Goal: Task Accomplishment & Management: Manage account settings

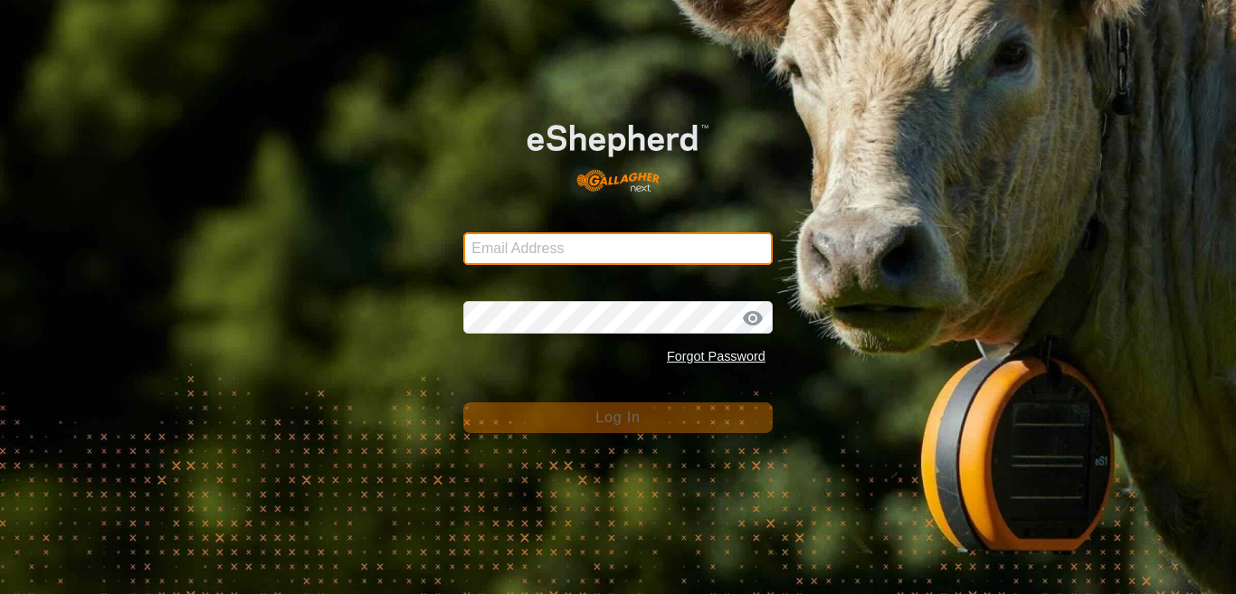
type input "[EMAIL_ADDRESS][DOMAIN_NAME]"
click at [645, 257] on input "[EMAIL_ADDRESS][DOMAIN_NAME]" at bounding box center [617, 249] width 309 height 33
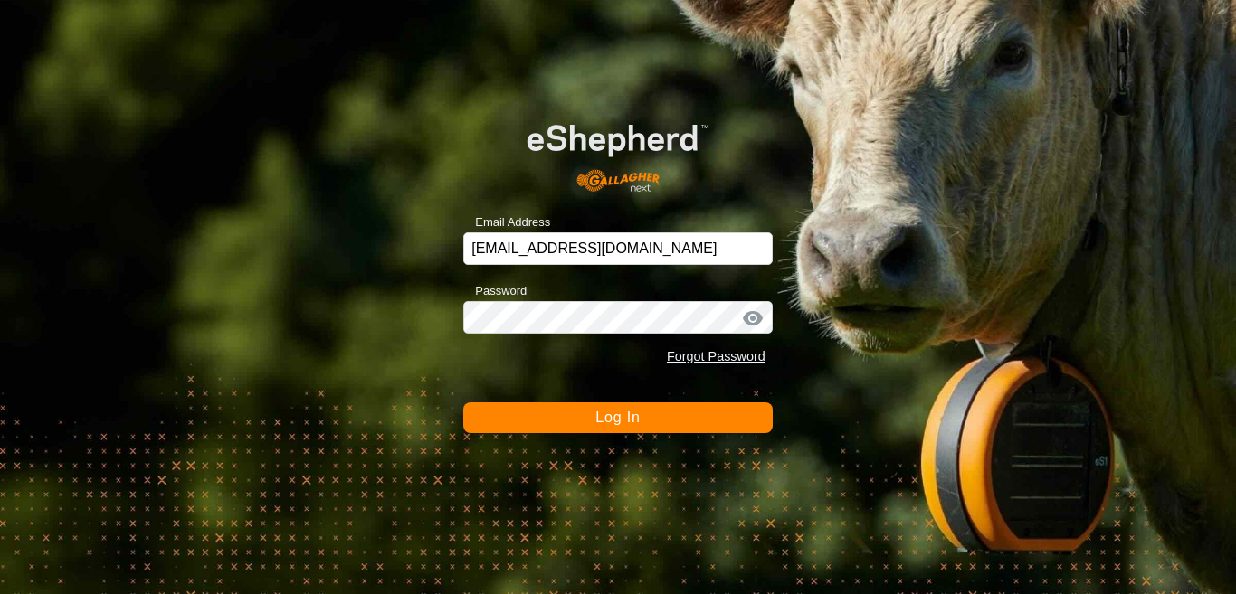
click at [619, 418] on span "Log In" at bounding box center [617, 417] width 44 height 15
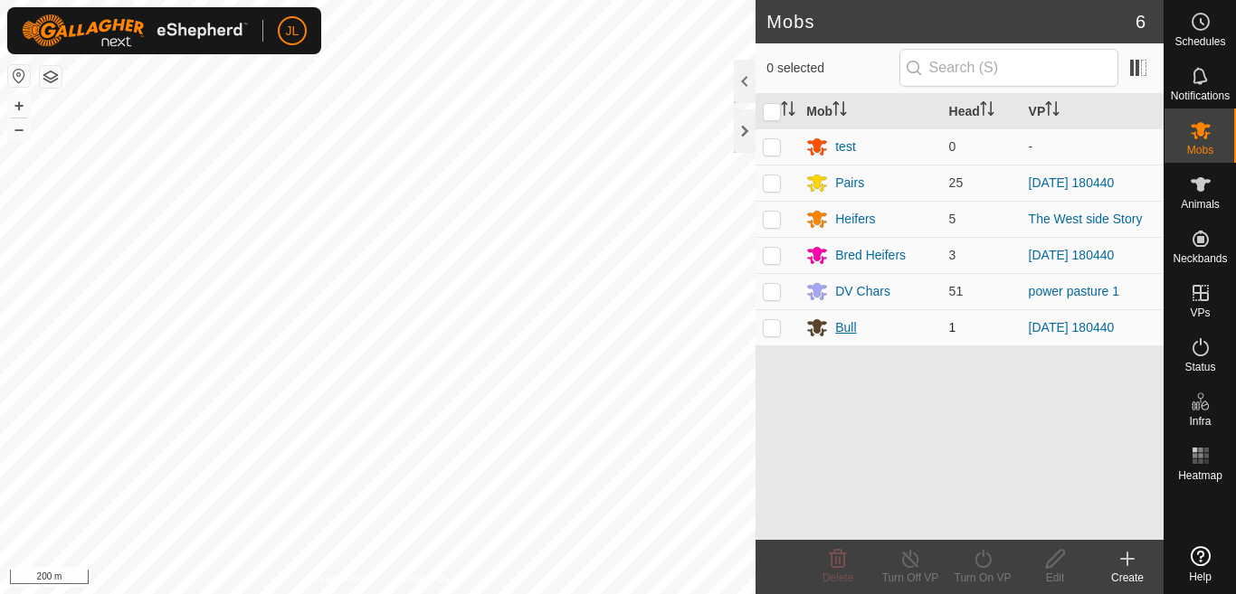
click at [813, 327] on icon at bounding box center [817, 328] width 20 height 17
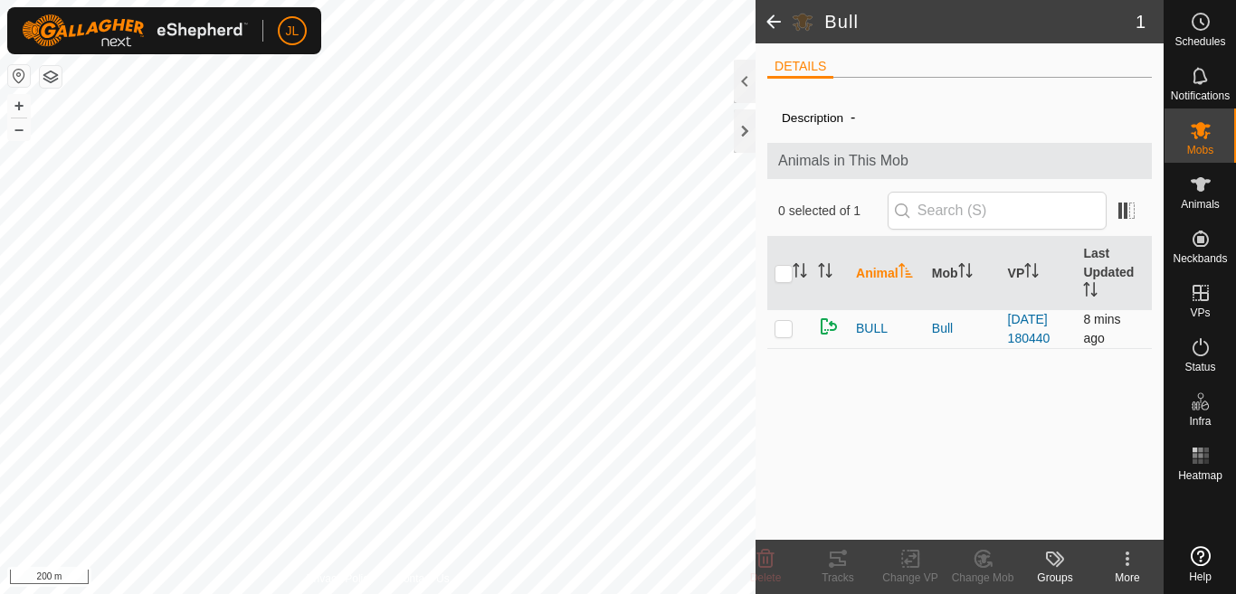
click at [777, 328] on p-checkbox at bounding box center [783, 328] width 18 height 14
checkbox input "true"
click at [771, 20] on span at bounding box center [773, 21] width 36 height 43
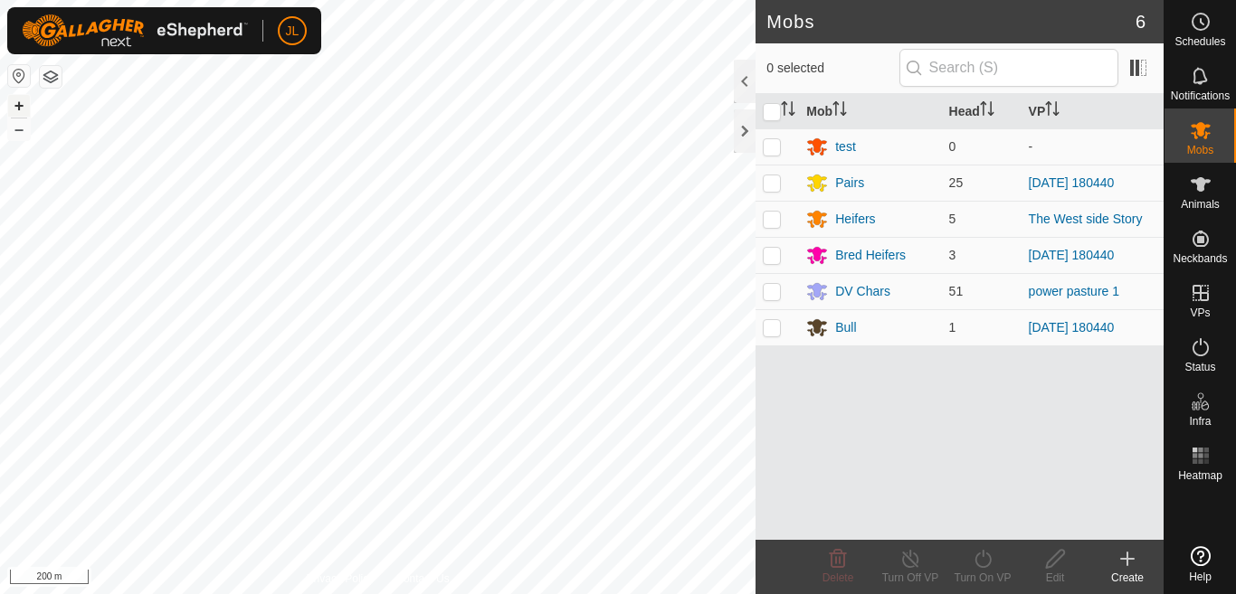
click at [16, 107] on button "+" at bounding box center [19, 106] width 22 height 22
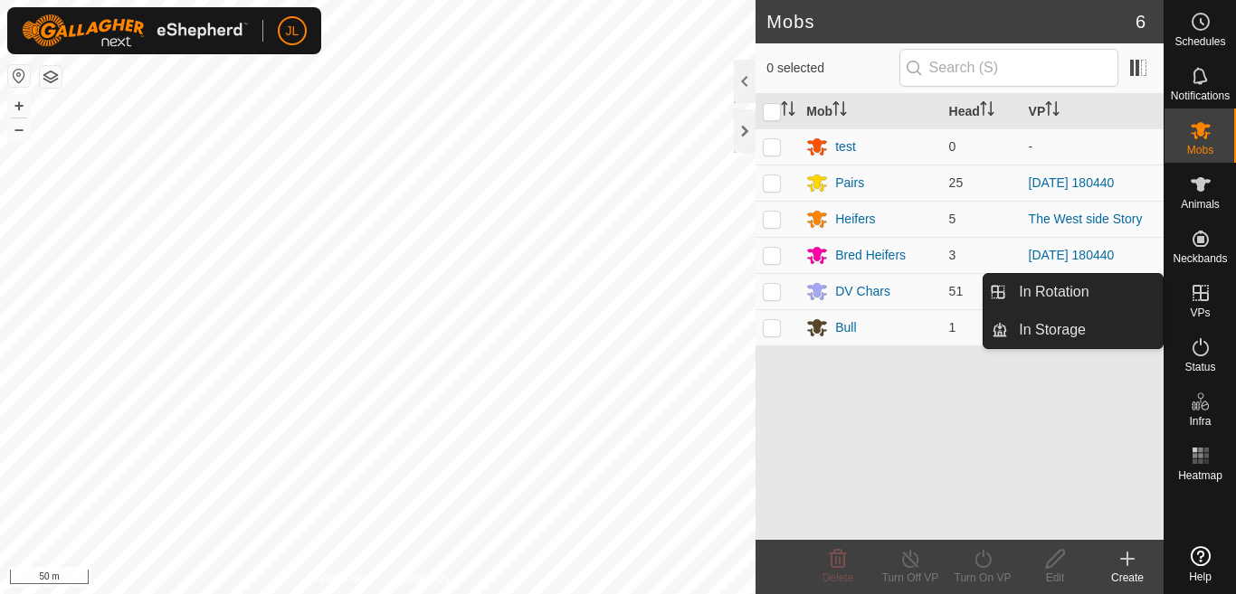
click at [1195, 300] on icon at bounding box center [1200, 293] width 16 height 16
click at [1098, 294] on link "In Rotation" at bounding box center [1085, 292] width 155 height 36
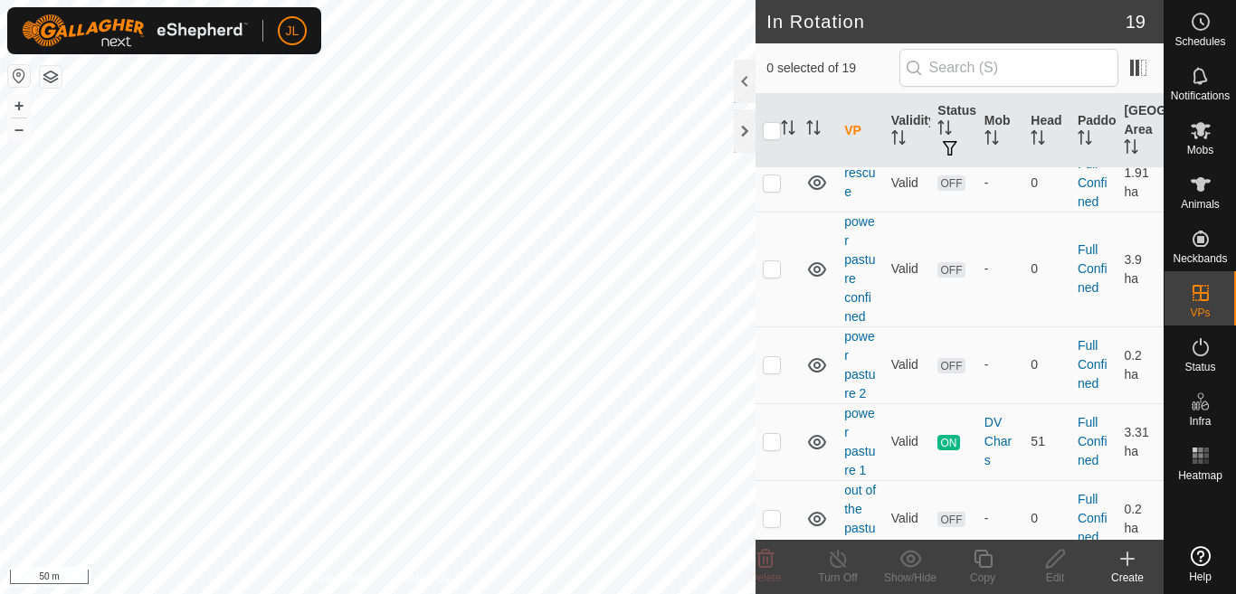
scroll to position [926, 0]
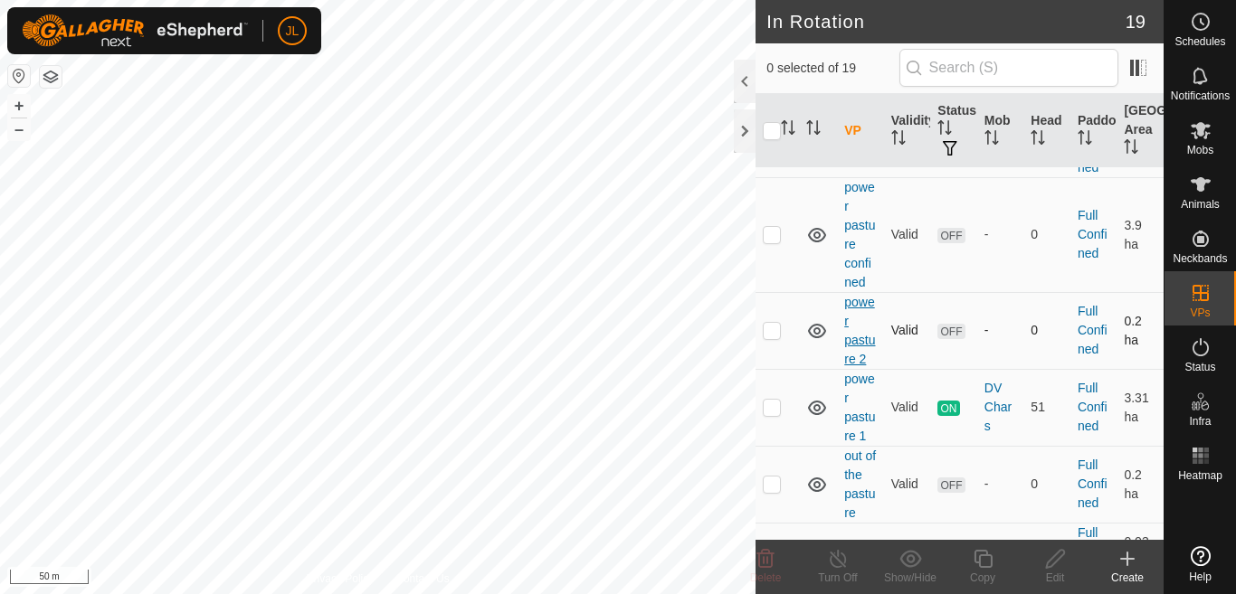
click at [855, 366] on link "power pasture 2" at bounding box center [859, 330] width 31 height 71
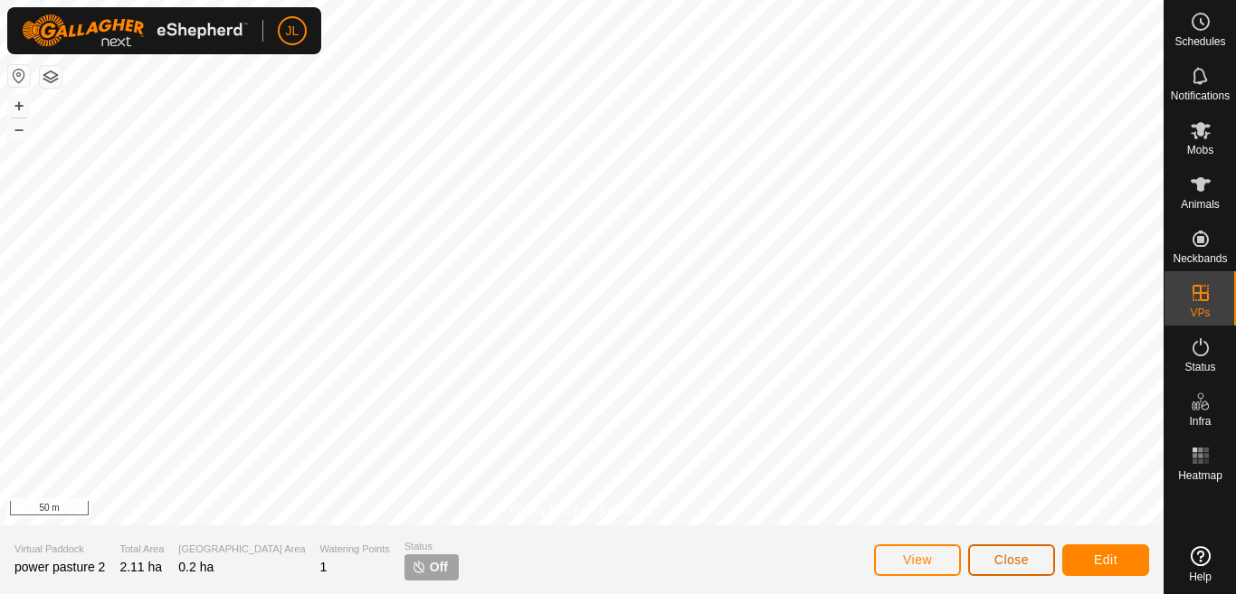
click at [997, 561] on span "Close" at bounding box center [1011, 560] width 34 height 14
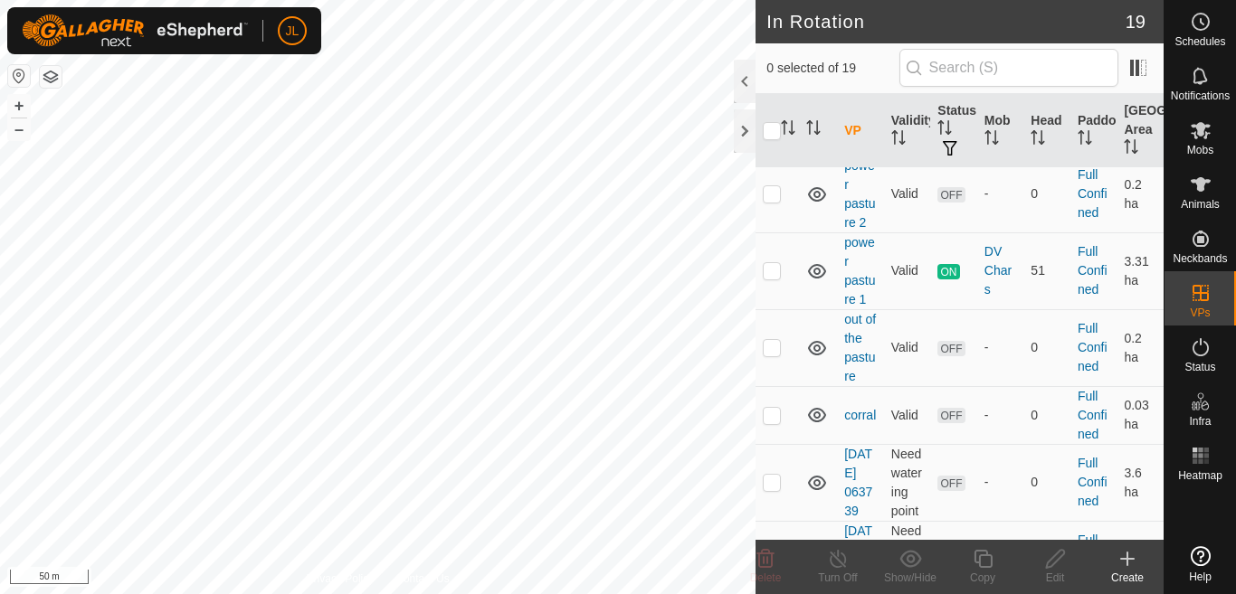
scroll to position [1026, 0]
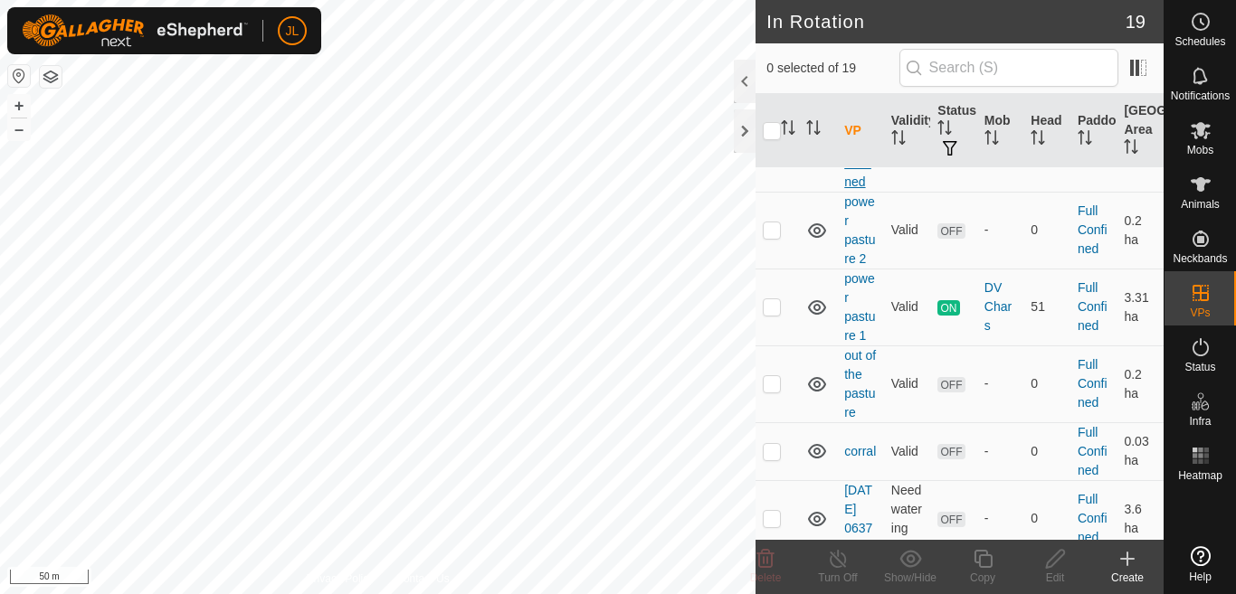
click at [851, 189] on link "power pasture confined" at bounding box center [859, 134] width 31 height 109
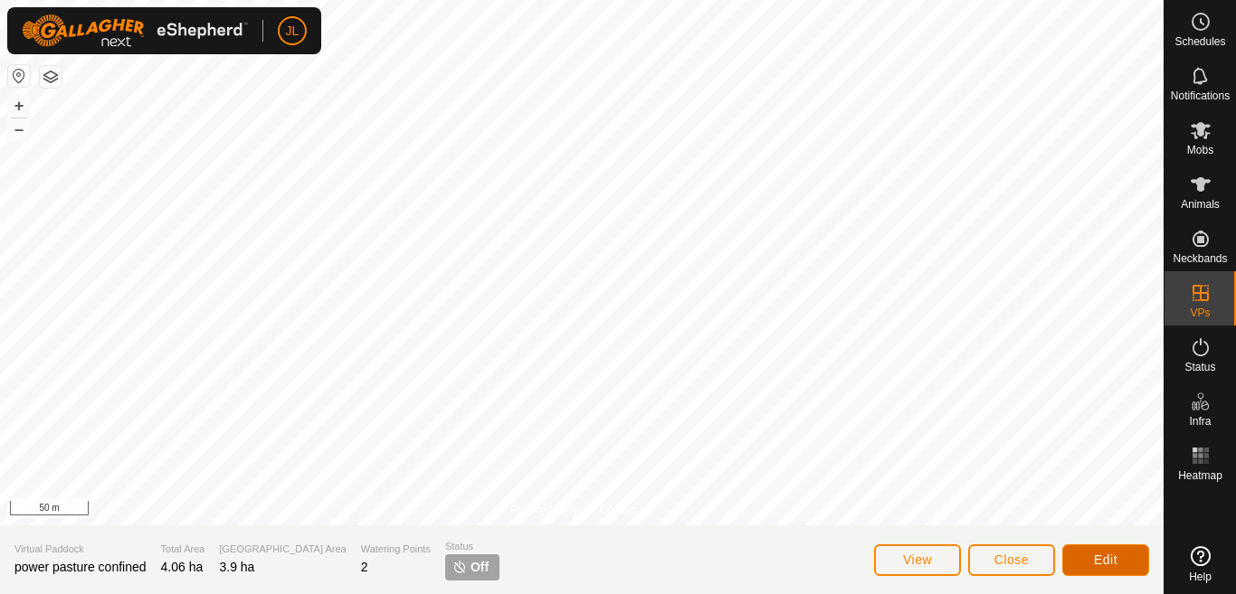
click at [1114, 557] on span "Edit" at bounding box center [1106, 560] width 24 height 14
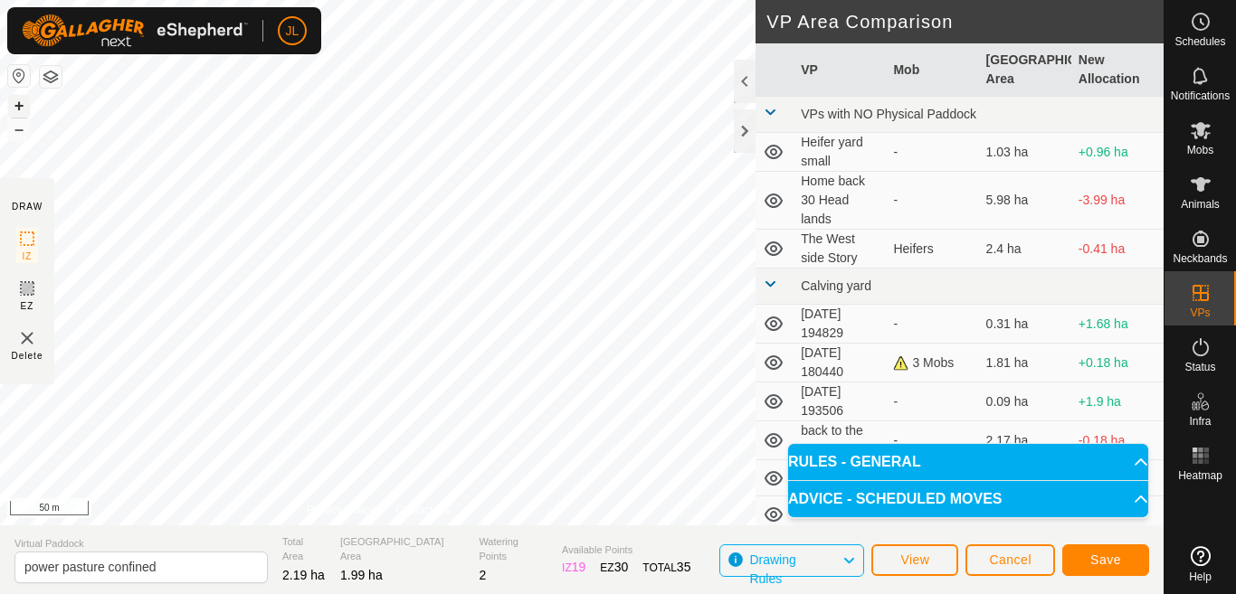
click at [21, 109] on button "+" at bounding box center [19, 106] width 22 height 22
click at [52, 78] on button "button" at bounding box center [51, 77] width 22 height 22
click at [21, 129] on button "–" at bounding box center [19, 130] width 22 height 22
click at [24, 112] on button "+" at bounding box center [19, 106] width 22 height 22
click at [1106, 565] on span "Save" at bounding box center [1105, 560] width 31 height 14
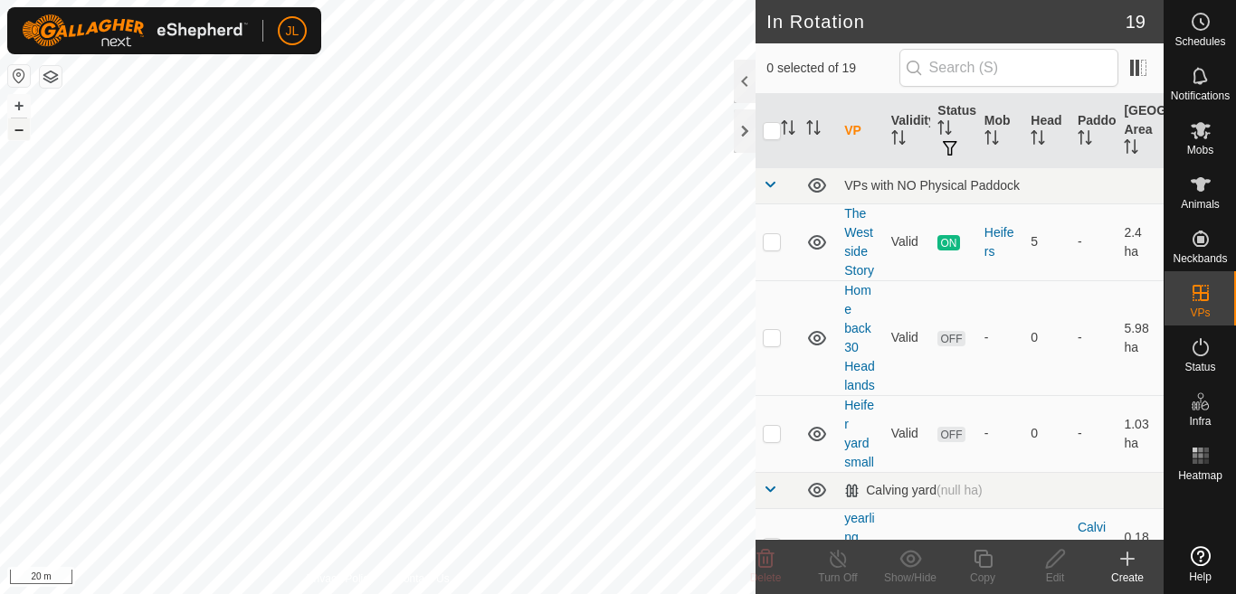
click at [19, 129] on button "–" at bounding box center [19, 130] width 22 height 22
click at [1196, 136] on icon at bounding box center [1201, 130] width 22 height 22
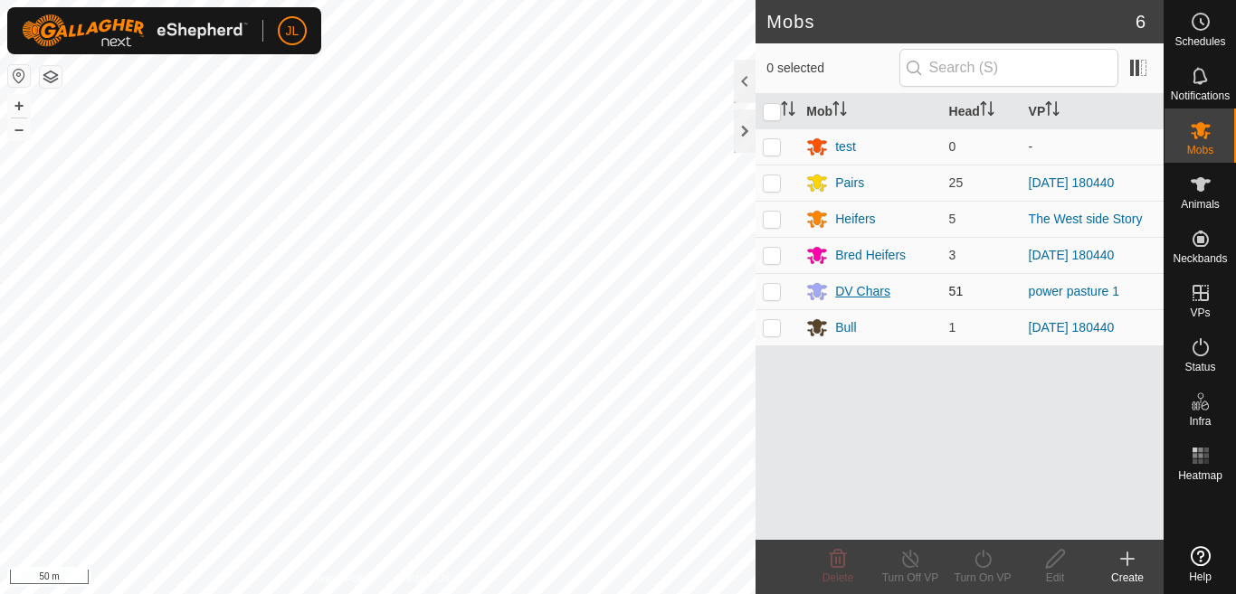
click at [844, 291] on div "DV Chars" at bounding box center [862, 291] width 55 height 19
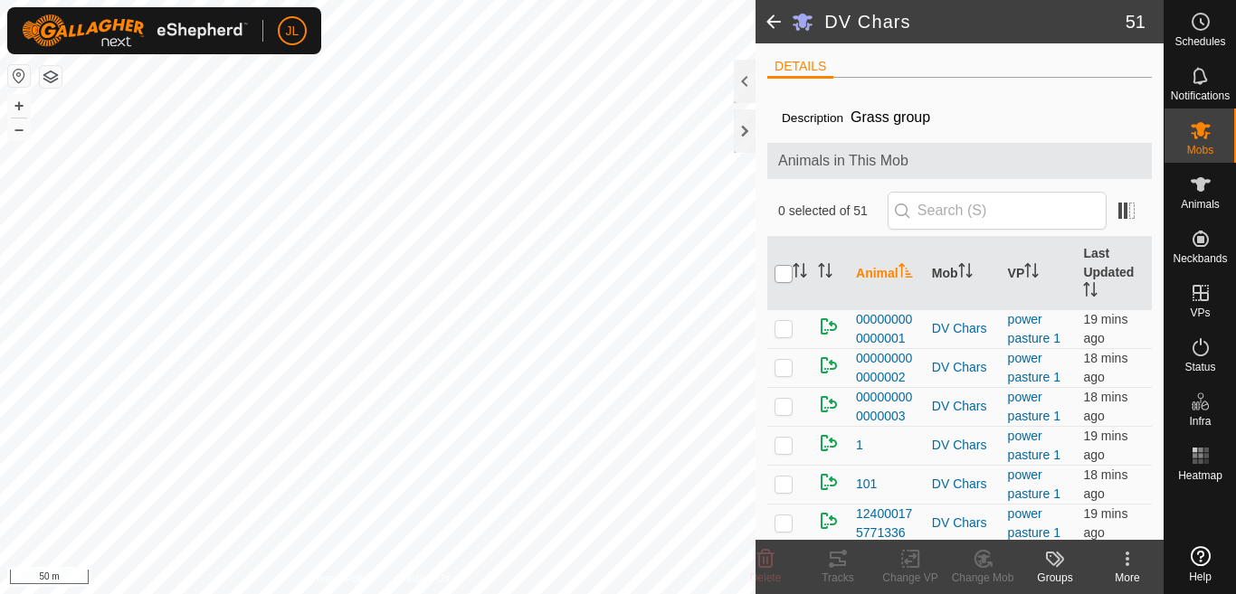
click at [784, 272] on input "checkbox" at bounding box center [783, 274] width 18 height 18
checkbox input "true"
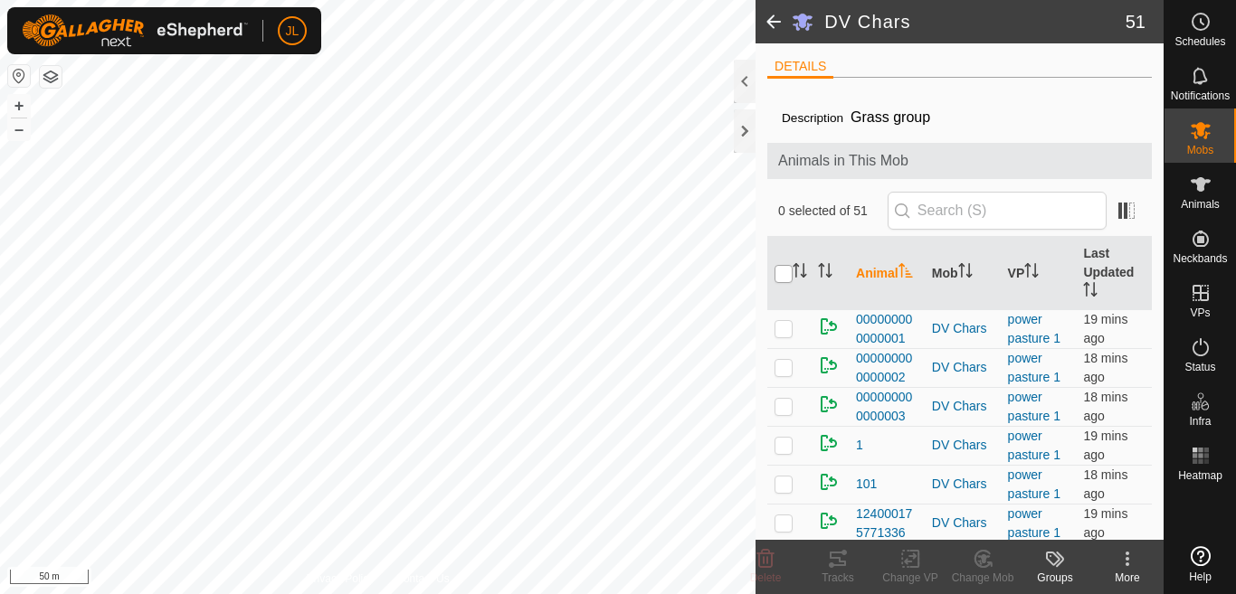
checkbox input "true"
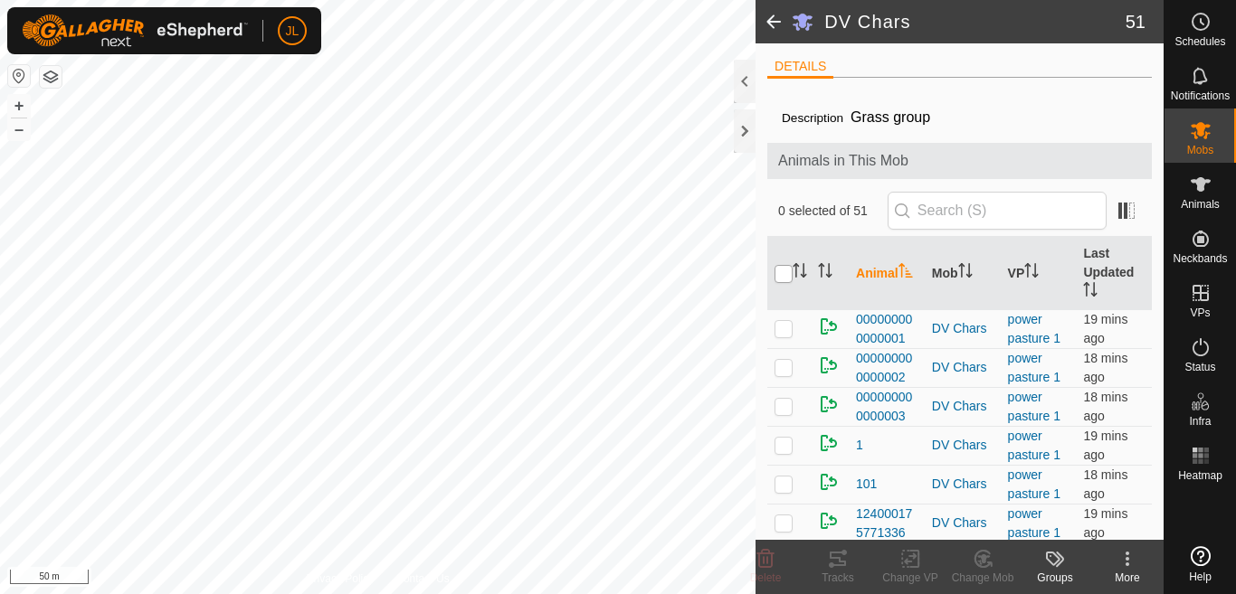
checkbox input "true"
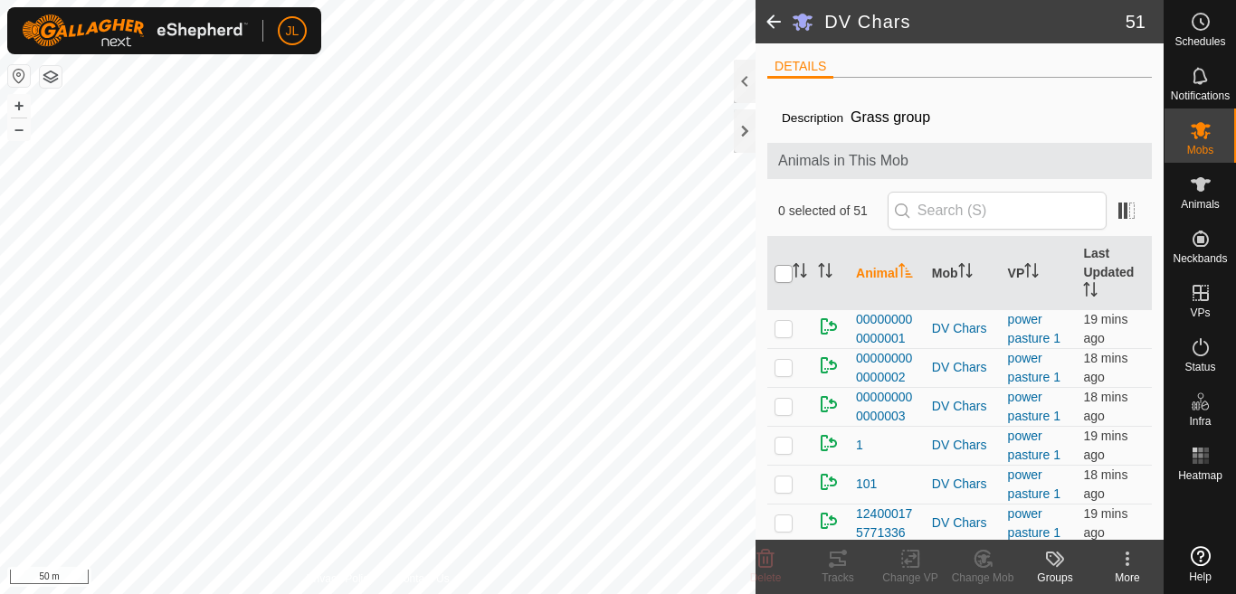
checkbox input "true"
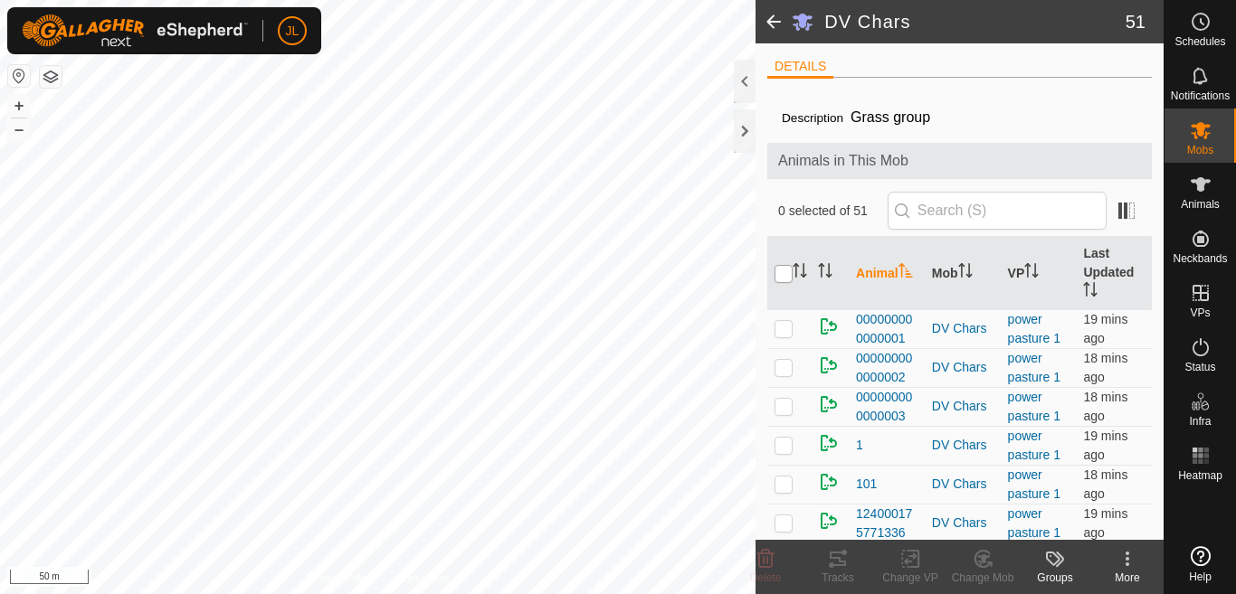
checkbox input "true"
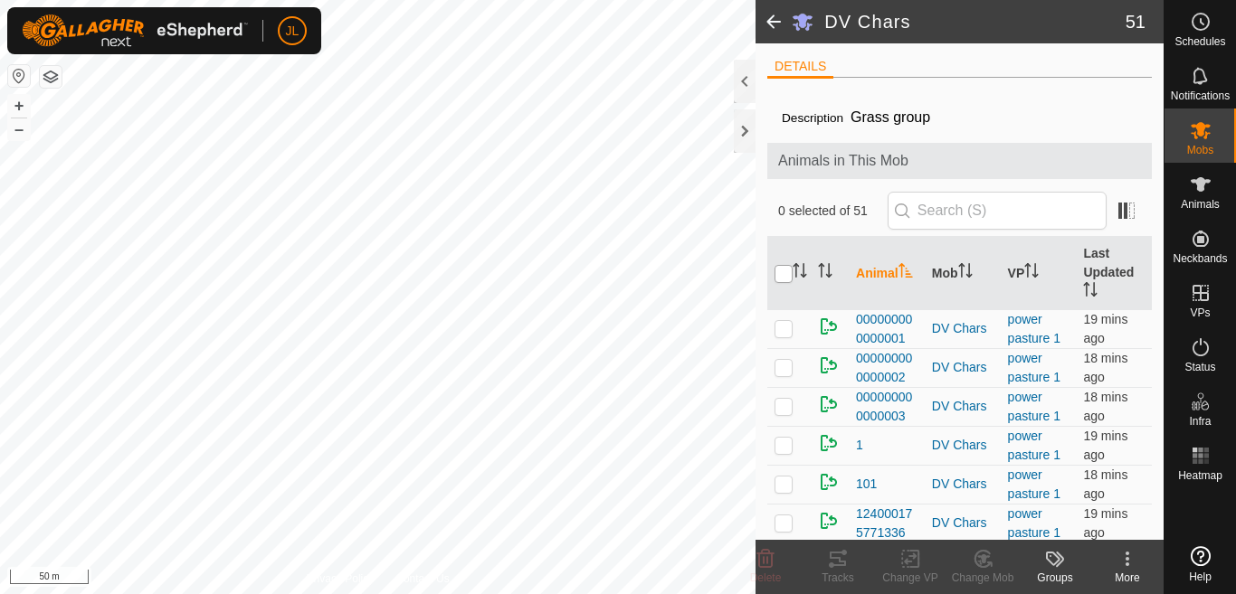
checkbox input "true"
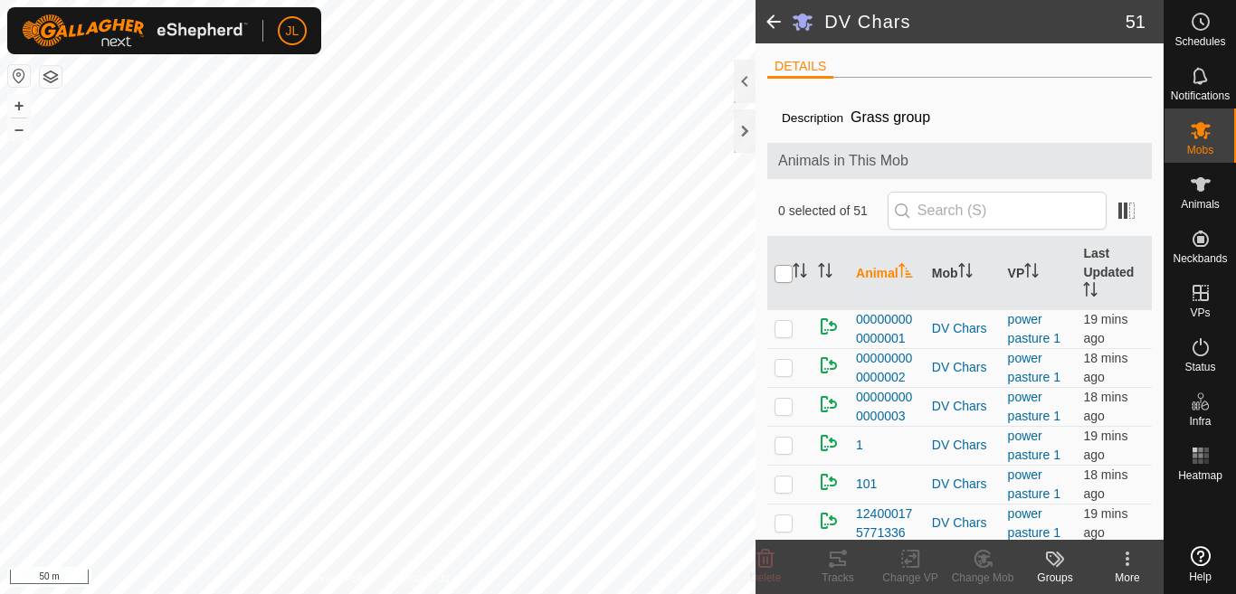
checkbox input "true"
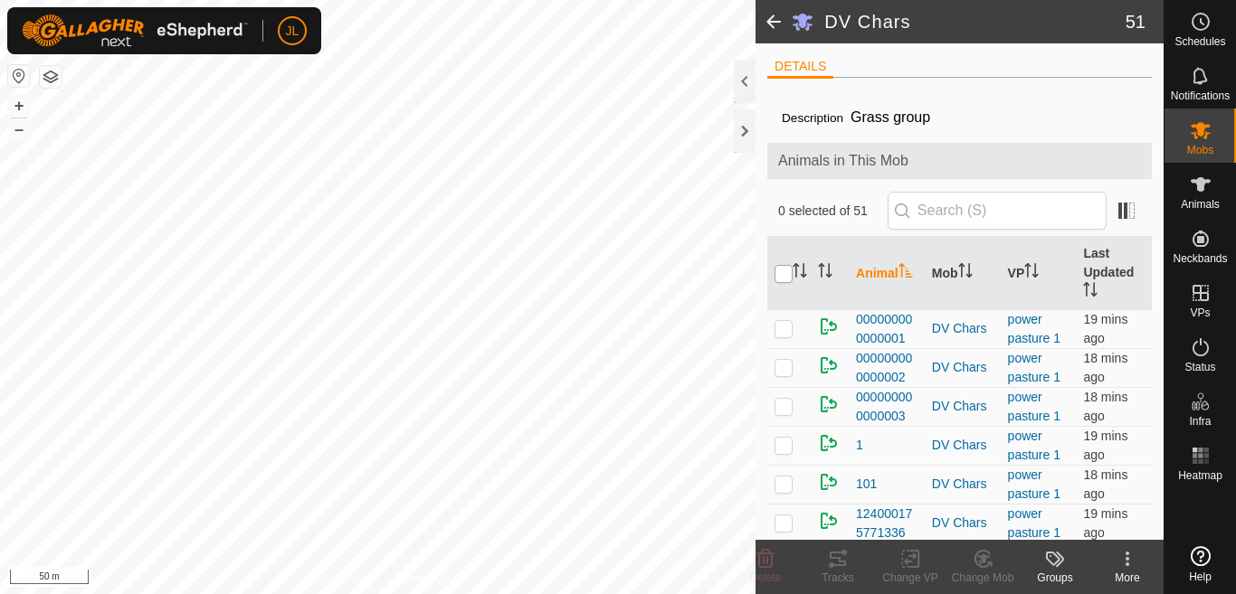
checkbox input "true"
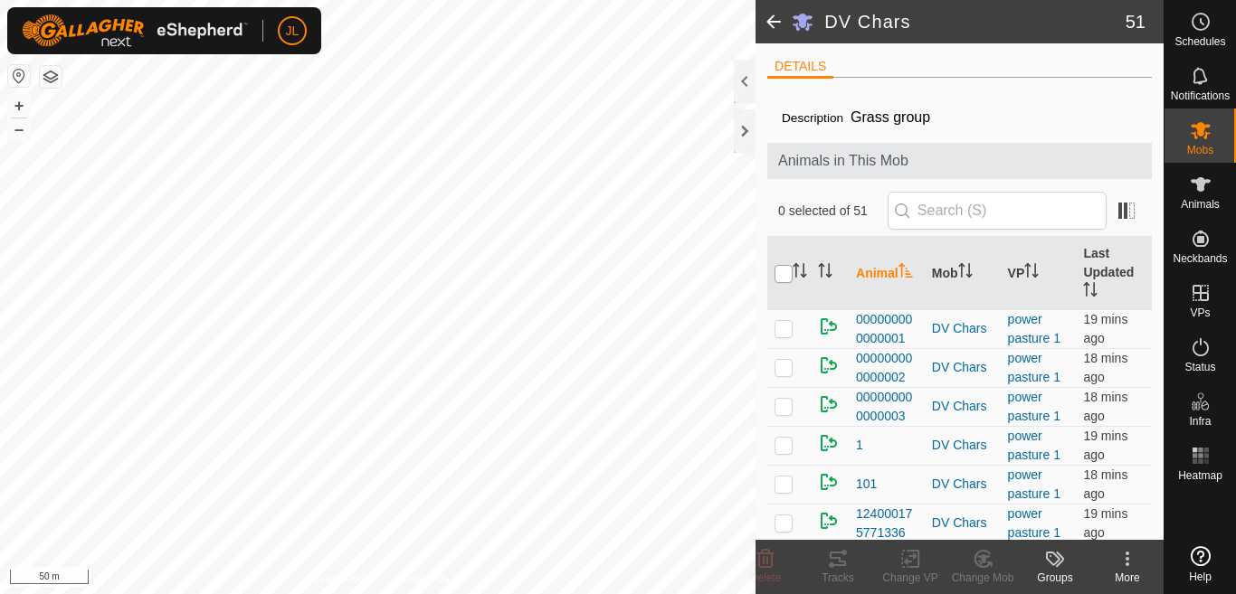
checkbox input "true"
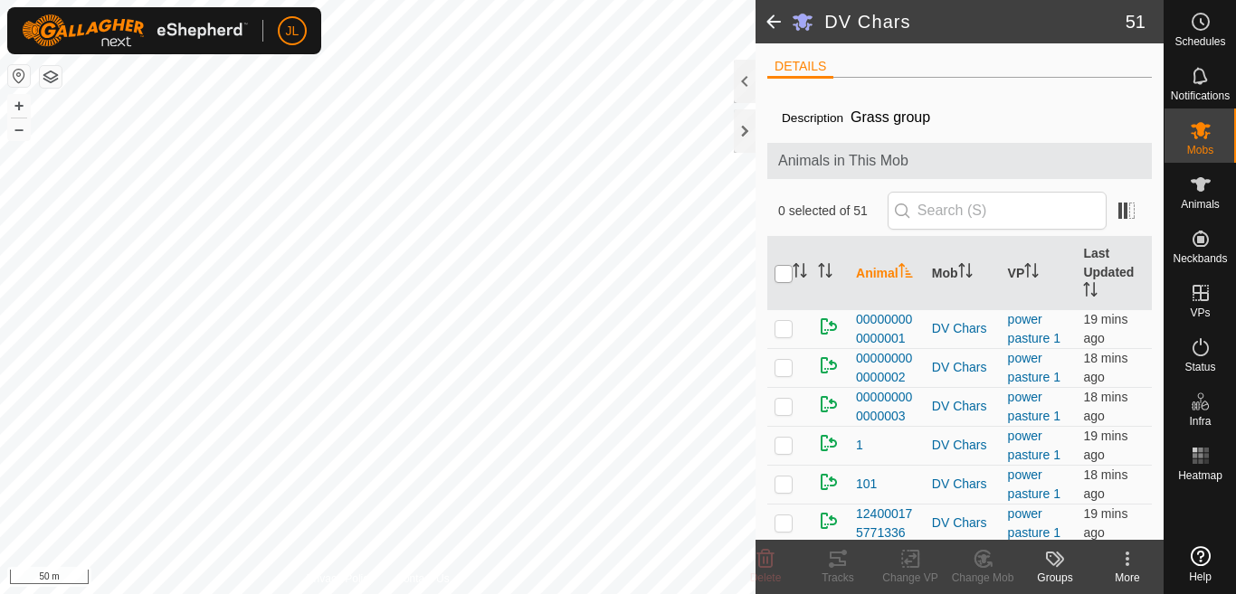
checkbox input "true"
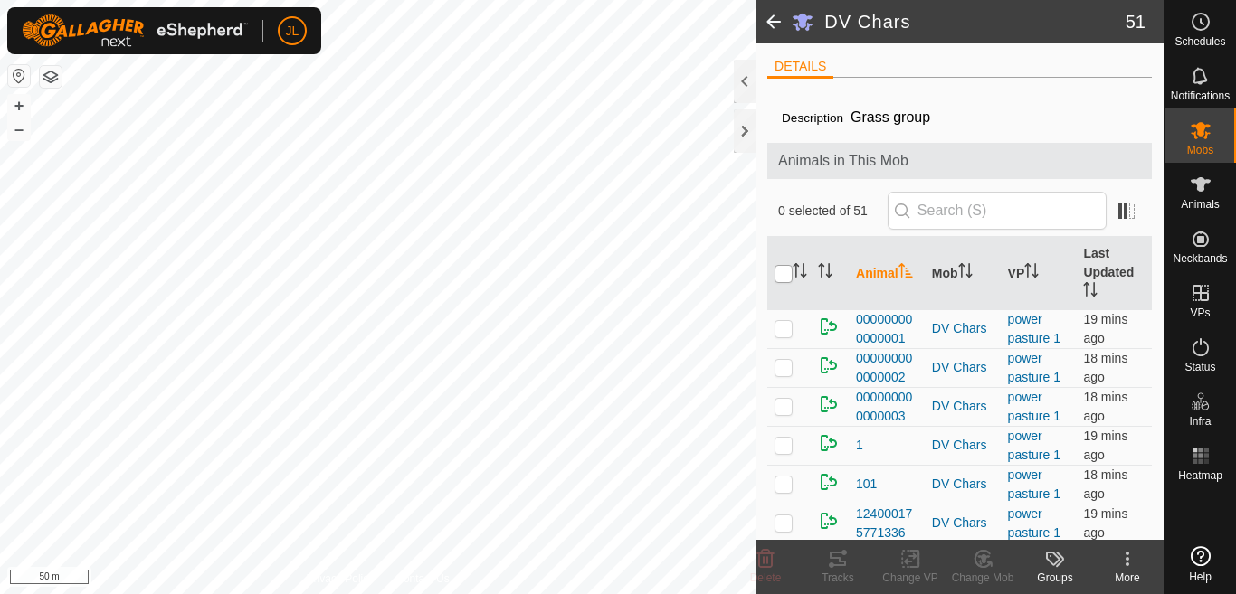
checkbox input "true"
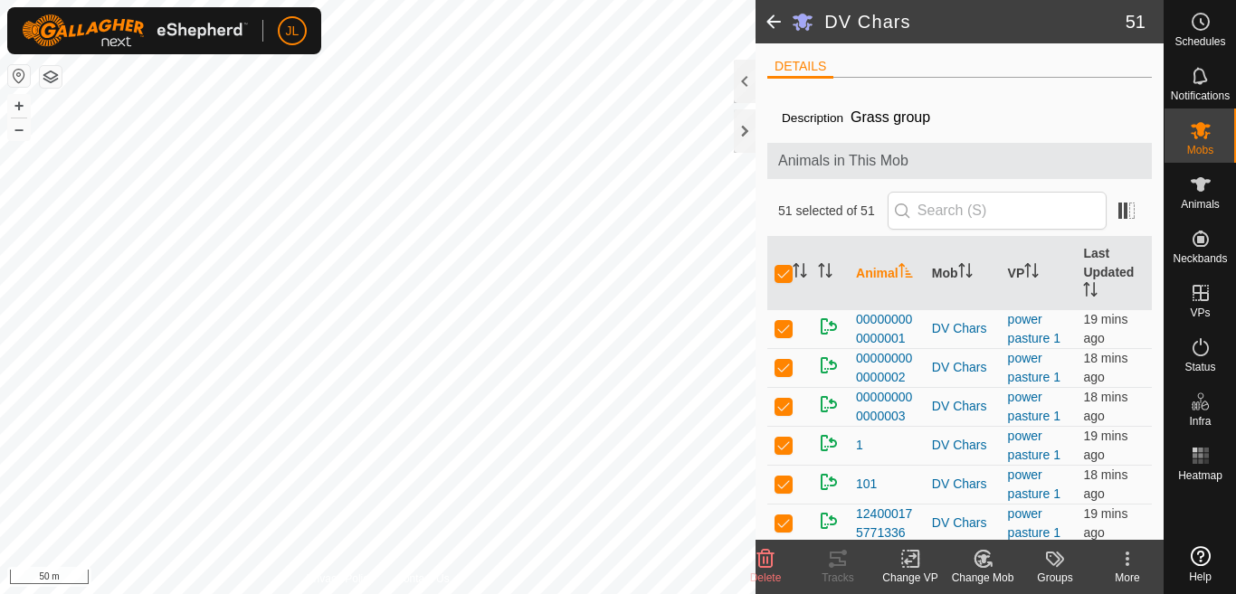
click at [1132, 561] on icon at bounding box center [1127, 559] width 22 height 22
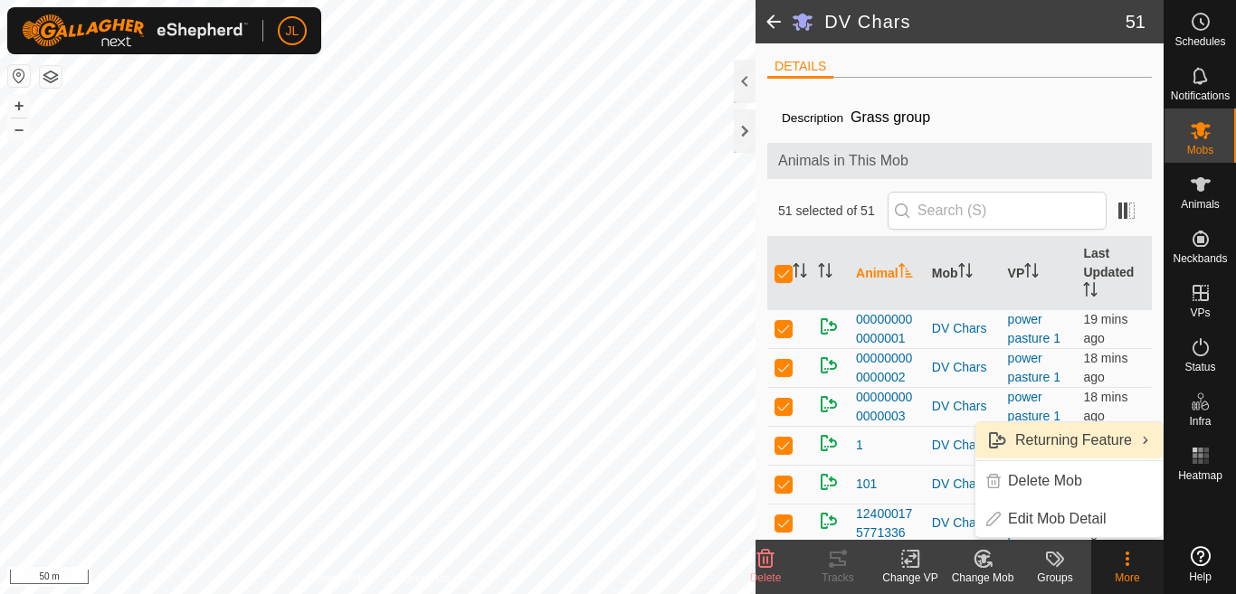
click at [1063, 442] on link "Returning Feature" at bounding box center [1068, 441] width 187 height 36
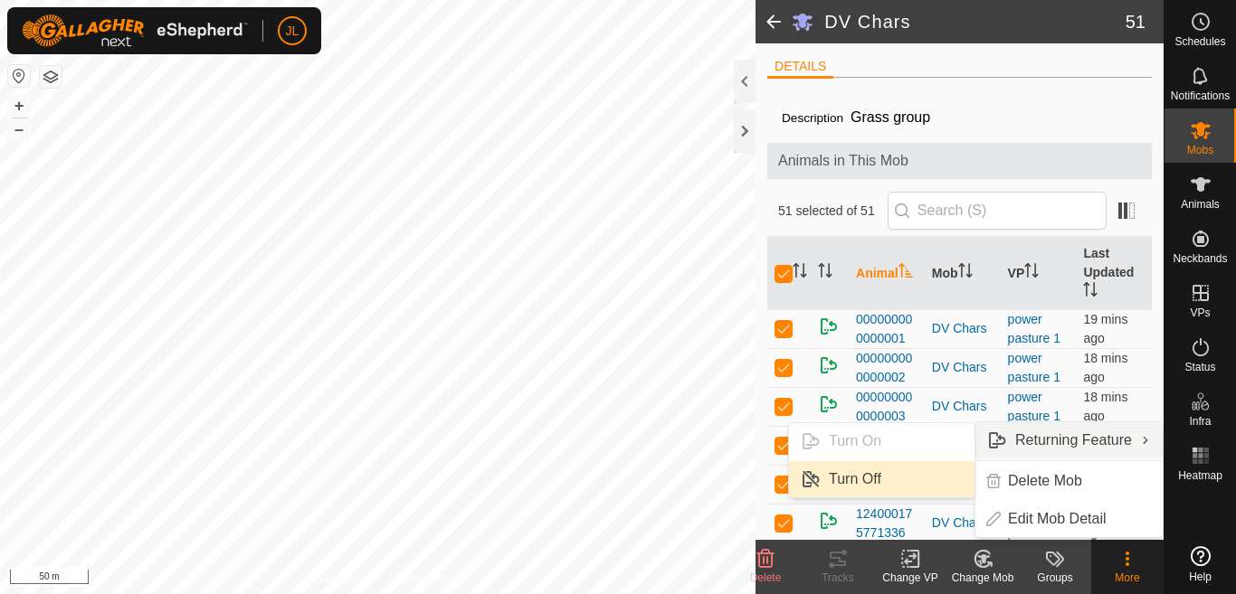
click at [898, 482] on link "Turn Off" at bounding box center [881, 479] width 185 height 36
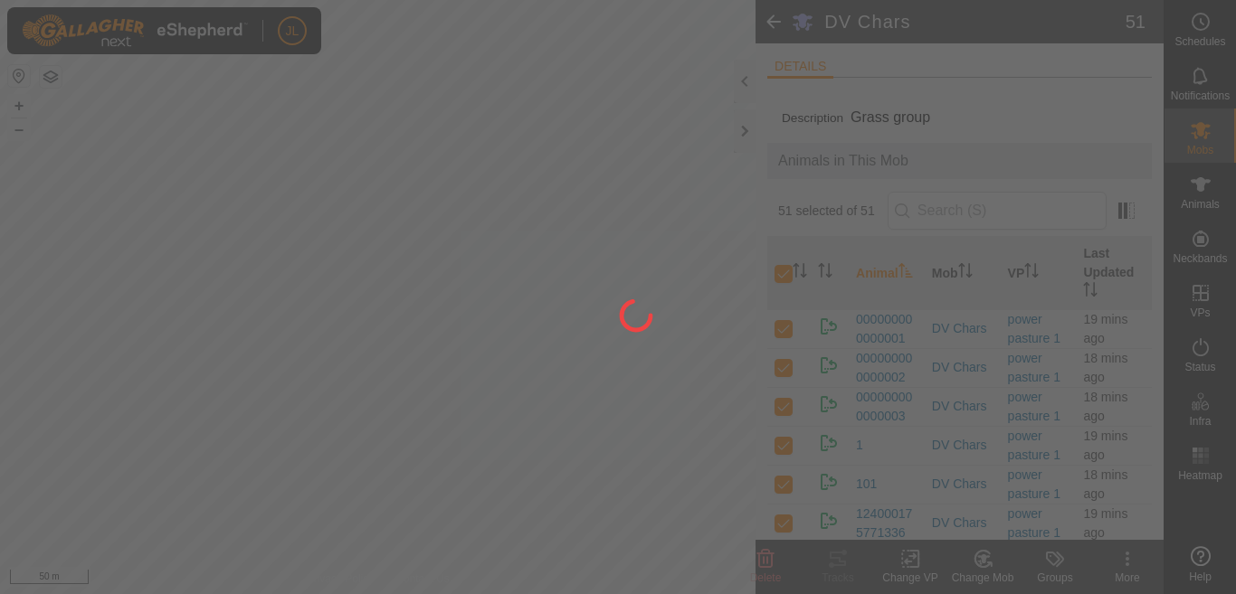
checkbox input "false"
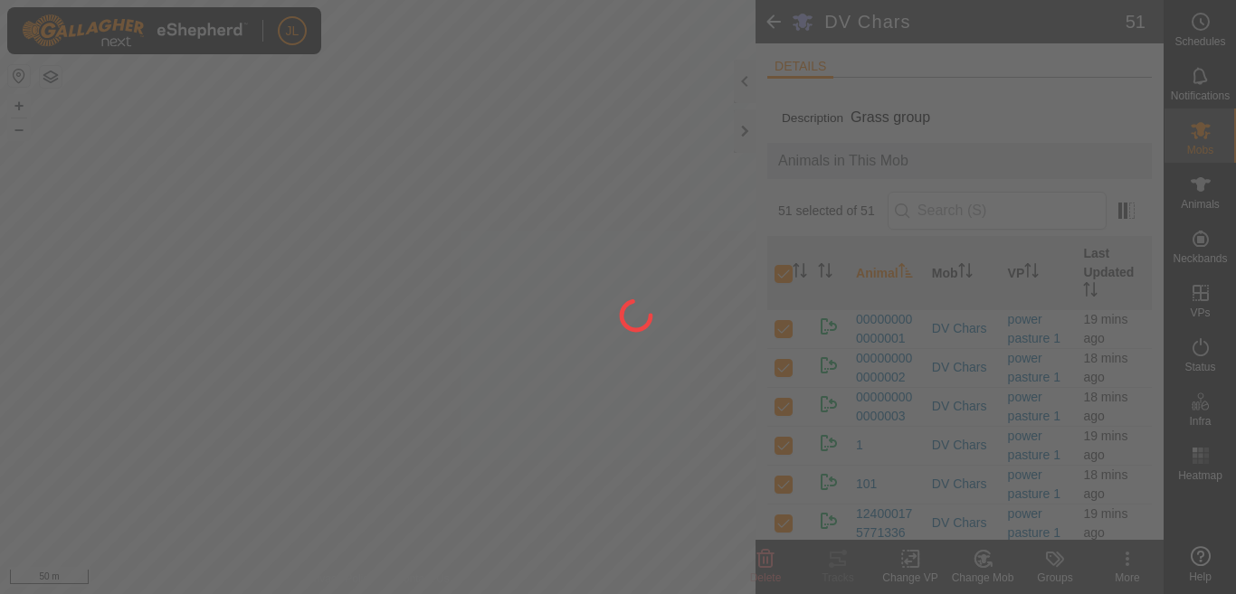
checkbox input "false"
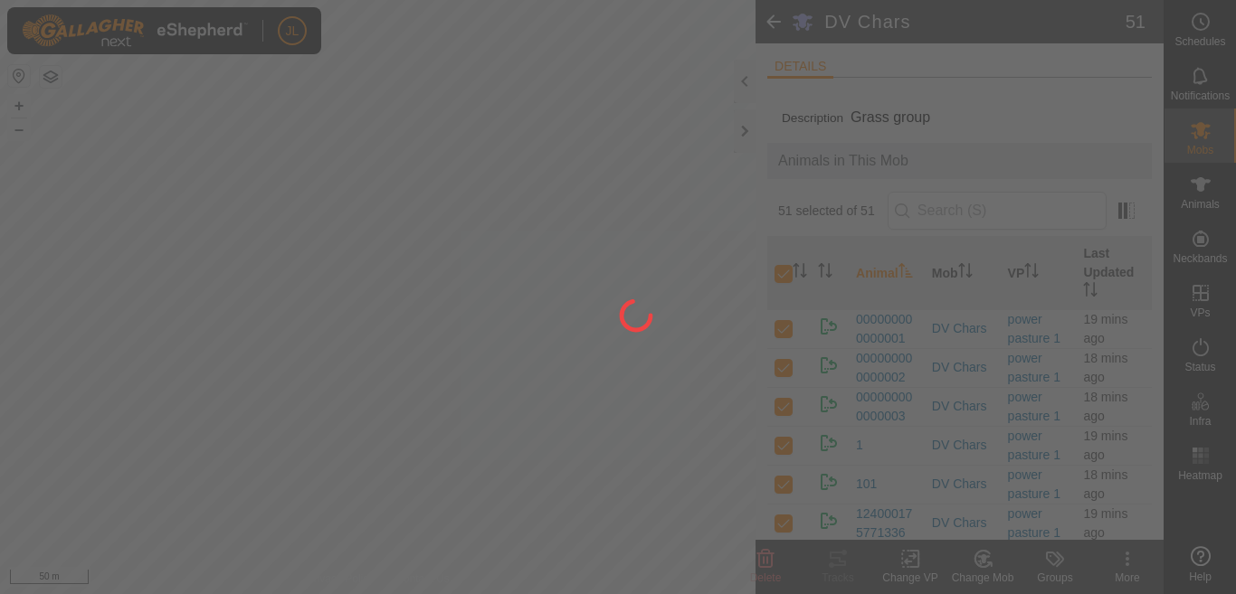
checkbox input "false"
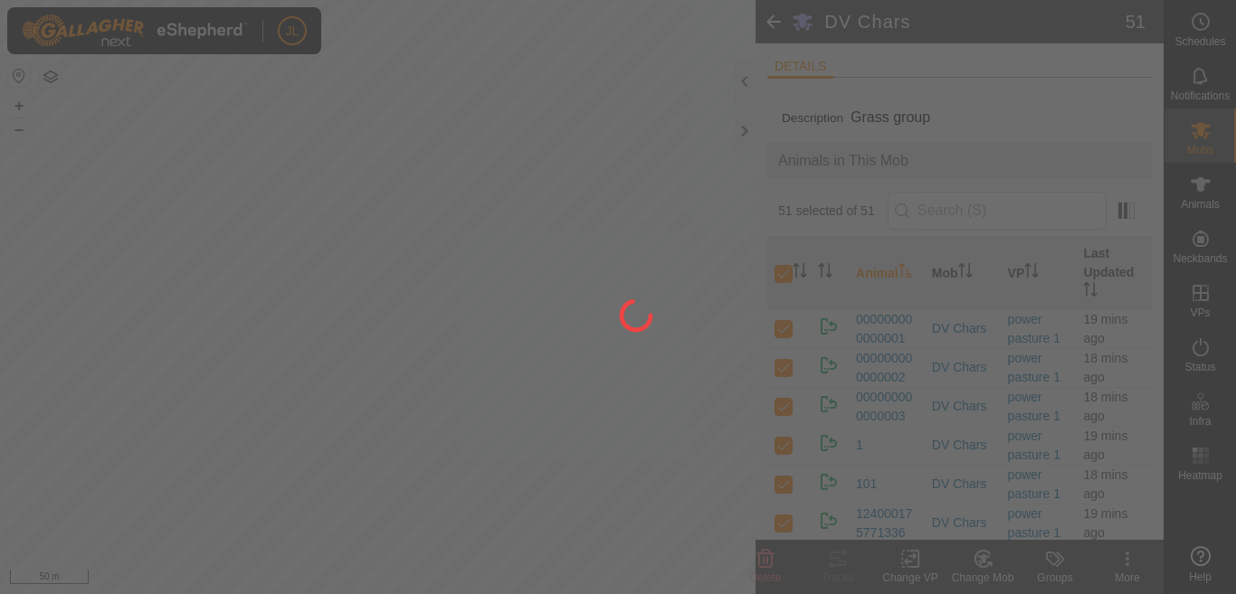
checkbox input "false"
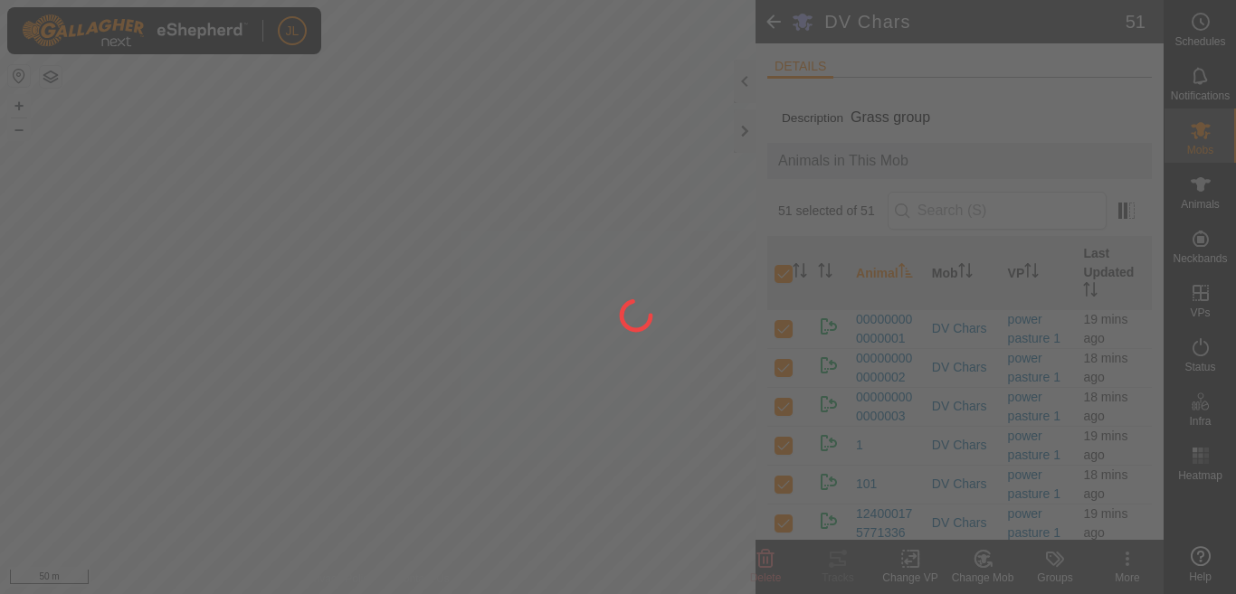
checkbox input "false"
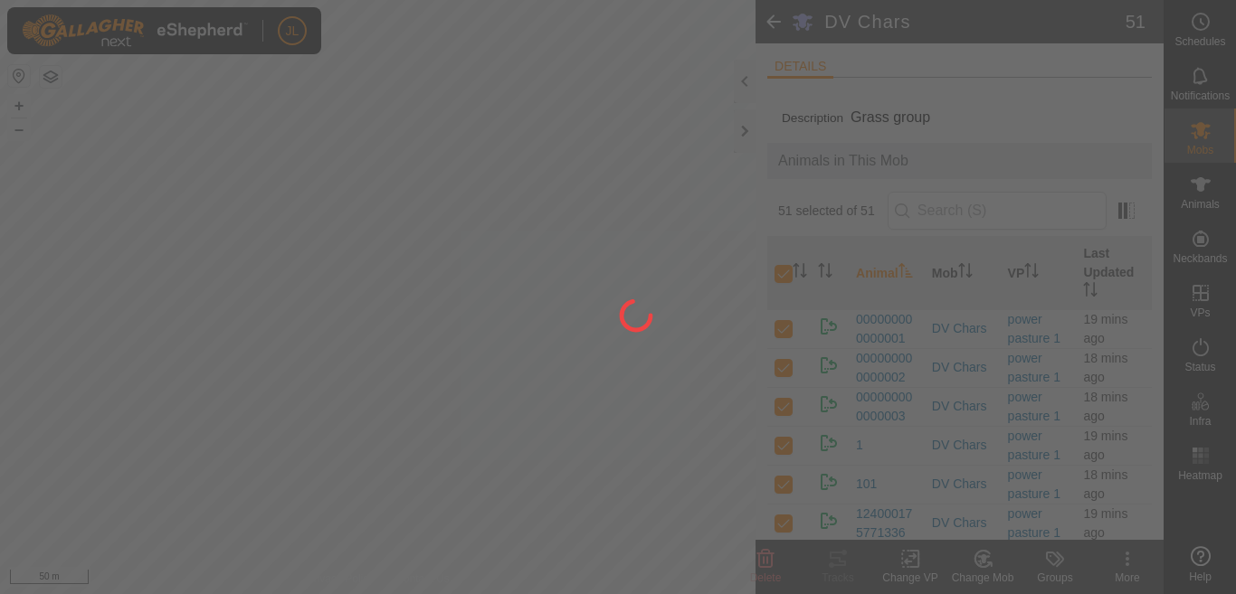
checkbox input "false"
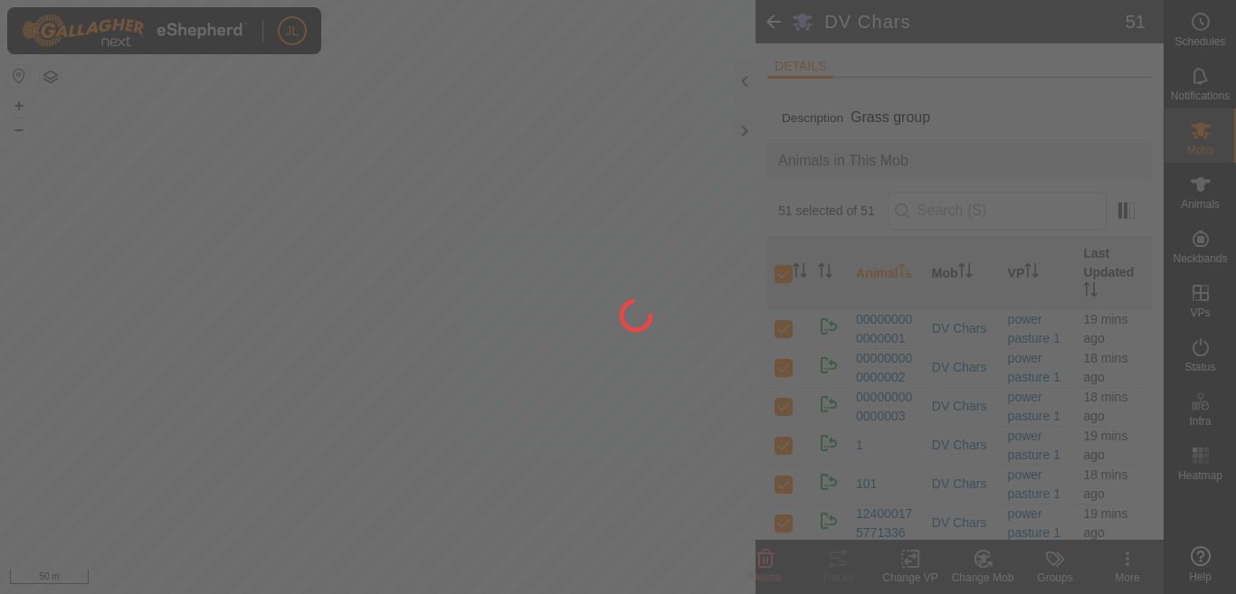
checkbox input "false"
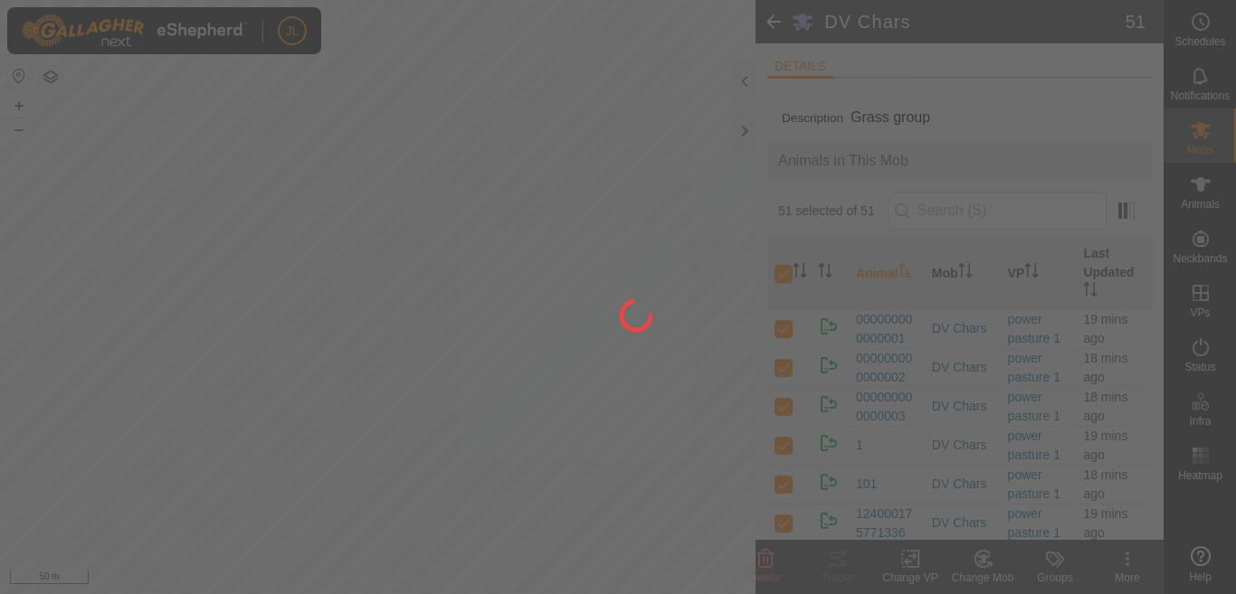
checkbox input "false"
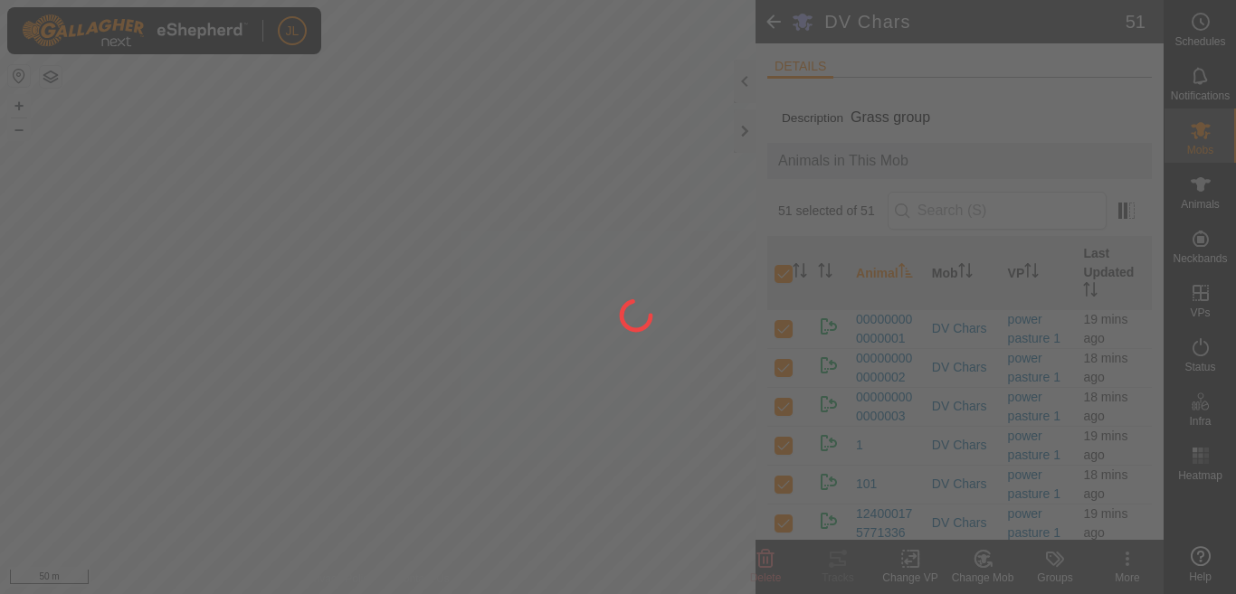
checkbox input "false"
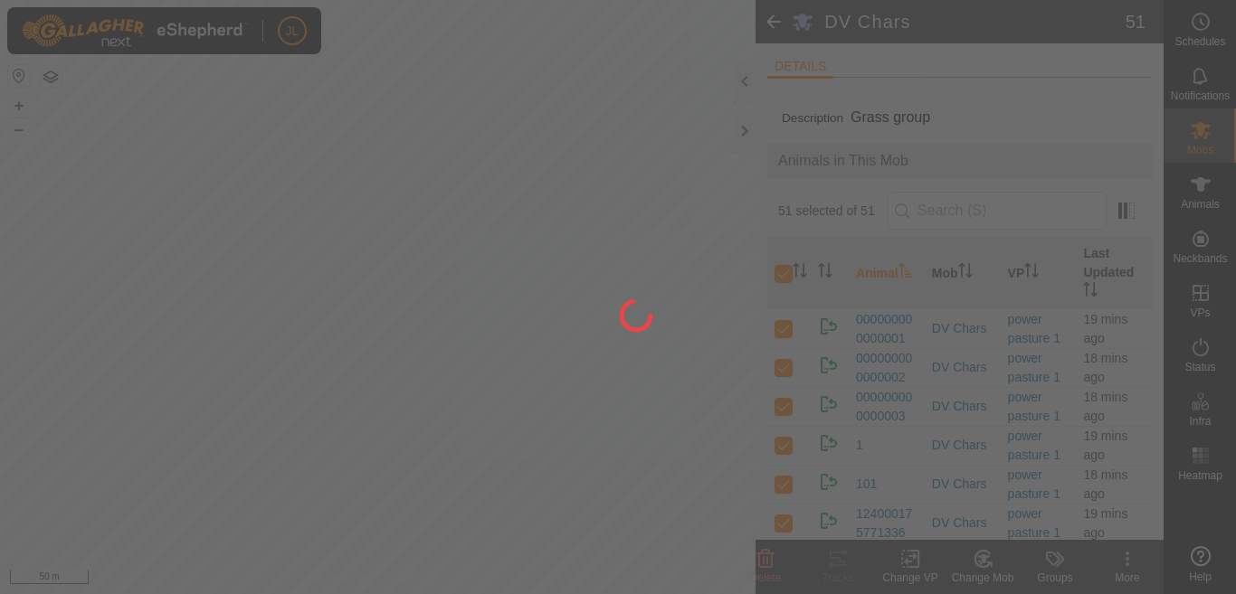
checkbox input "false"
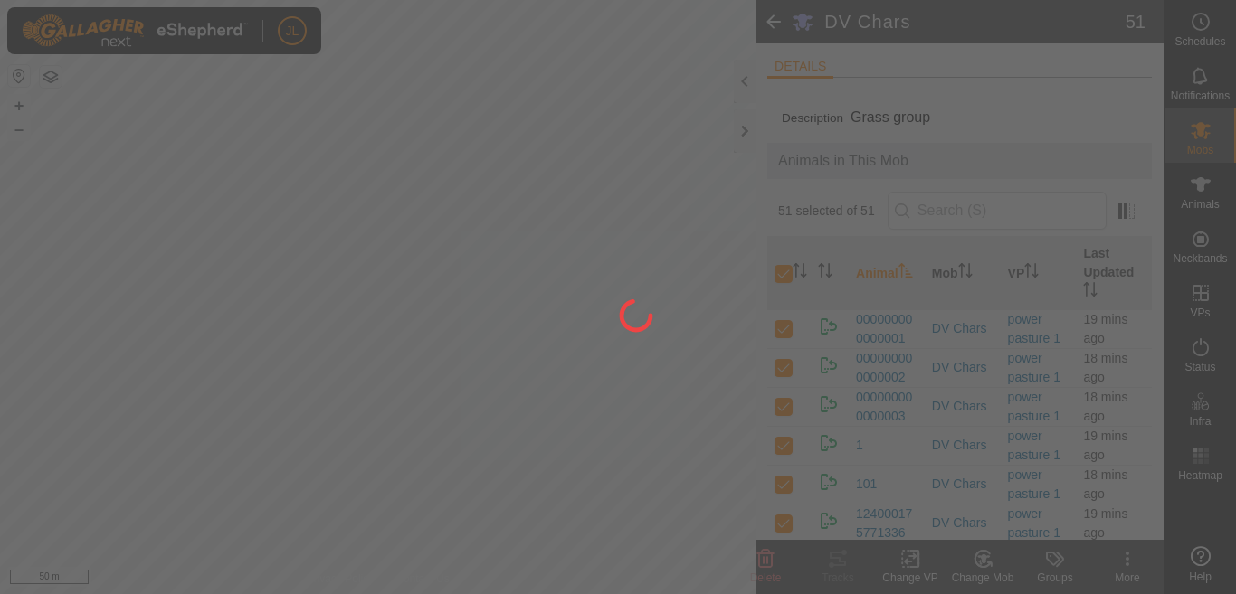
checkbox input "false"
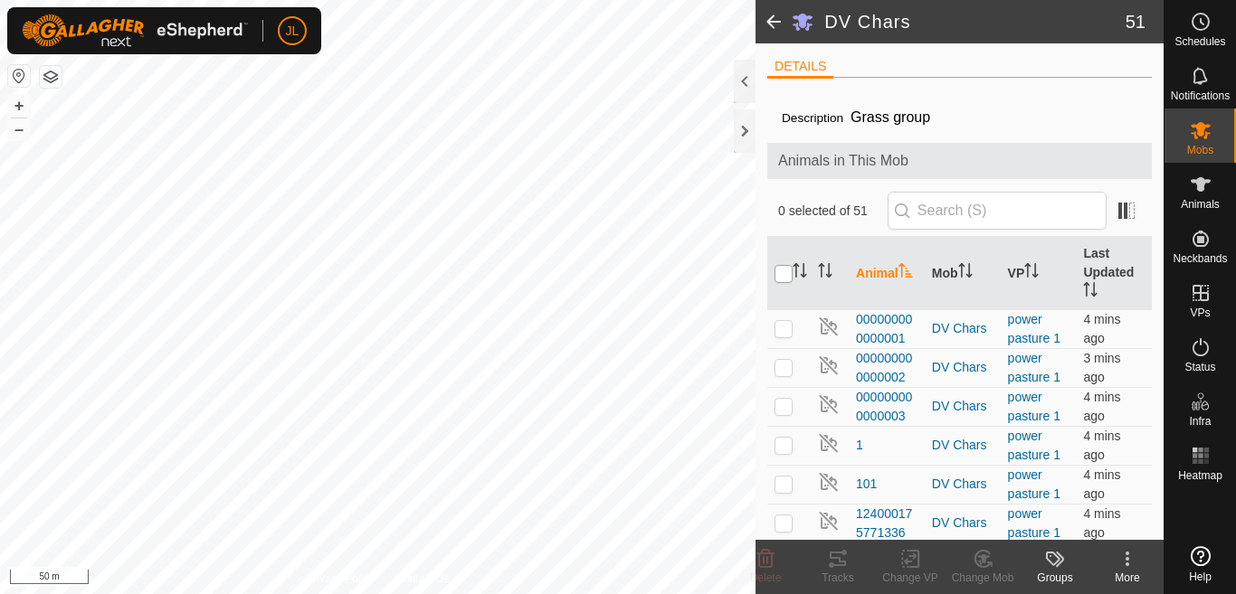
click at [784, 276] on input "checkbox" at bounding box center [783, 274] width 18 height 18
checkbox input "true"
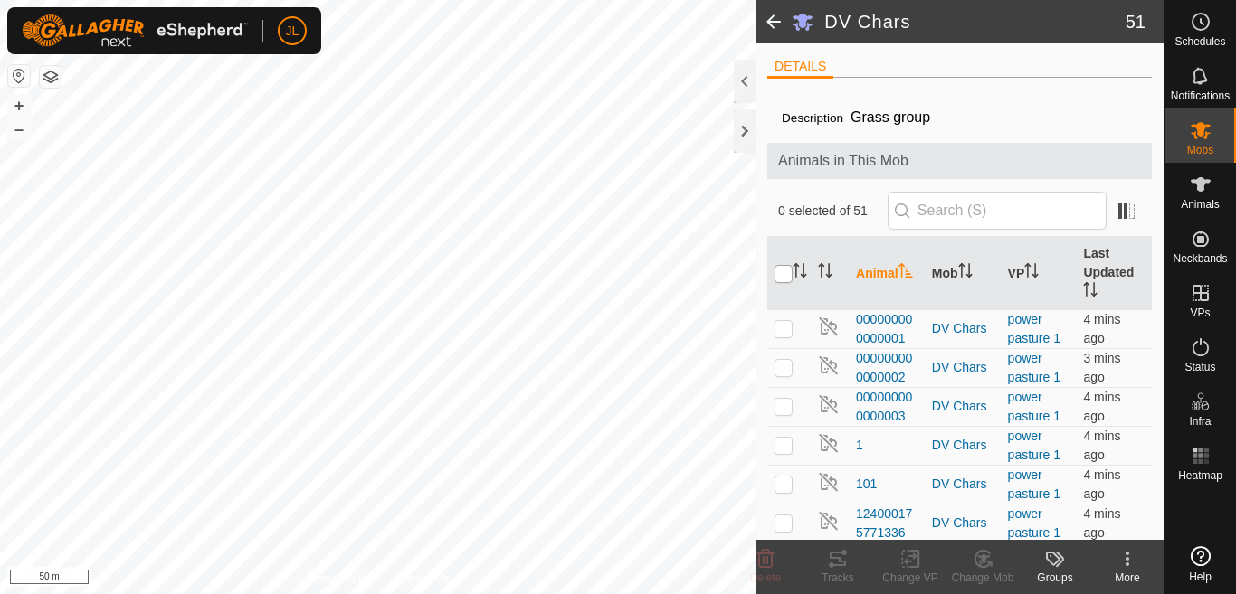
checkbox input "true"
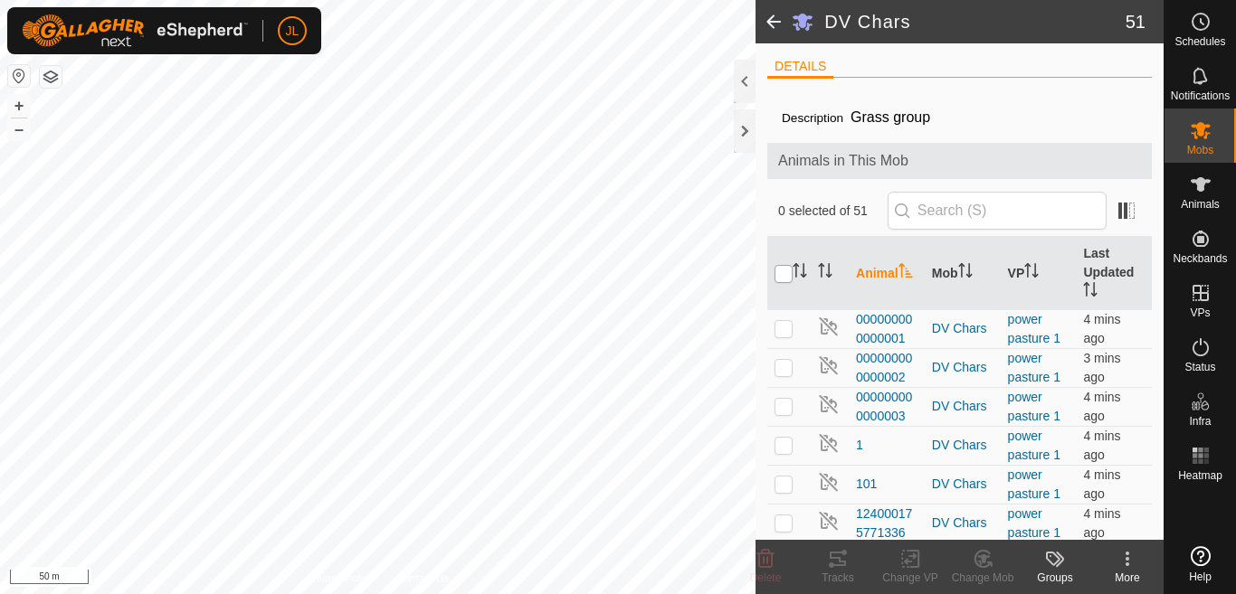
checkbox input "true"
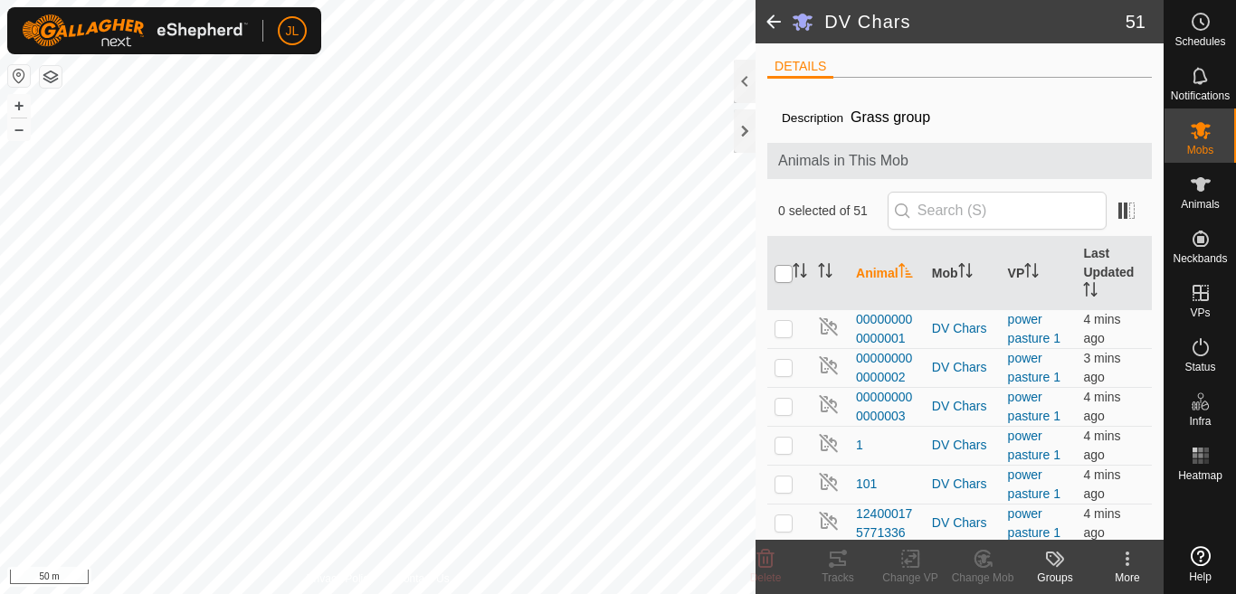
checkbox input "true"
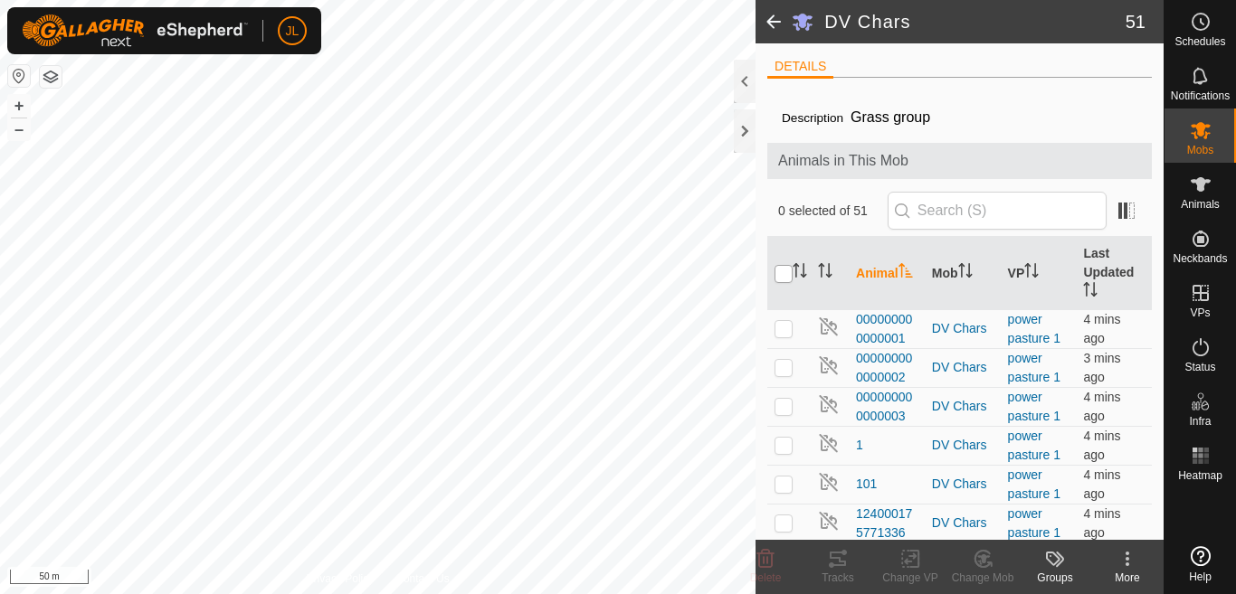
checkbox input "true"
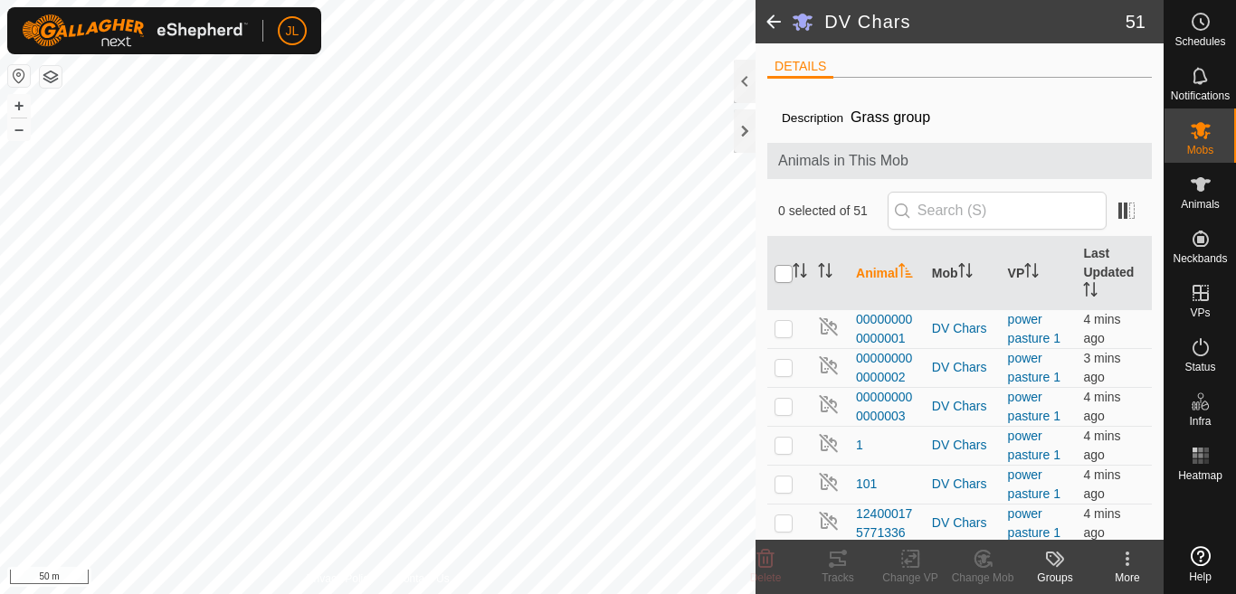
checkbox input "true"
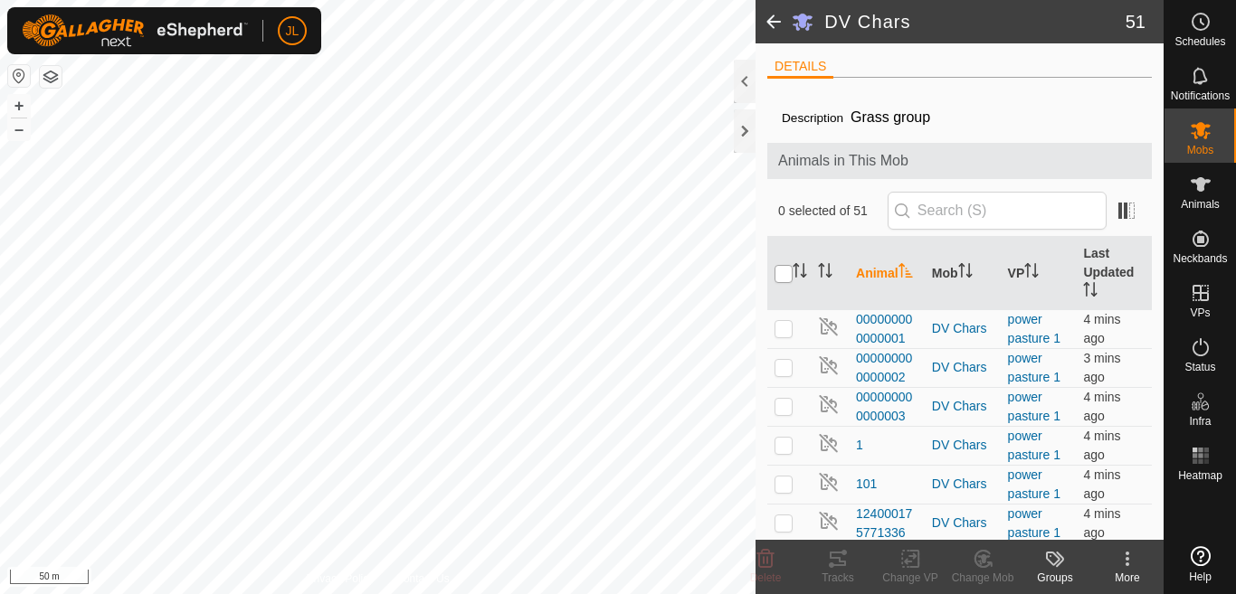
checkbox input "true"
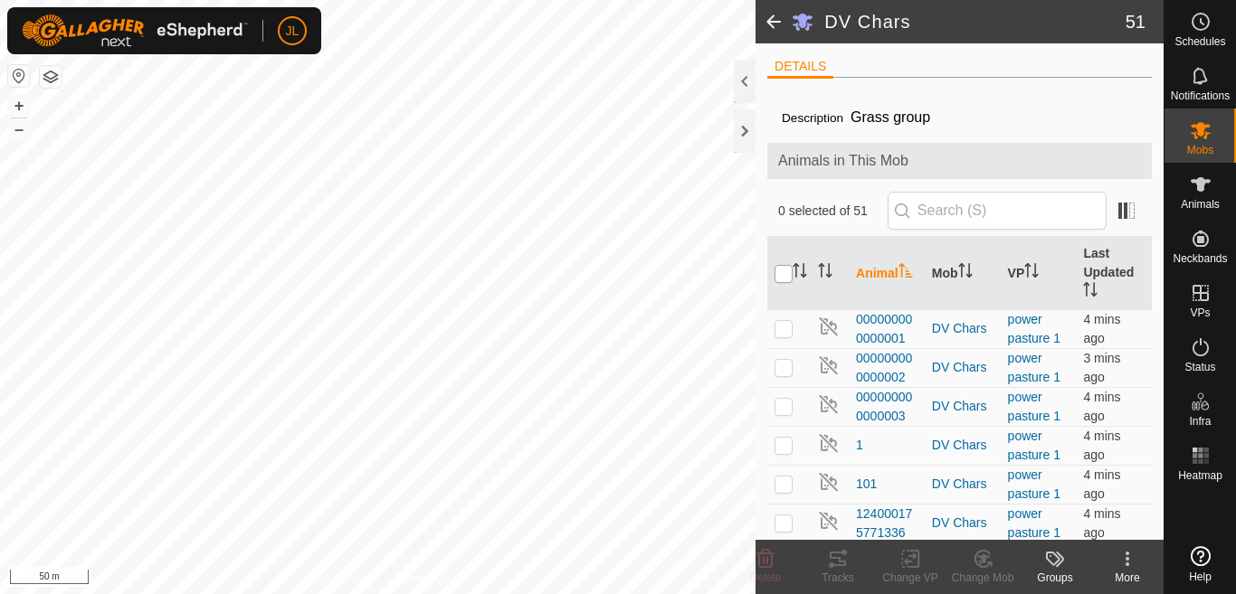
checkbox input "true"
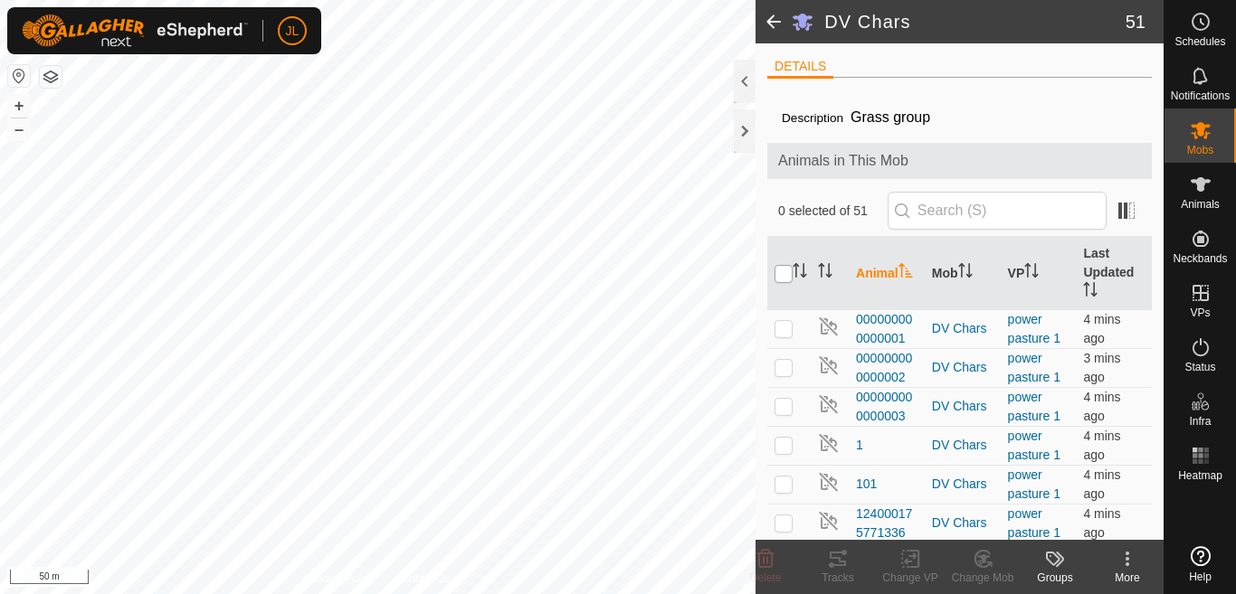
checkbox input "true"
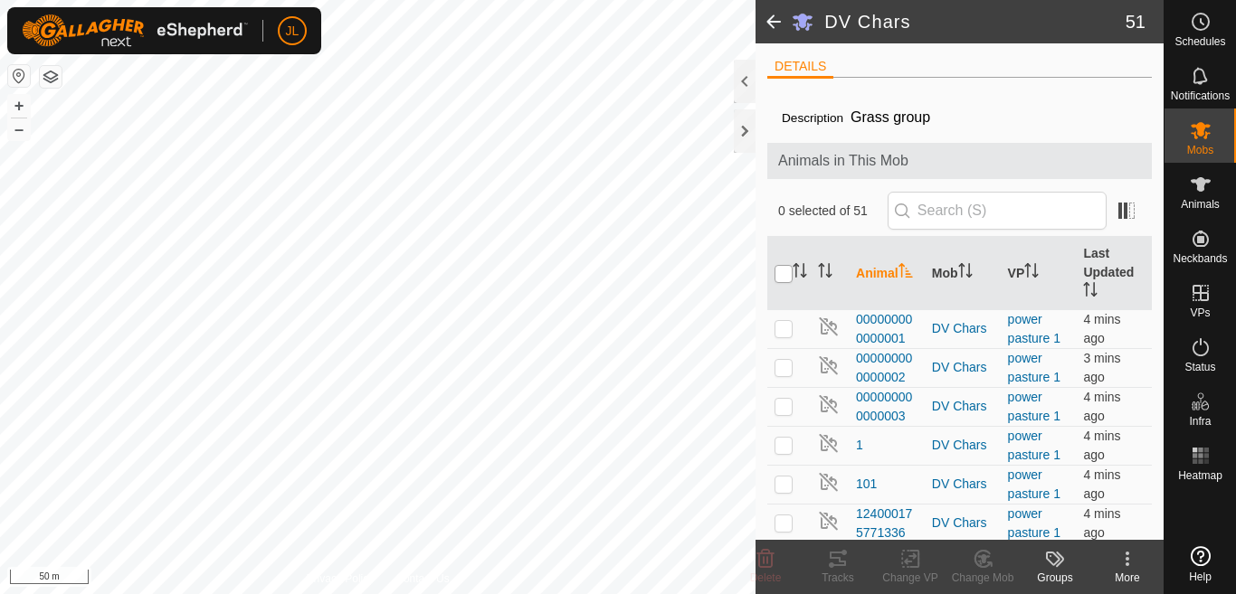
checkbox input "true"
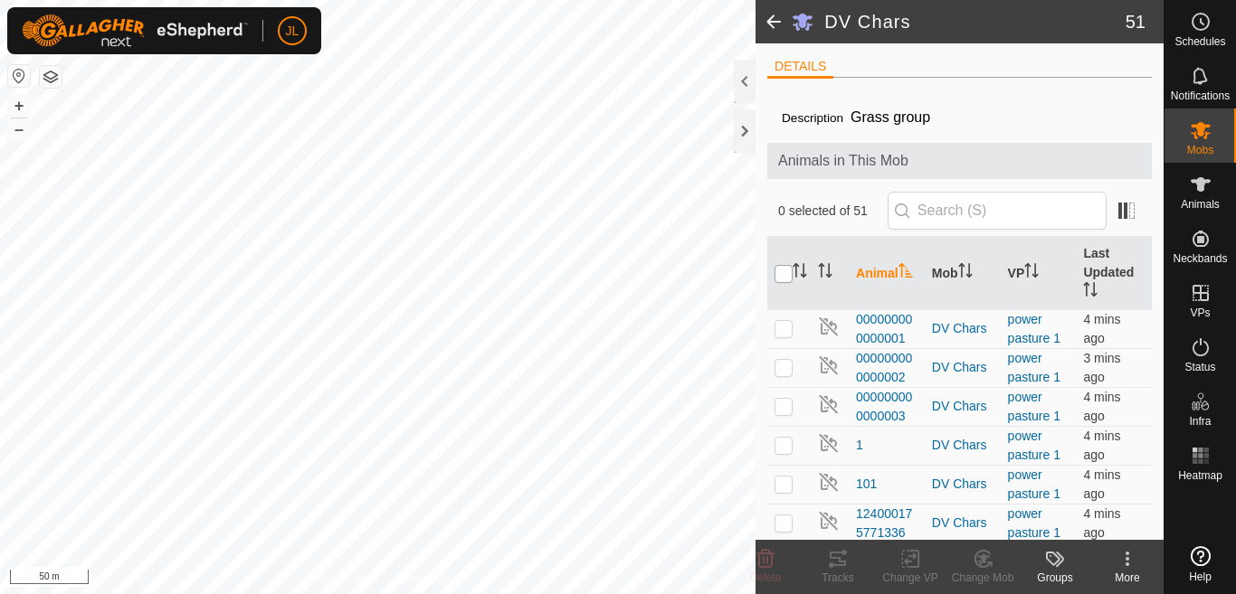
checkbox input "true"
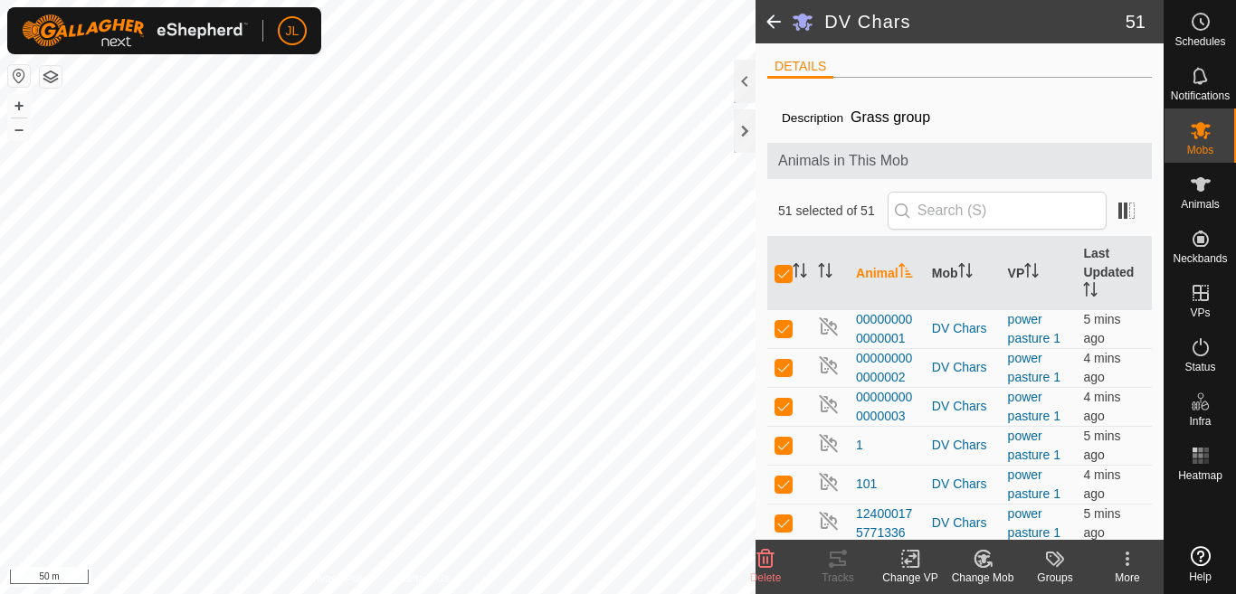
click at [905, 561] on icon at bounding box center [910, 560] width 13 height 12
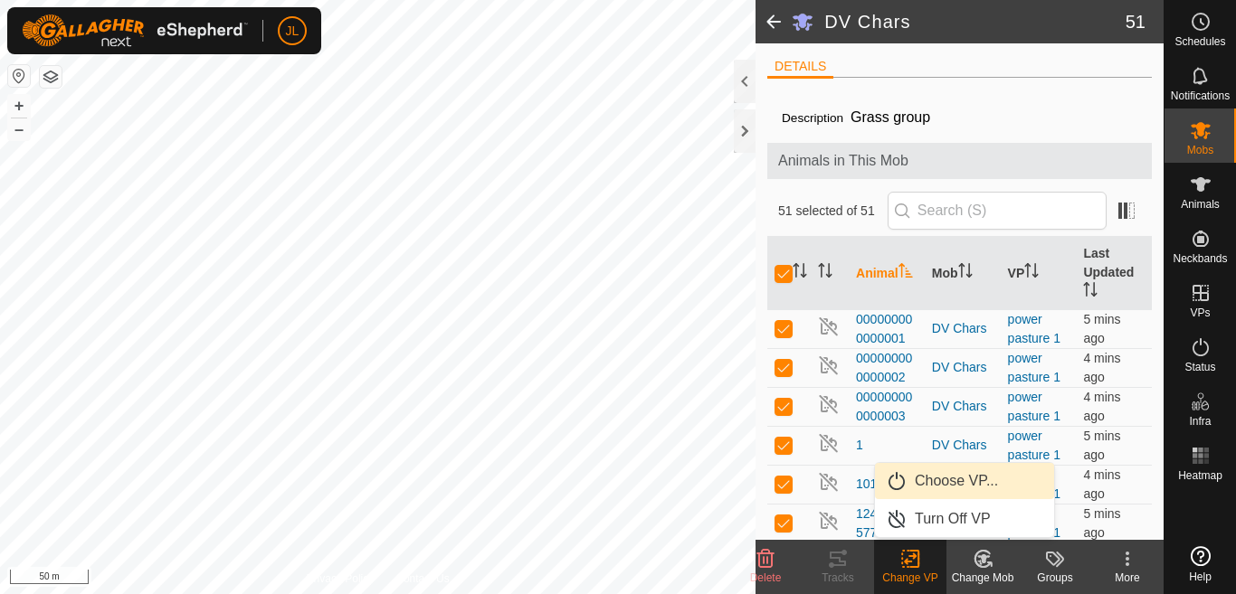
click at [936, 477] on link "Choose VP..." at bounding box center [964, 481] width 179 height 36
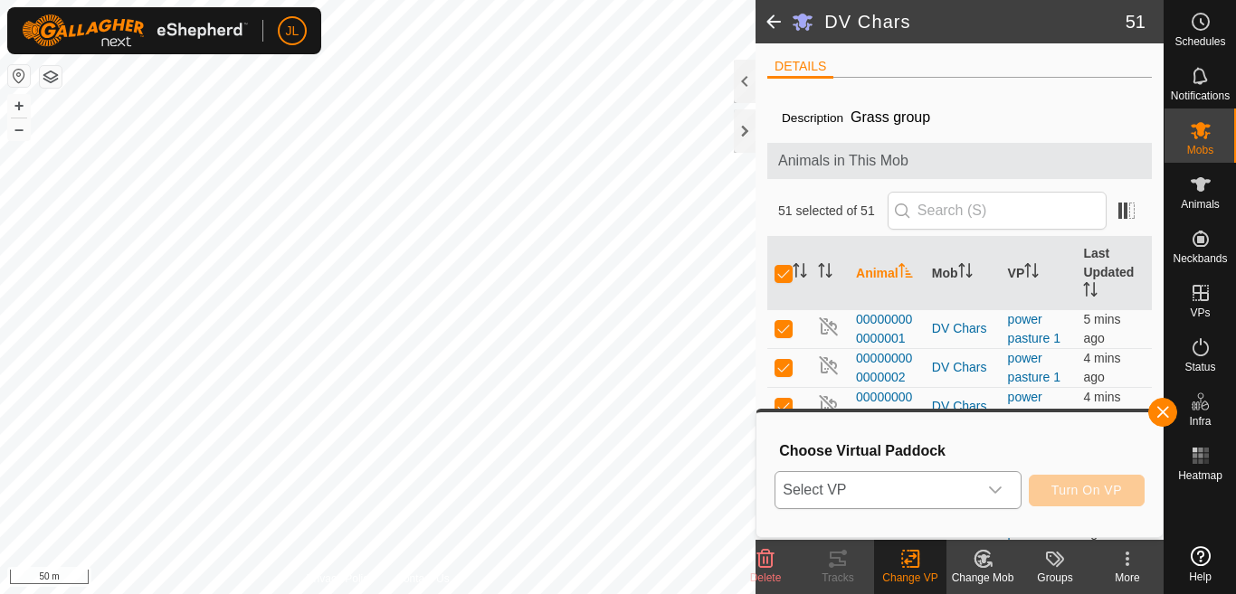
click at [995, 488] on icon "dropdown trigger" at bounding box center [995, 490] width 14 height 14
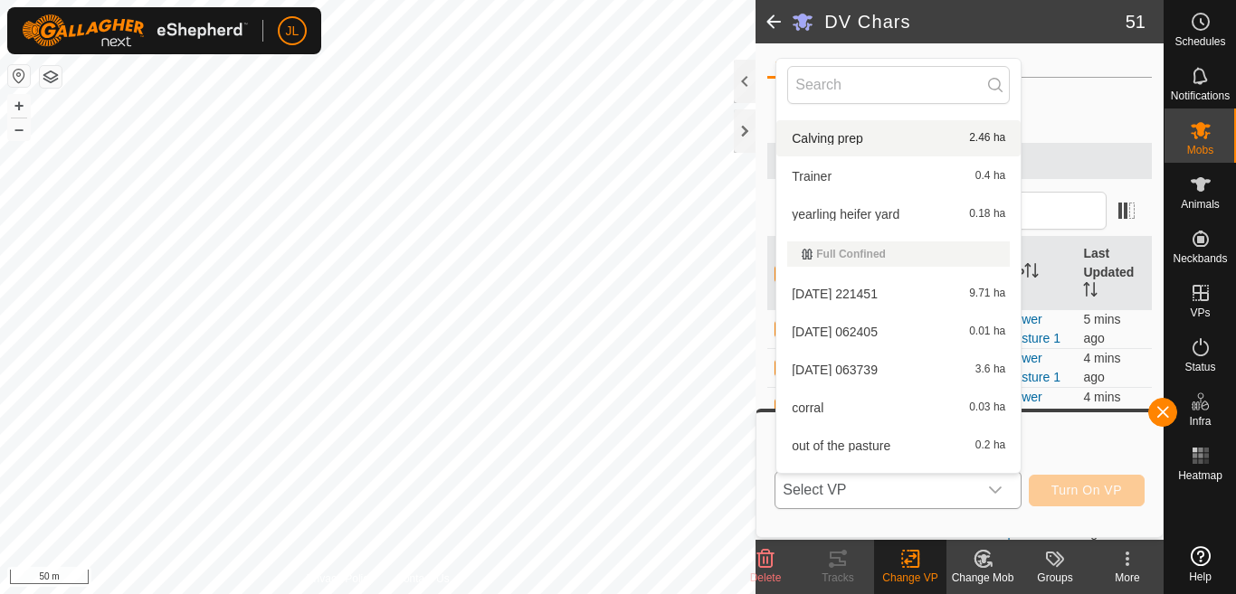
scroll to position [483, 0]
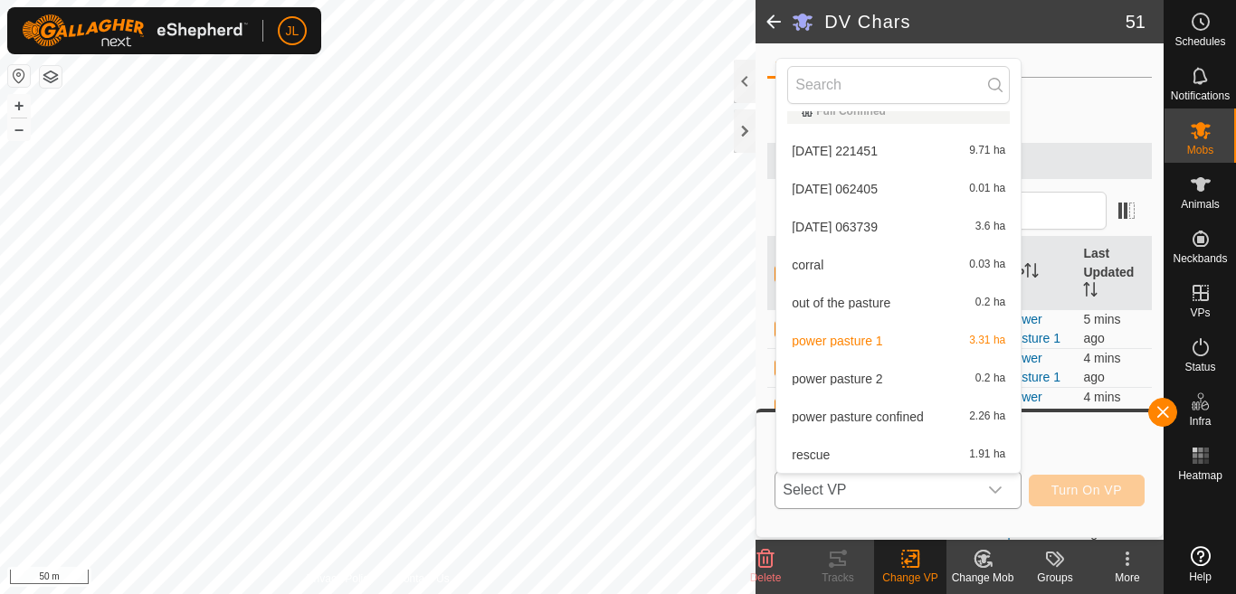
click at [854, 414] on li "power pasture confined 2.26 ha" at bounding box center [898, 417] width 244 height 36
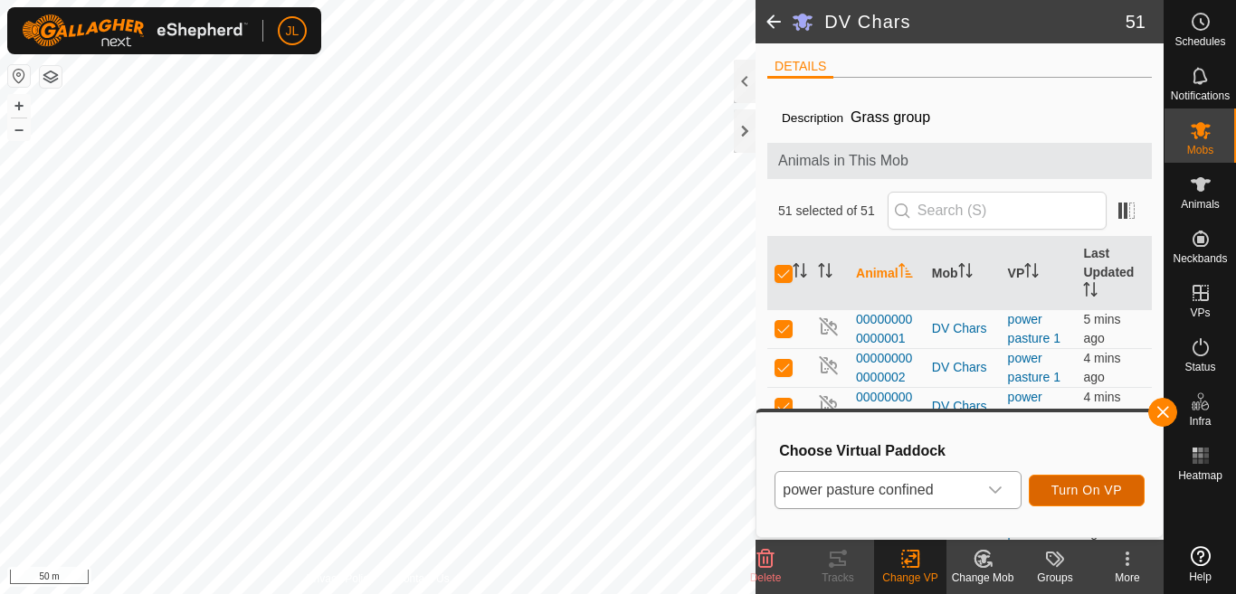
click at [1080, 494] on span "Turn On VP" at bounding box center [1086, 490] width 71 height 14
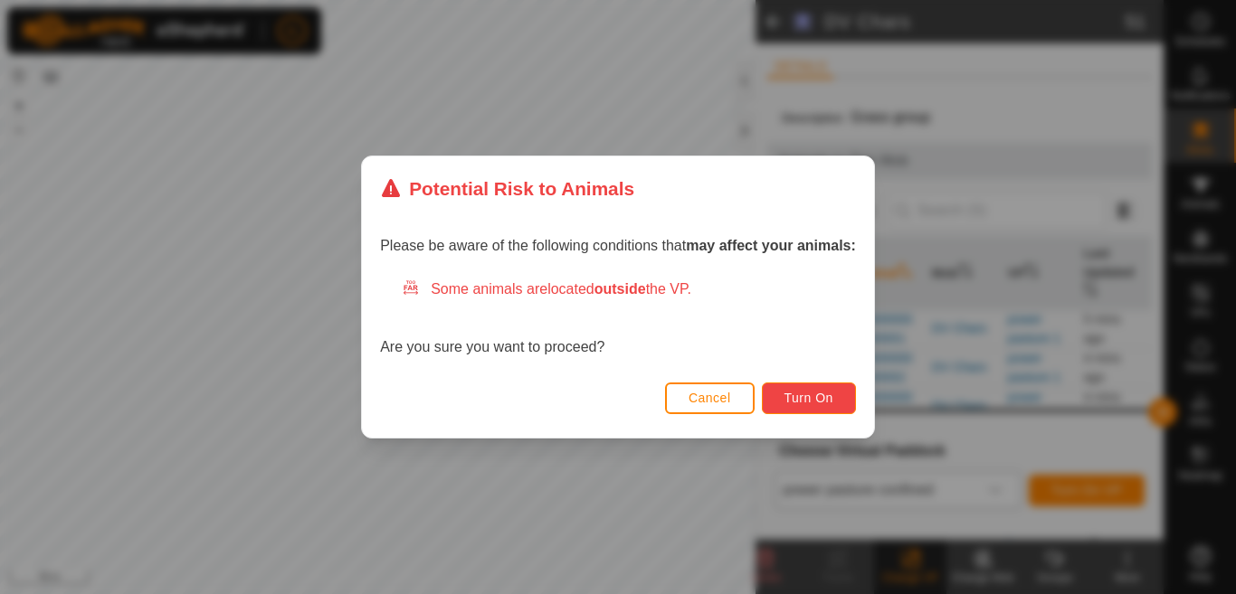
click at [806, 407] on button "Turn On" at bounding box center [809, 399] width 94 height 32
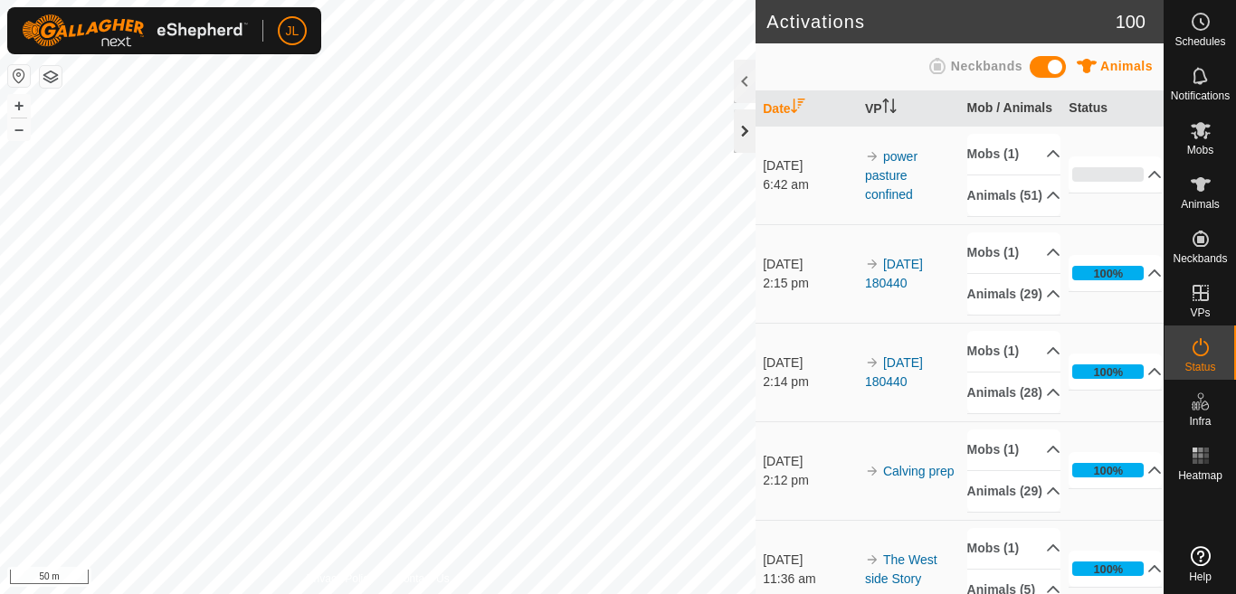
click at [746, 124] on div at bounding box center [745, 130] width 22 height 43
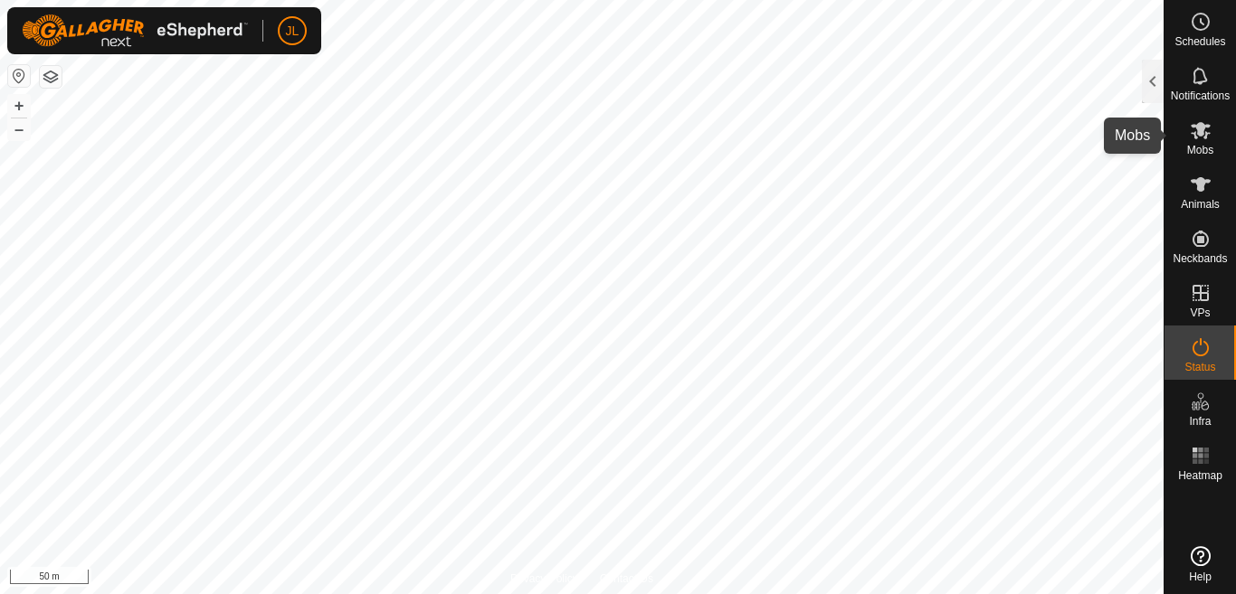
click at [1203, 139] on icon at bounding box center [1201, 130] width 22 height 22
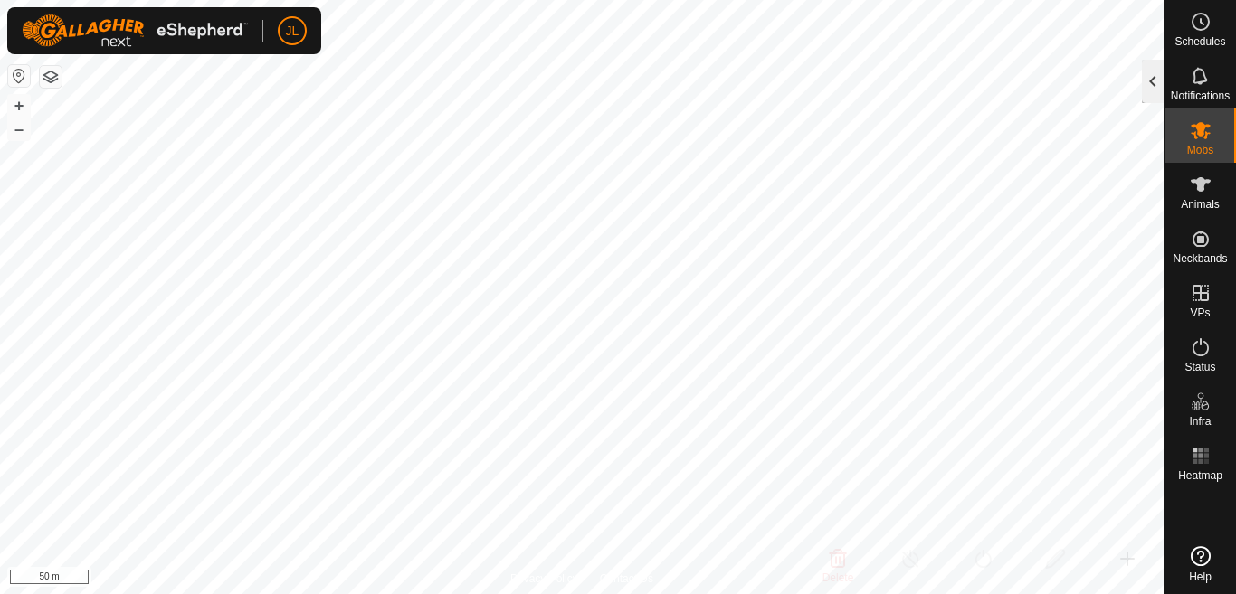
click at [1148, 81] on div at bounding box center [1153, 81] width 22 height 43
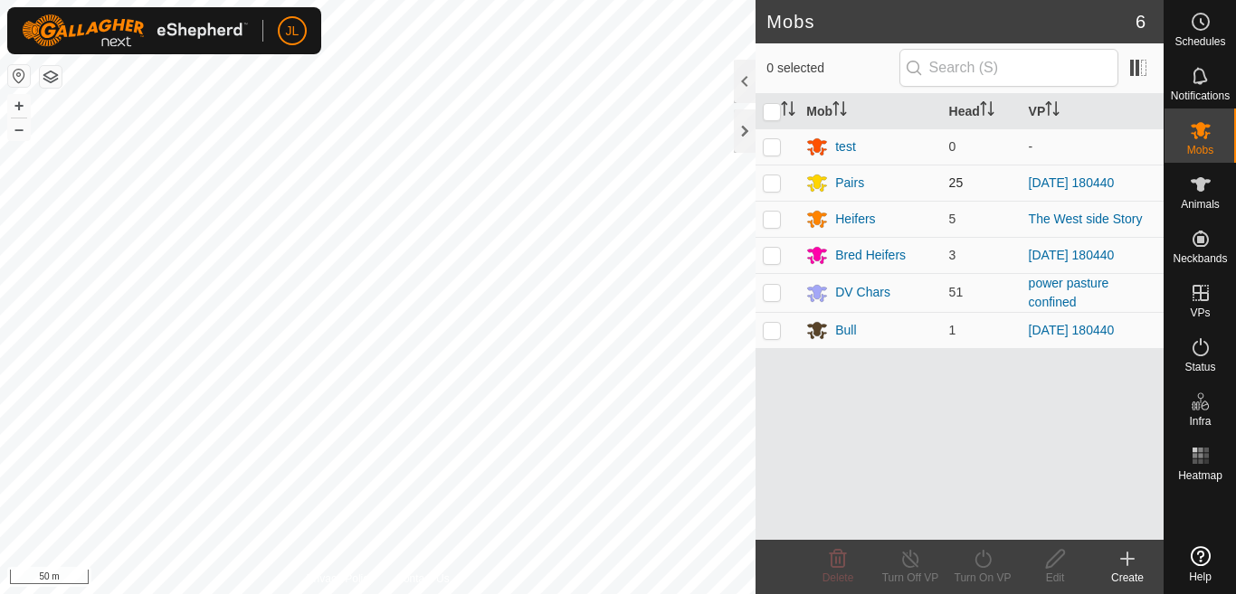
click at [774, 180] on p-checkbox at bounding box center [772, 183] width 18 height 14
checkbox input "true"
click at [771, 257] on p-checkbox at bounding box center [772, 255] width 18 height 14
checkbox input "true"
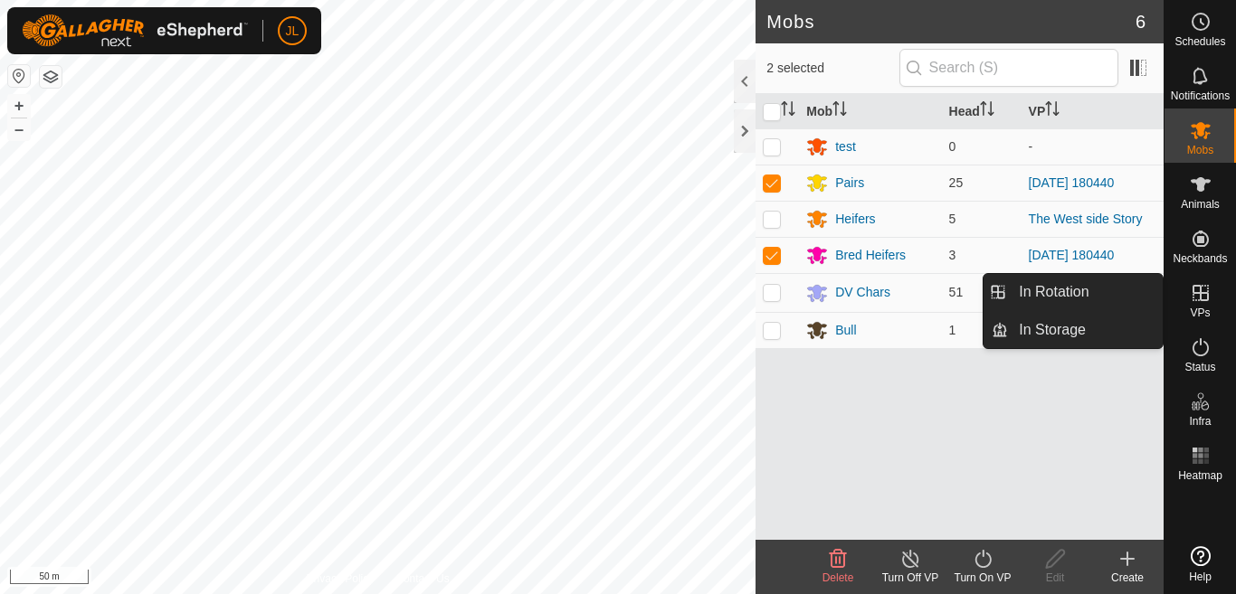
click at [1201, 302] on icon at bounding box center [1201, 293] width 22 height 22
click at [1066, 333] on link "In Storage" at bounding box center [1085, 330] width 155 height 36
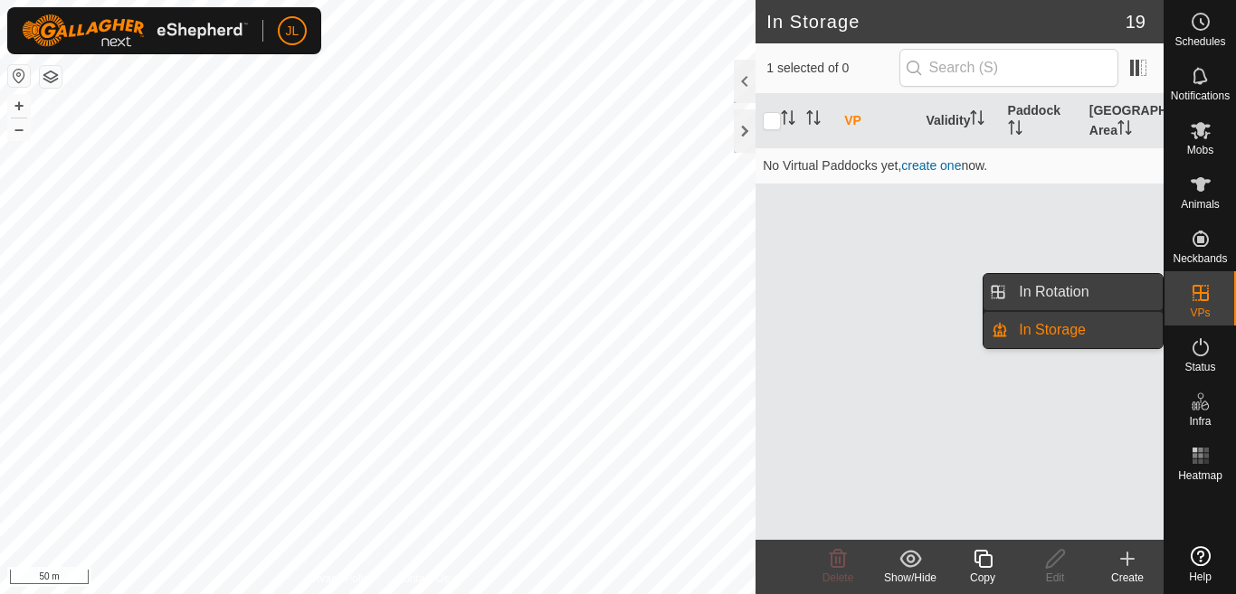
click at [1068, 290] on link "In Rotation" at bounding box center [1085, 292] width 155 height 36
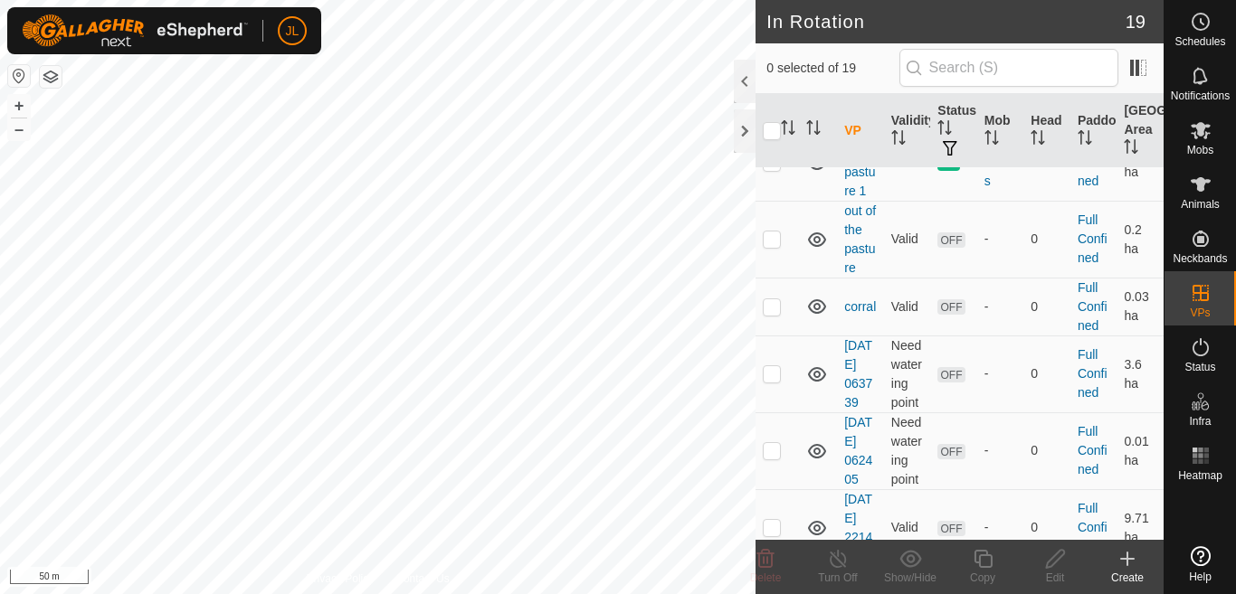
scroll to position [1388, 0]
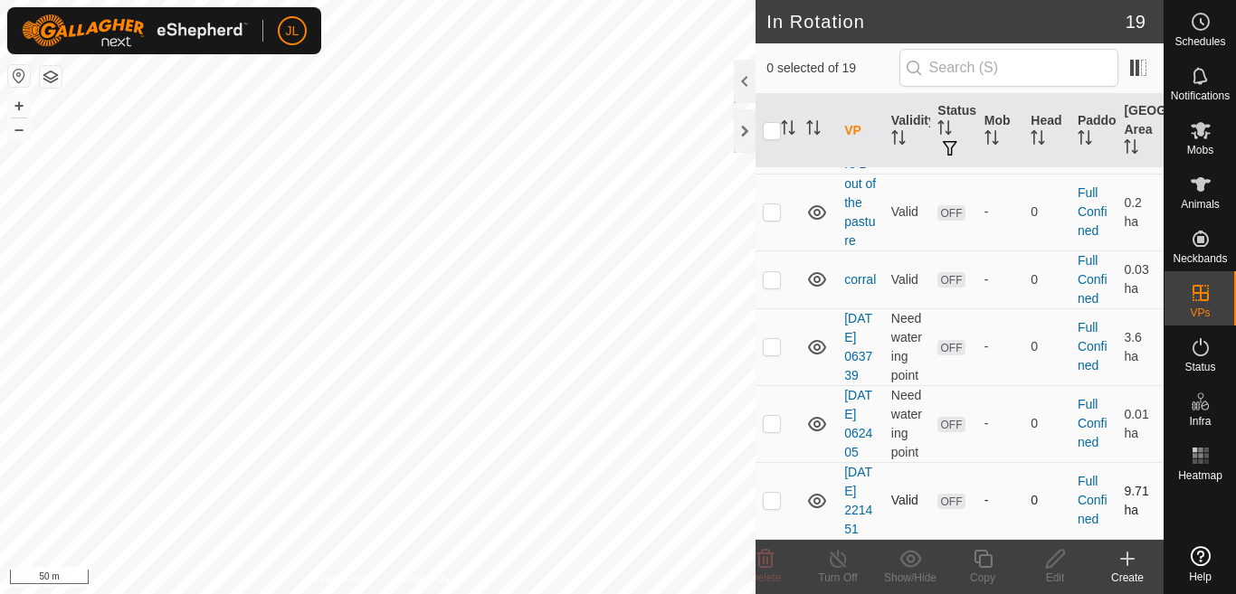
click at [816, 494] on icon at bounding box center [817, 501] width 18 height 14
click at [816, 493] on icon at bounding box center [817, 501] width 22 height 22
click at [816, 494] on icon at bounding box center [817, 501] width 18 height 14
click at [812, 417] on icon at bounding box center [817, 424] width 18 height 14
click at [814, 340] on icon at bounding box center [817, 347] width 18 height 14
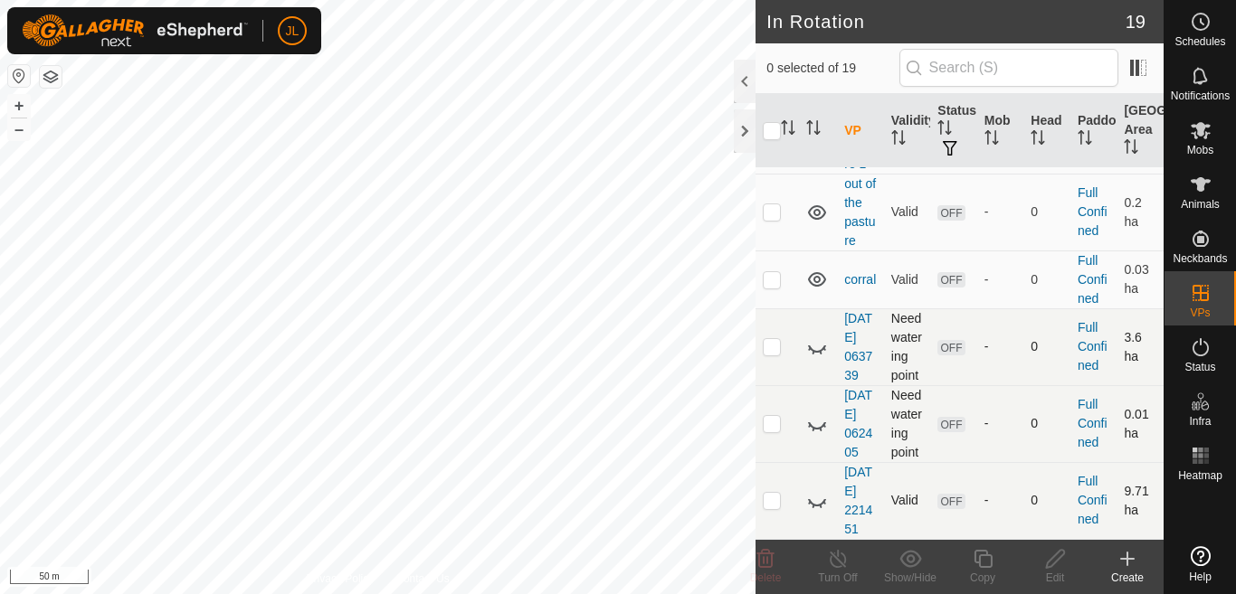
click at [815, 337] on icon at bounding box center [817, 348] width 22 height 22
click at [815, 340] on icon at bounding box center [817, 347] width 18 height 14
click at [819, 272] on icon at bounding box center [817, 279] width 18 height 14
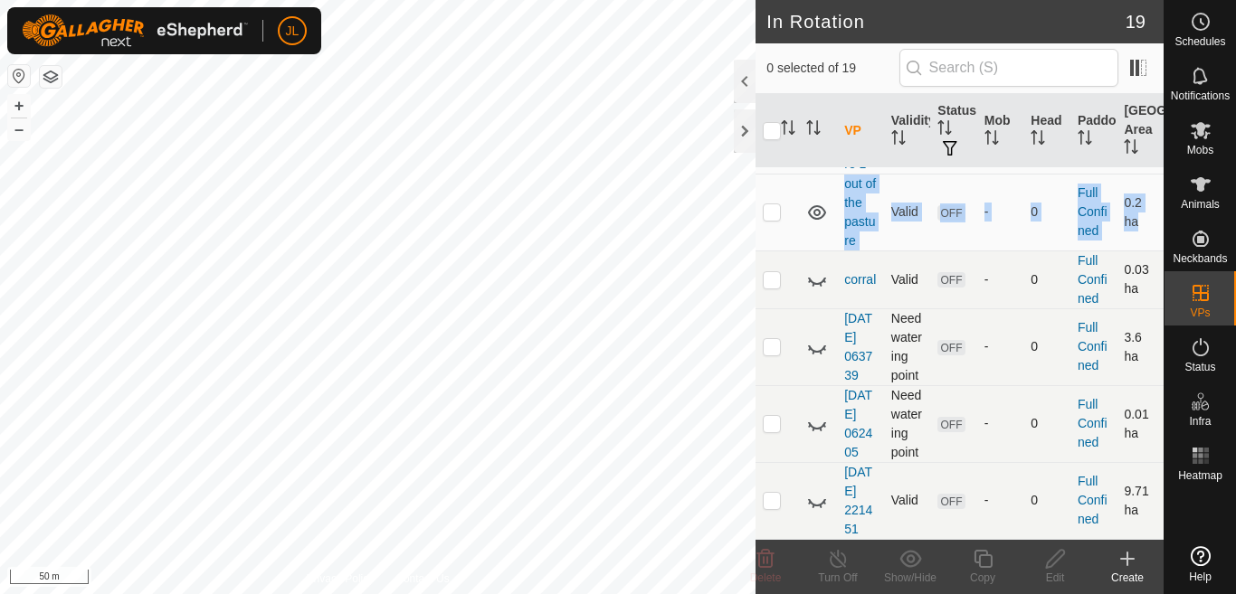
drag, startPoint x: 820, startPoint y: 185, endPoint x: 826, endPoint y: 249, distance: 64.5
click at [817, 278] on icon at bounding box center [817, 281] width 18 height 7
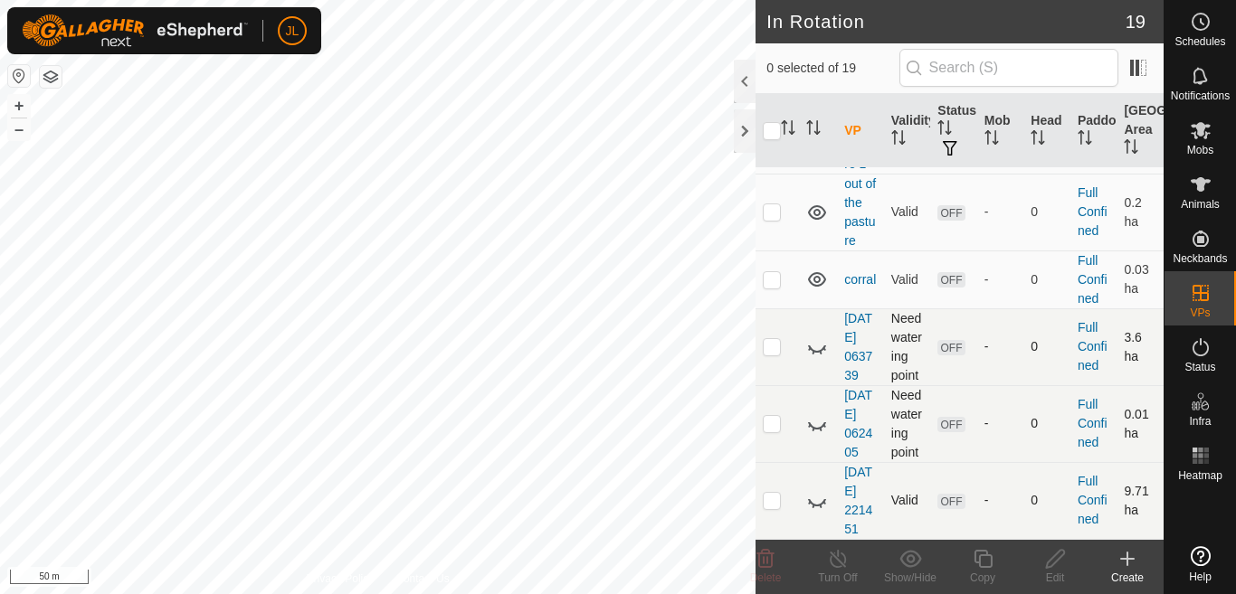
scroll to position [1243, 0]
click at [816, 223] on icon at bounding box center [817, 213] width 22 height 22
click at [812, 147] on icon at bounding box center [817, 136] width 22 height 22
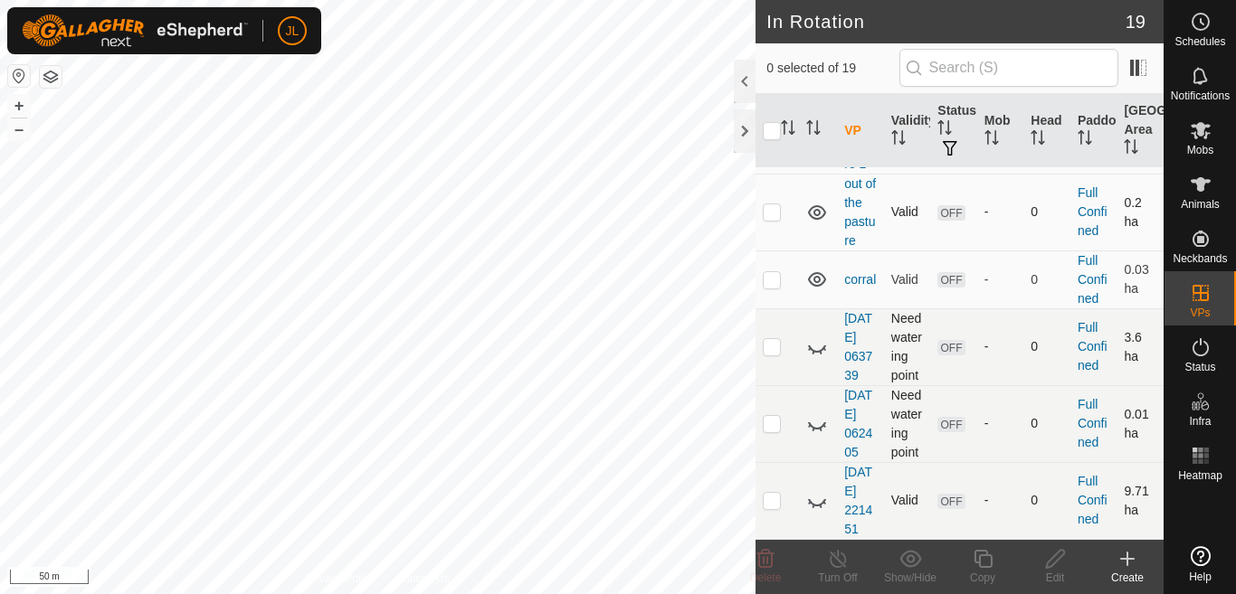
scroll to position [1171, 0]
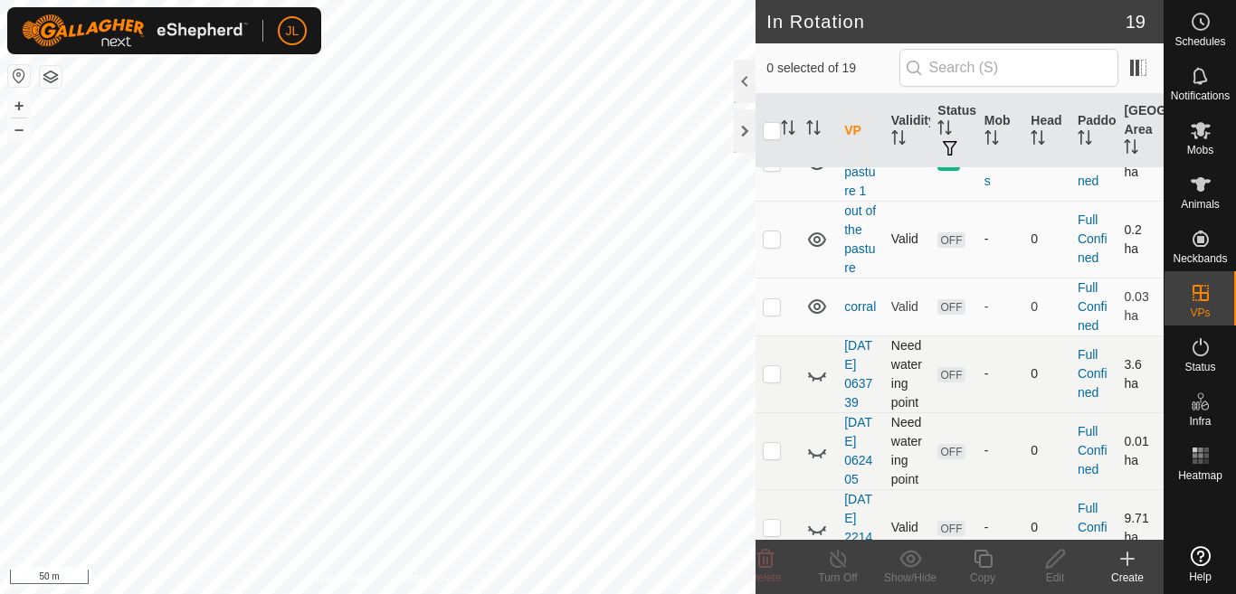
click at [815, 247] on icon at bounding box center [817, 240] width 18 height 14
click at [815, 251] on icon at bounding box center [817, 240] width 22 height 22
click at [815, 247] on icon at bounding box center [817, 240] width 18 height 14
click at [812, 93] on icon at bounding box center [817, 86] width 18 height 14
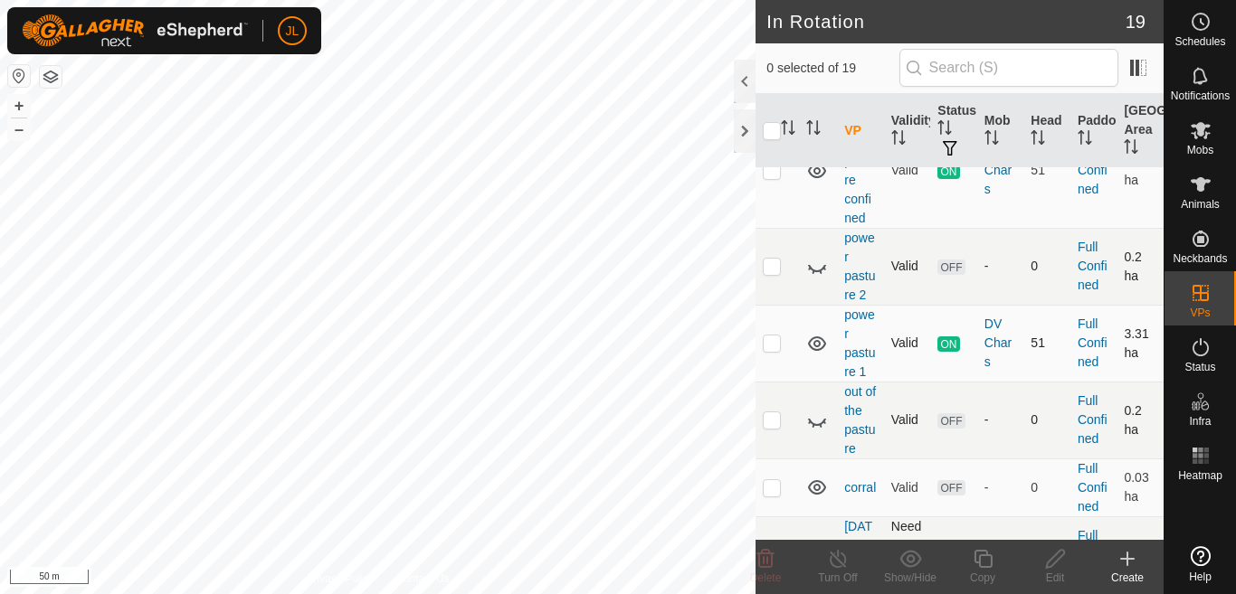
scroll to position [954, 0]
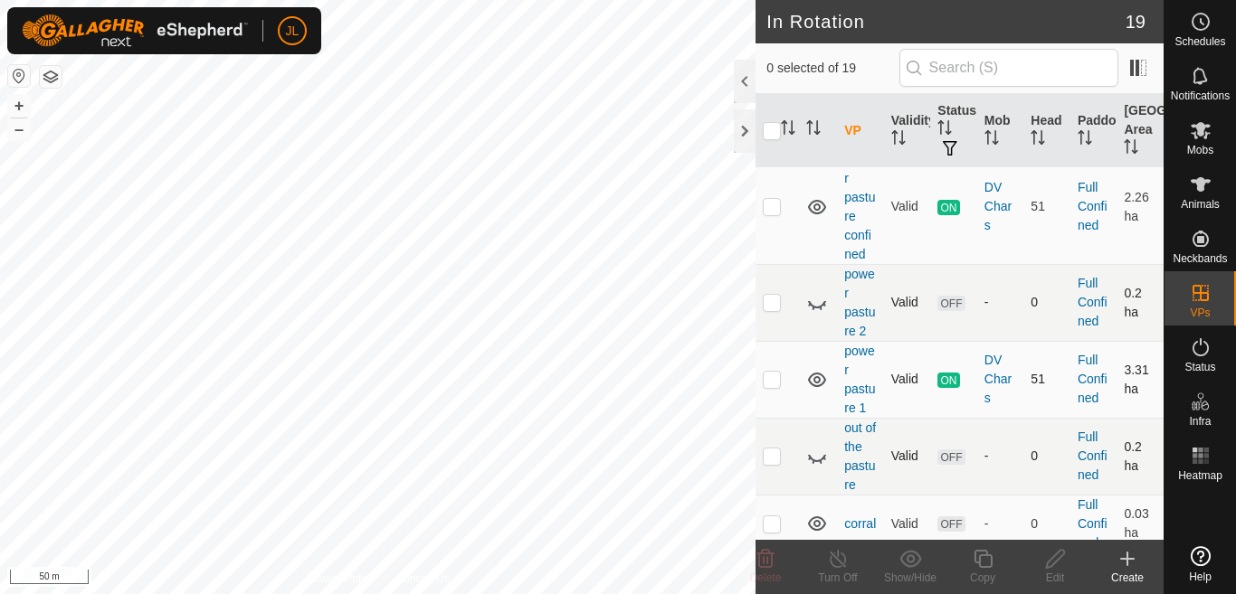
click at [817, 128] on icon at bounding box center [817, 120] width 18 height 14
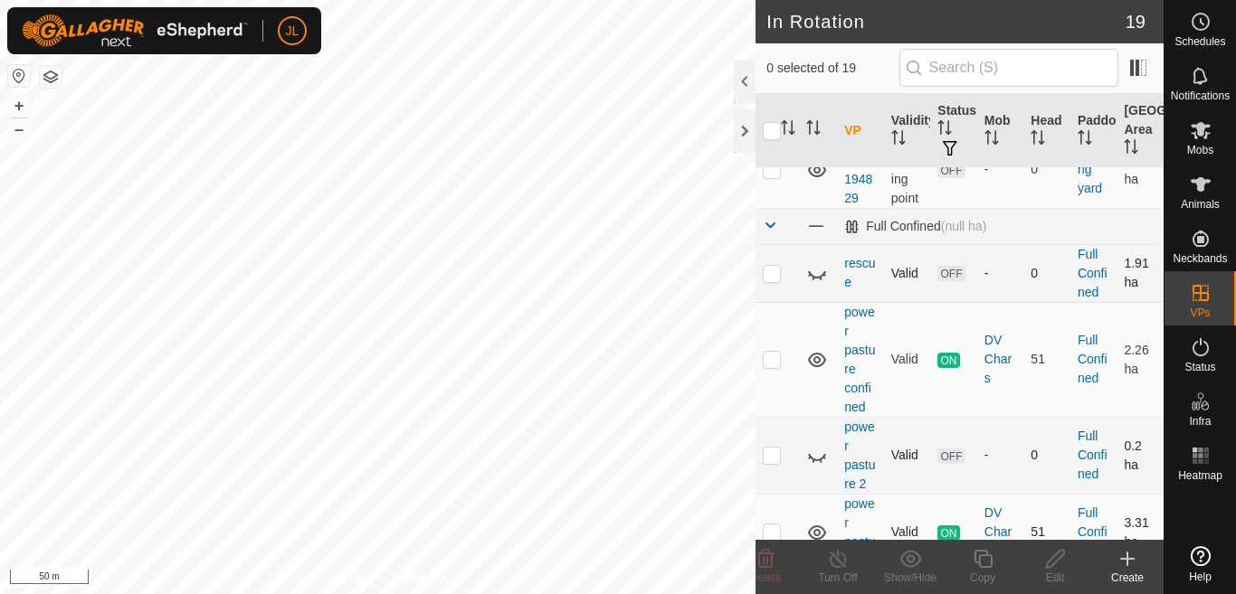
scroll to position [773, 0]
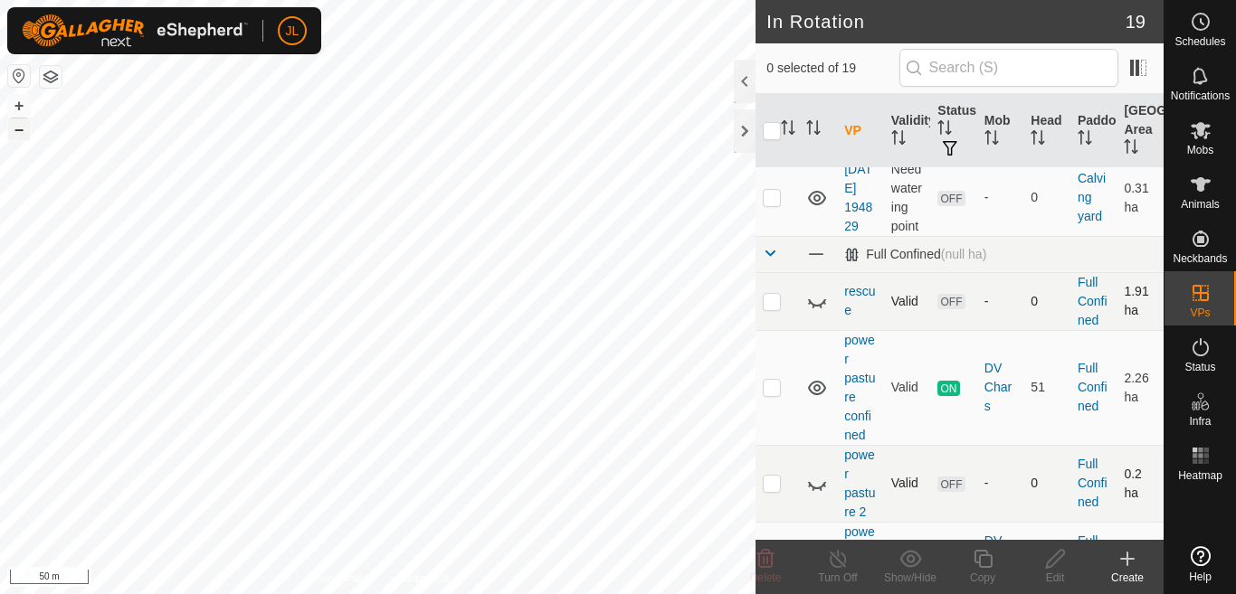
click at [20, 131] on button "–" at bounding box center [19, 130] width 22 height 22
click at [18, 105] on button "+" at bounding box center [19, 106] width 22 height 22
click at [18, 102] on button "+" at bounding box center [19, 106] width 22 height 22
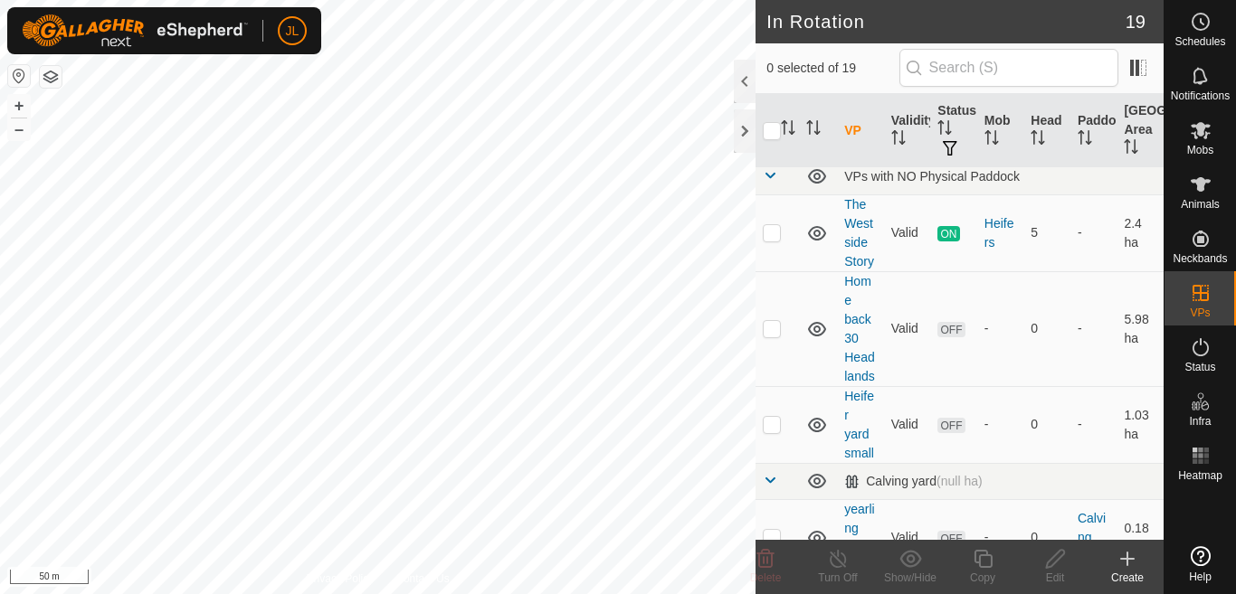
scroll to position [0, 0]
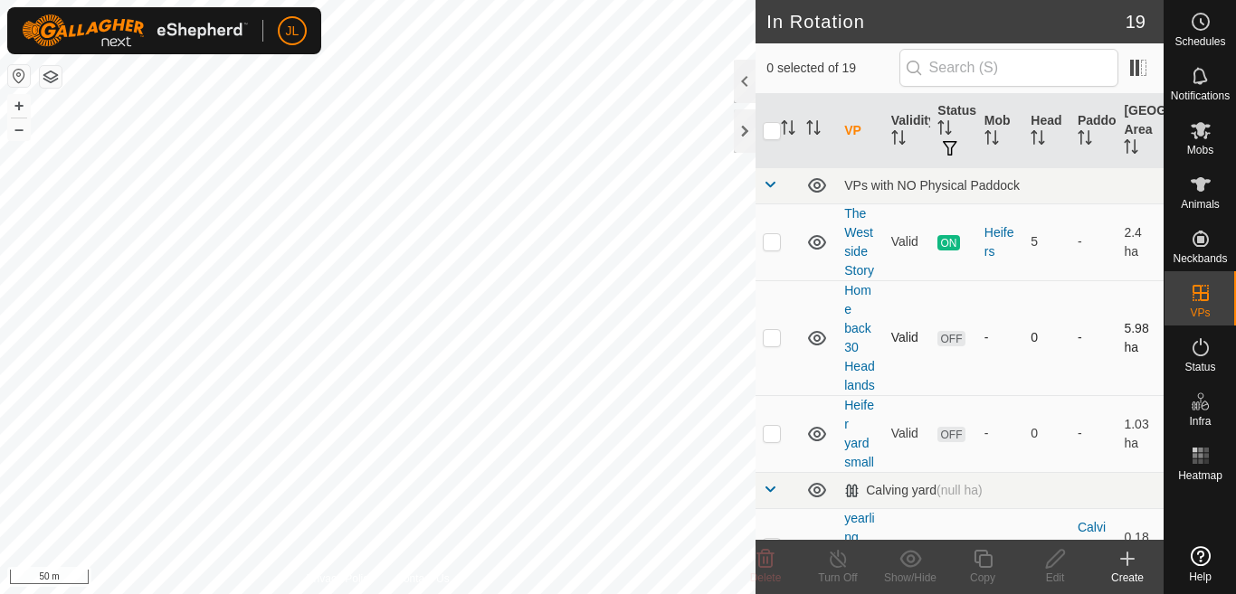
click at [816, 346] on icon at bounding box center [817, 338] width 18 height 14
click at [814, 442] on icon at bounding box center [817, 434] width 18 height 14
click at [814, 445] on icon at bounding box center [817, 434] width 22 height 22
click at [767, 441] on p-checkbox at bounding box center [772, 433] width 18 height 14
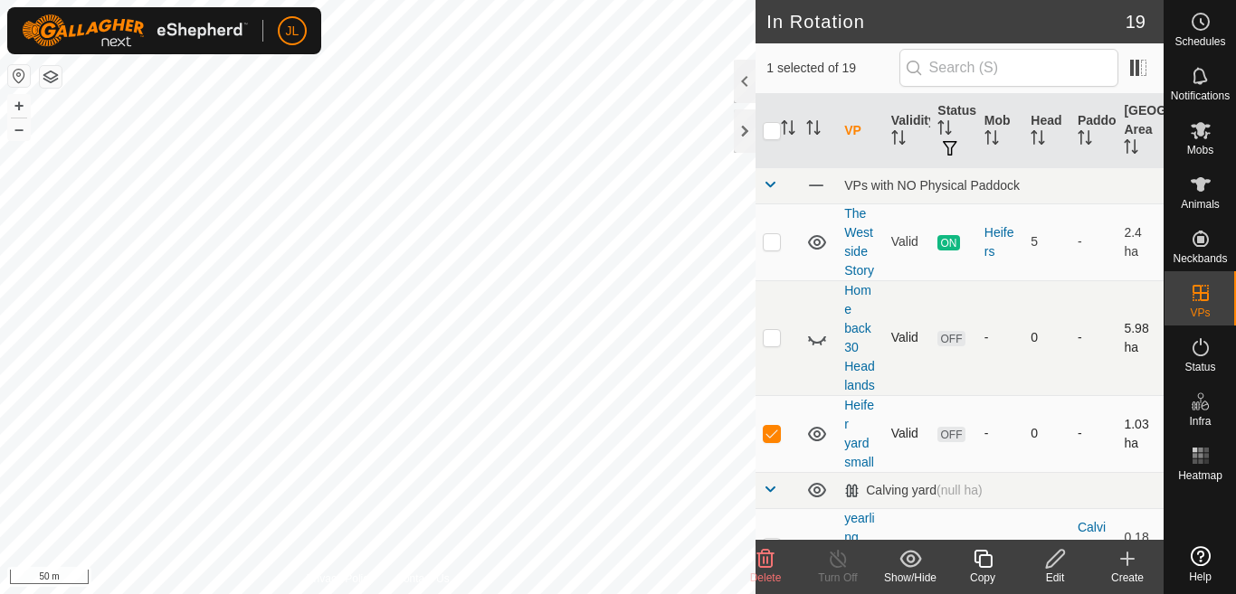
checkbox input "false"
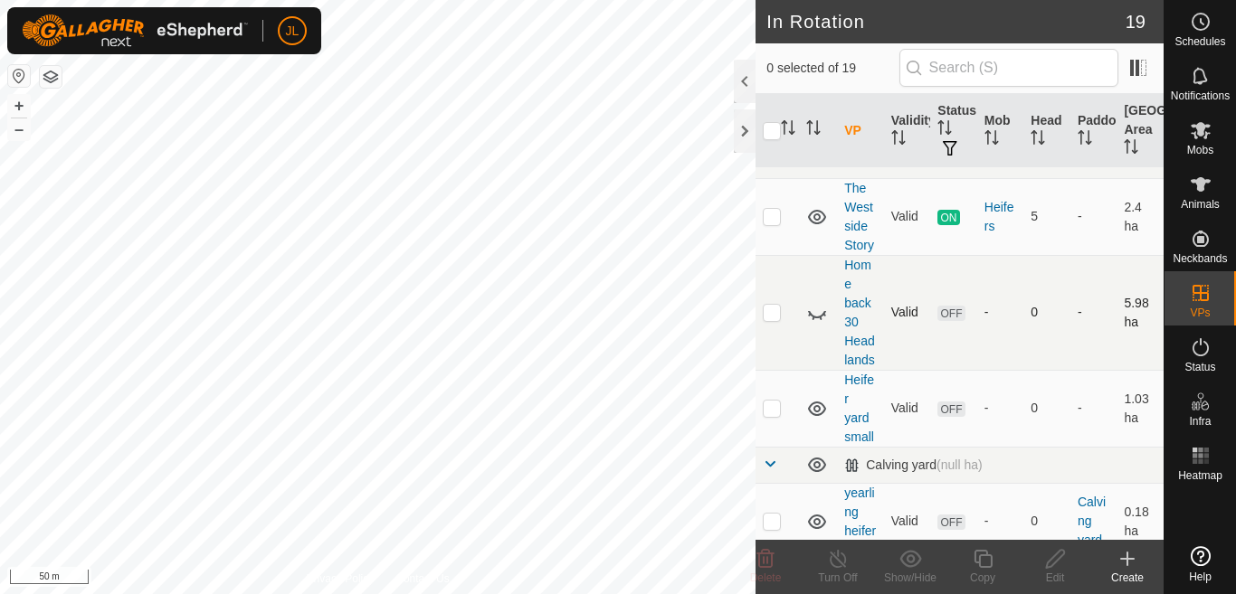
scroll to position [36, 0]
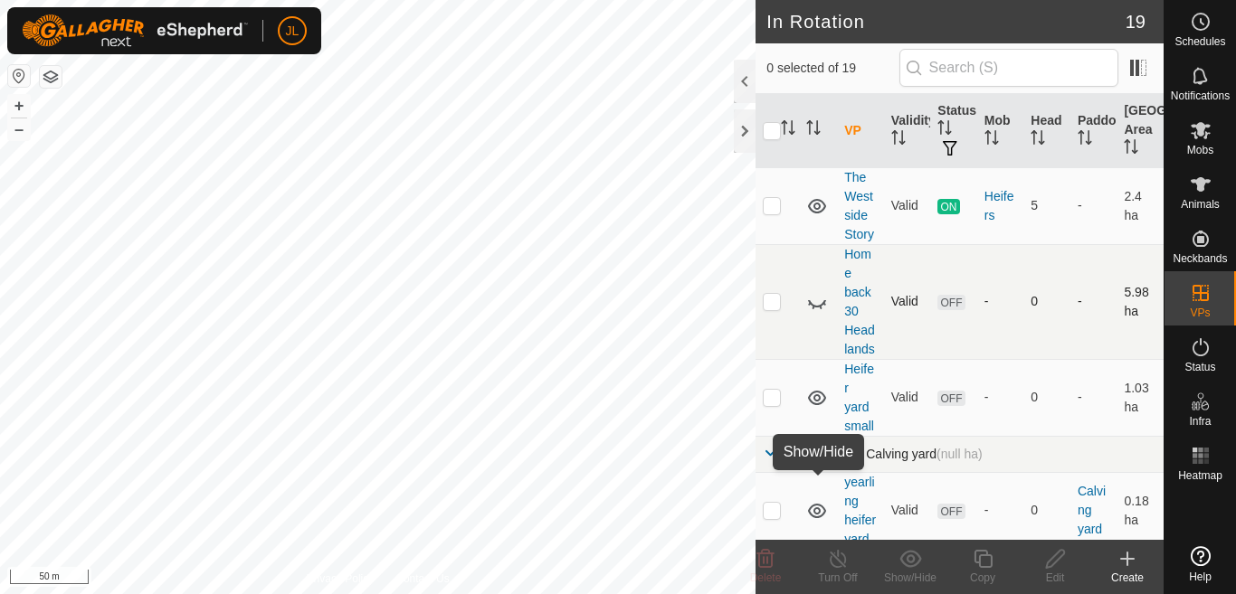
click at [816, 465] on icon at bounding box center [817, 454] width 22 height 22
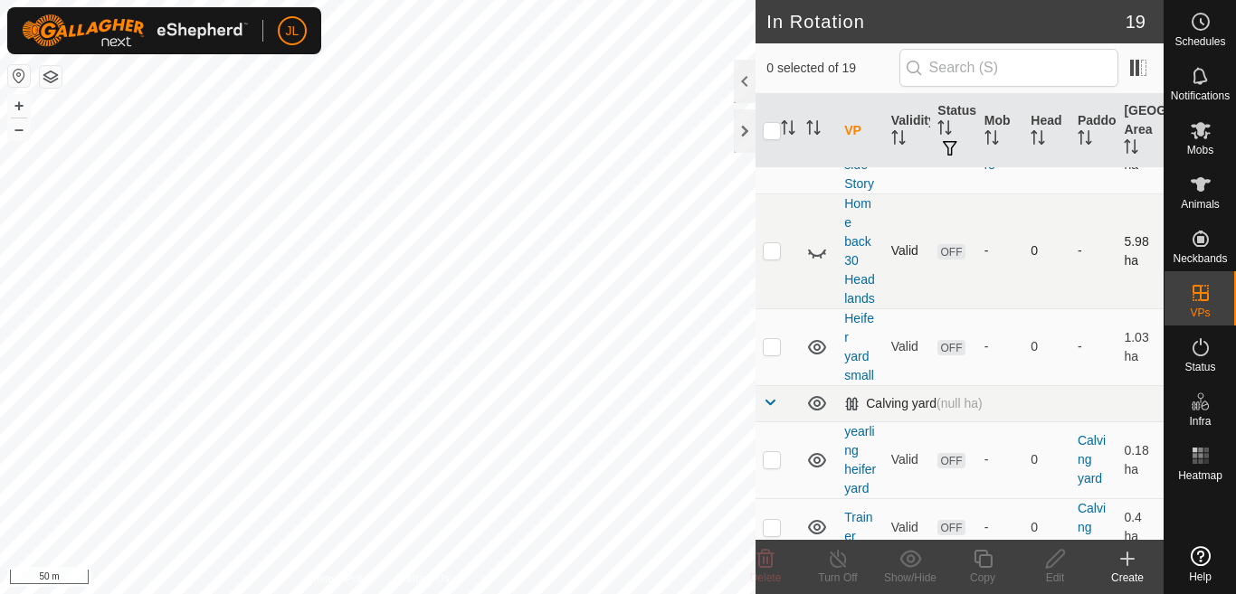
scroll to position [109, 0]
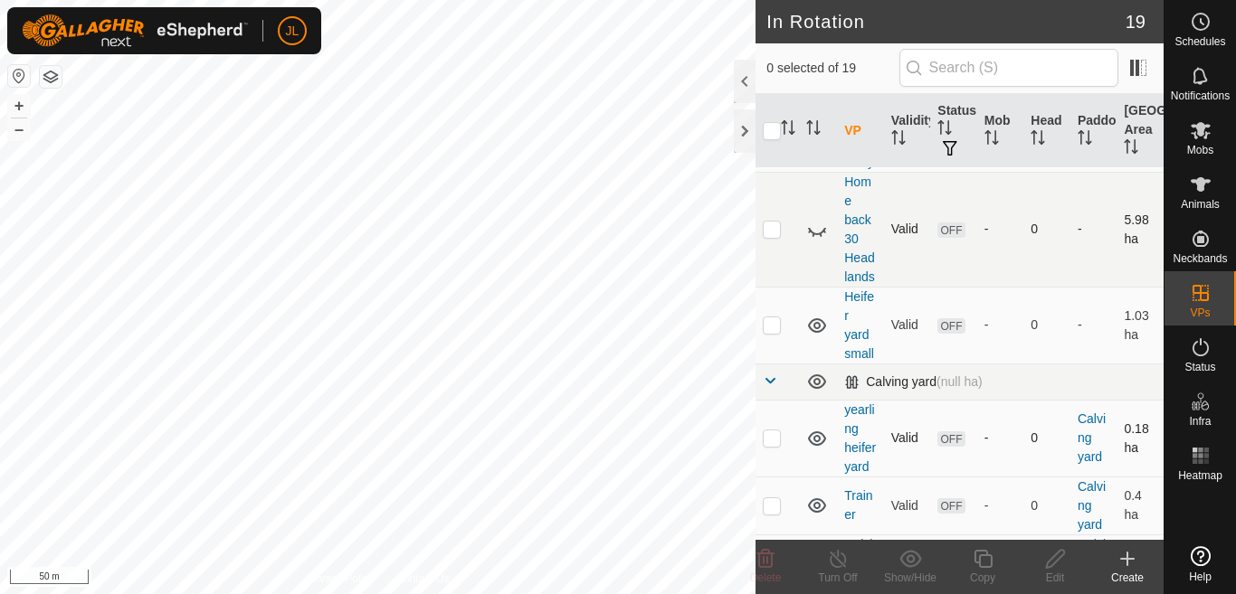
click at [815, 446] on icon at bounding box center [817, 439] width 18 height 14
click at [815, 450] on icon at bounding box center [817, 439] width 22 height 22
click at [815, 446] on icon at bounding box center [817, 439] width 18 height 14
click at [815, 450] on icon at bounding box center [817, 439] width 22 height 22
click at [815, 446] on icon at bounding box center [817, 439] width 18 height 14
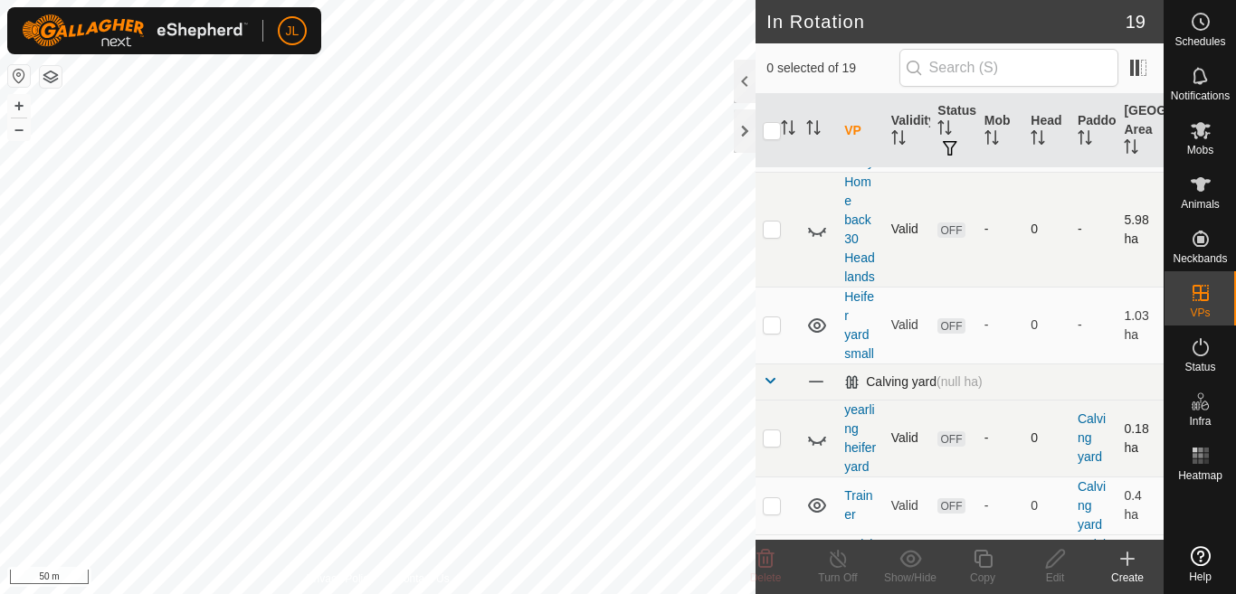
click at [815, 450] on icon at bounding box center [817, 439] width 22 height 22
click at [815, 446] on icon at bounding box center [817, 439] width 18 height 14
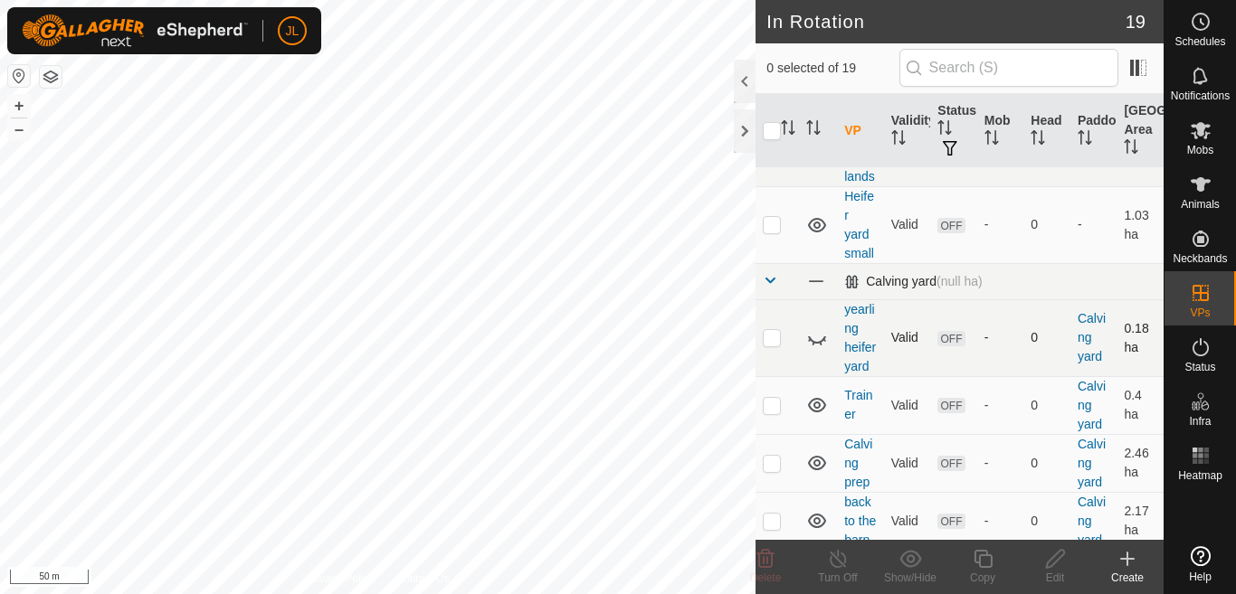
scroll to position [217, 0]
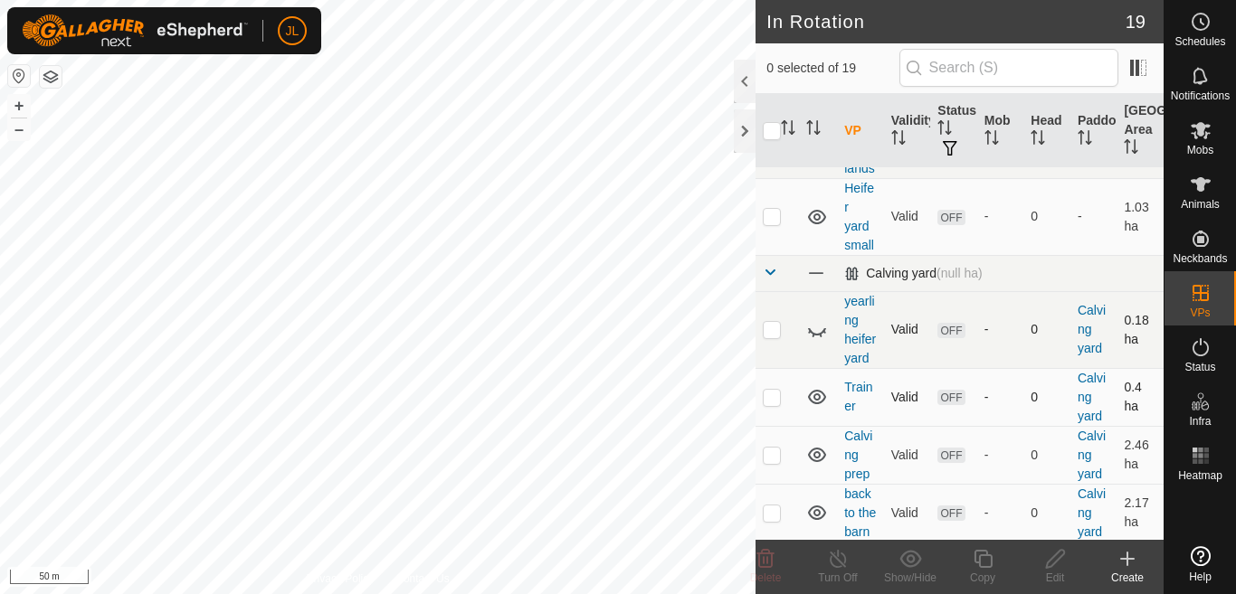
click at [815, 404] on icon at bounding box center [817, 397] width 18 height 14
click at [815, 408] on icon at bounding box center [817, 397] width 22 height 22
click at [815, 404] on icon at bounding box center [817, 397] width 18 height 14
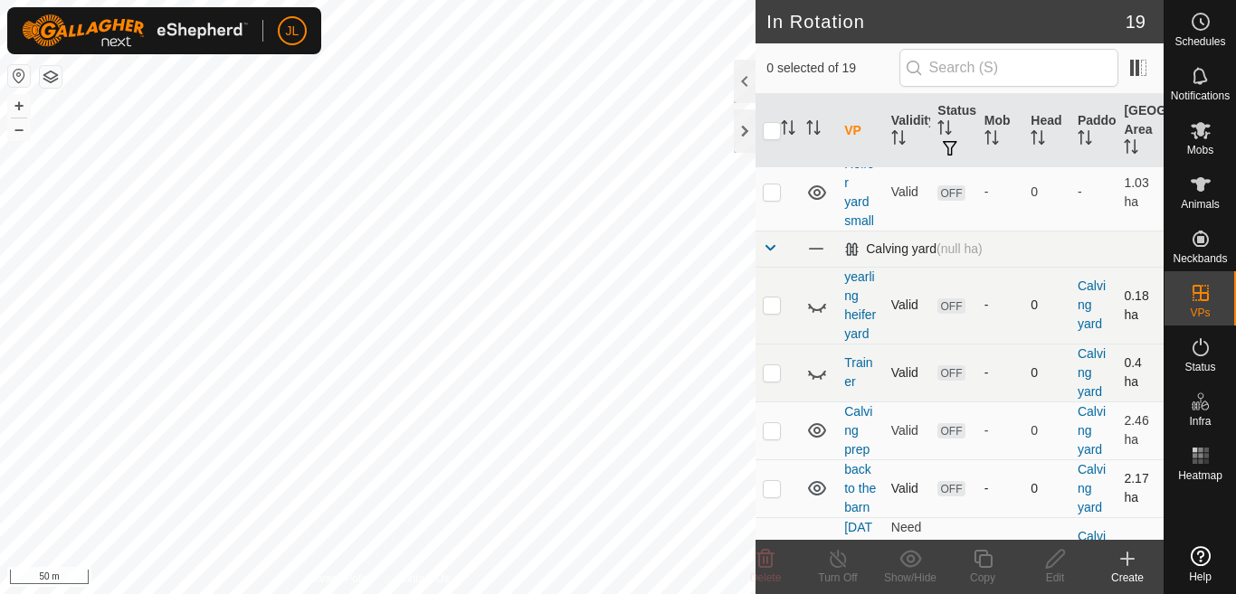
scroll to position [326, 0]
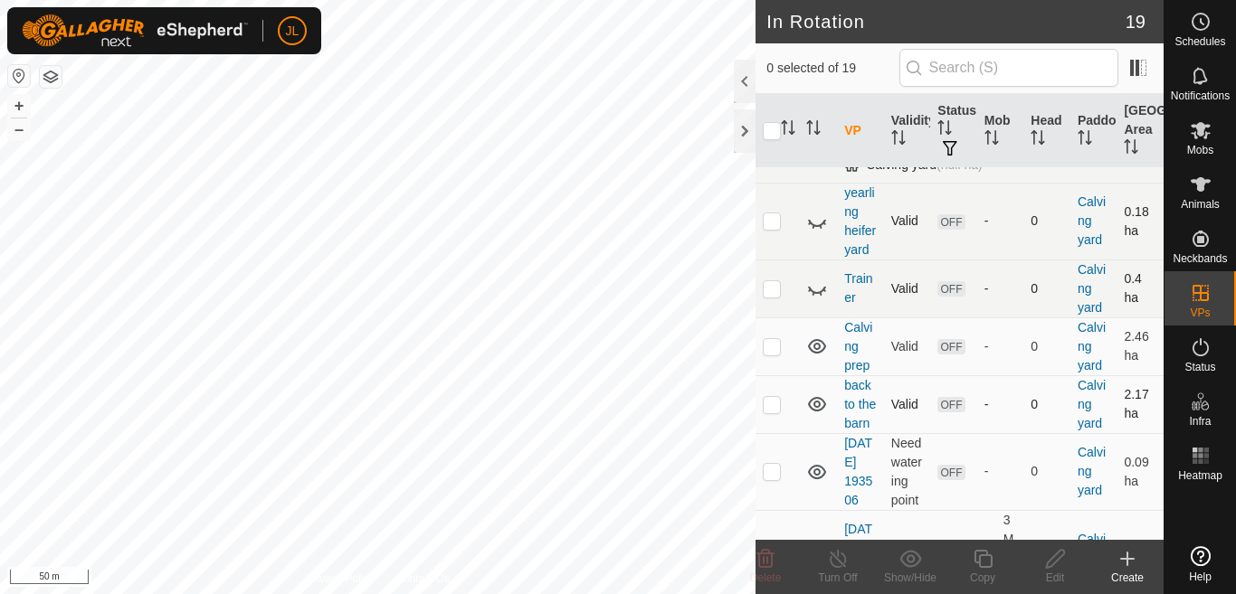
click at [771, 412] on p-checkbox at bounding box center [772, 404] width 18 height 14
checkbox input "true"
click at [1051, 562] on icon at bounding box center [1055, 559] width 23 height 22
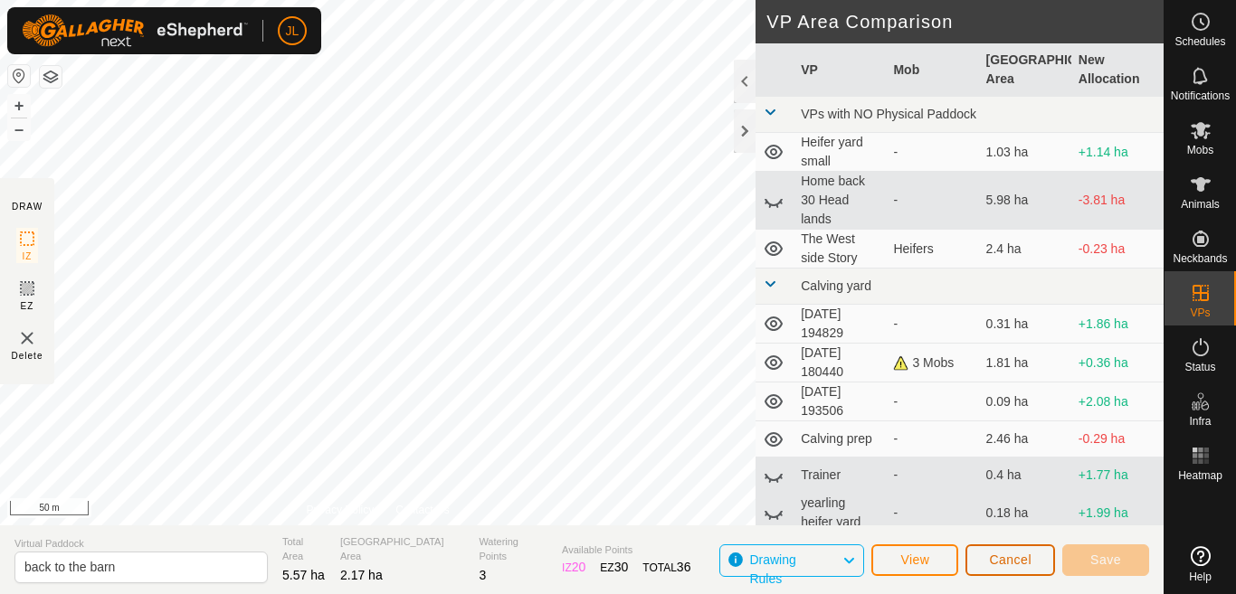
click at [1019, 562] on span "Cancel" at bounding box center [1010, 560] width 43 height 14
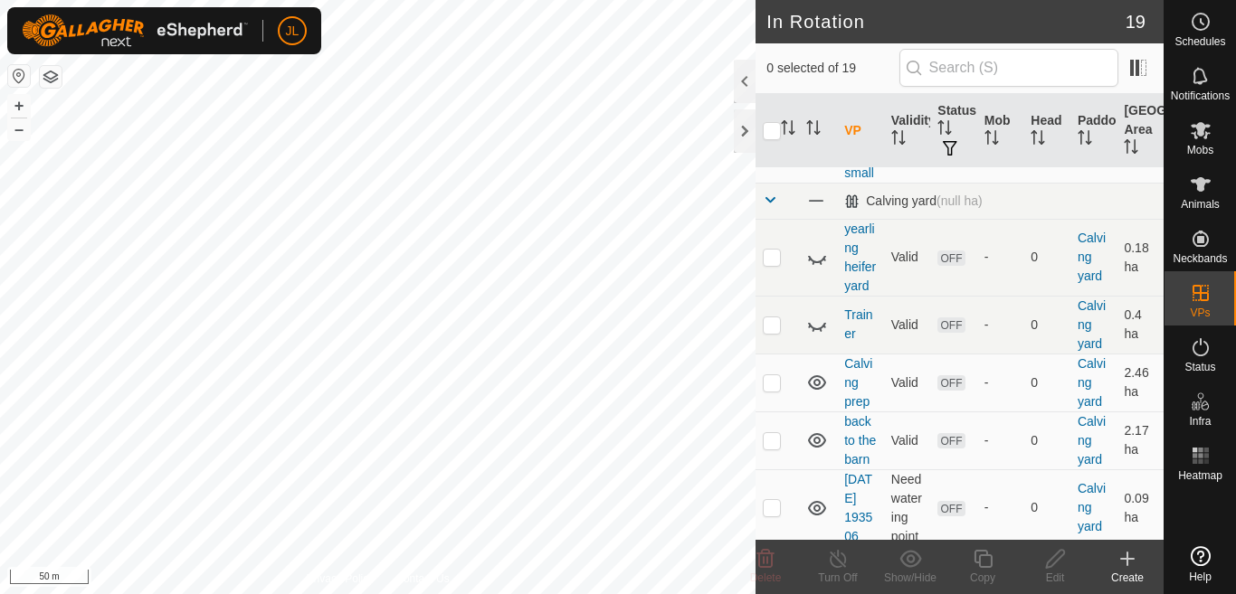
scroll to position [326, 0]
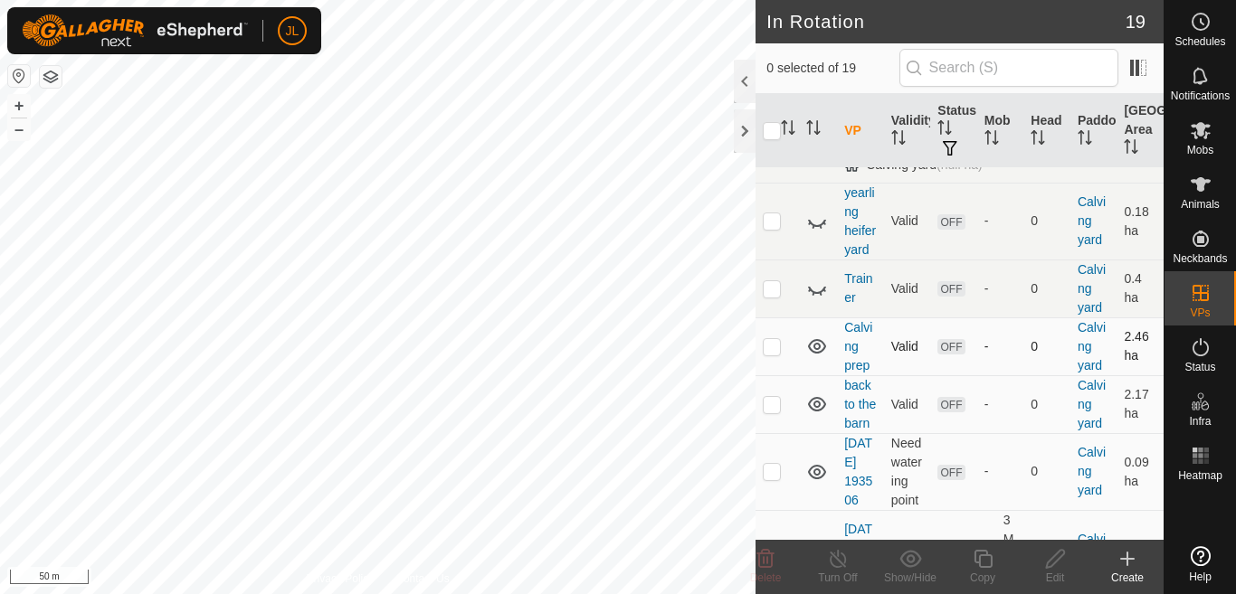
click at [772, 354] on p-checkbox at bounding box center [772, 346] width 18 height 14
checkbox input "true"
click at [1054, 565] on icon at bounding box center [1055, 559] width 23 height 22
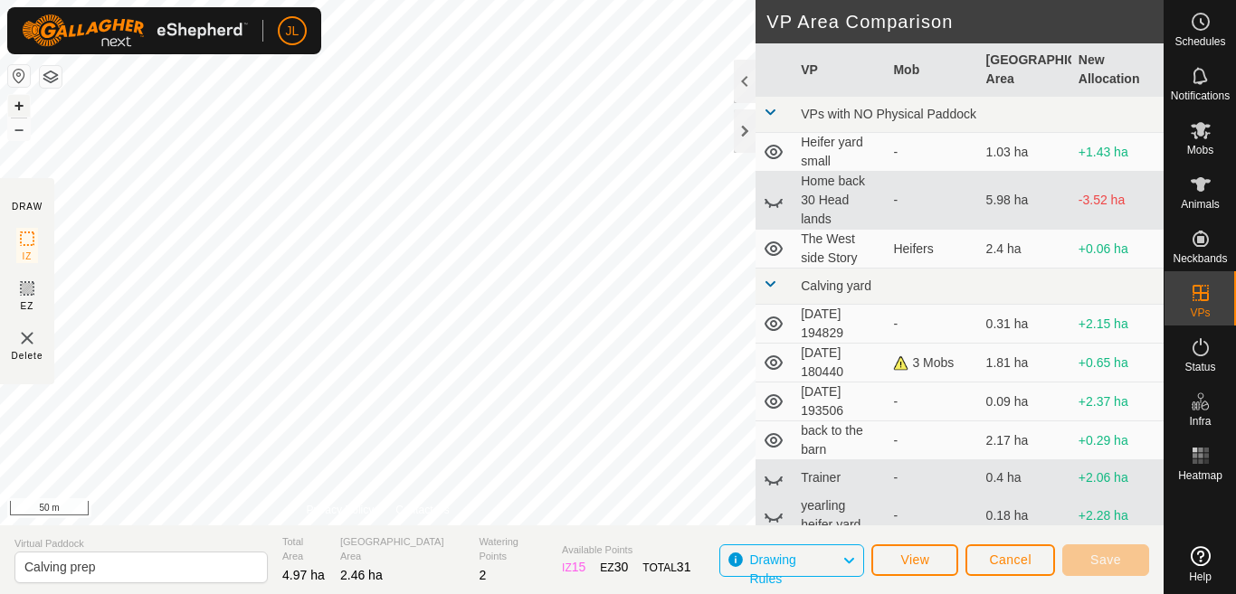
click at [17, 104] on button "+" at bounding box center [19, 106] width 22 height 22
click at [18, 129] on button "–" at bounding box center [19, 130] width 22 height 22
click at [1100, 558] on span "Save" at bounding box center [1105, 560] width 31 height 14
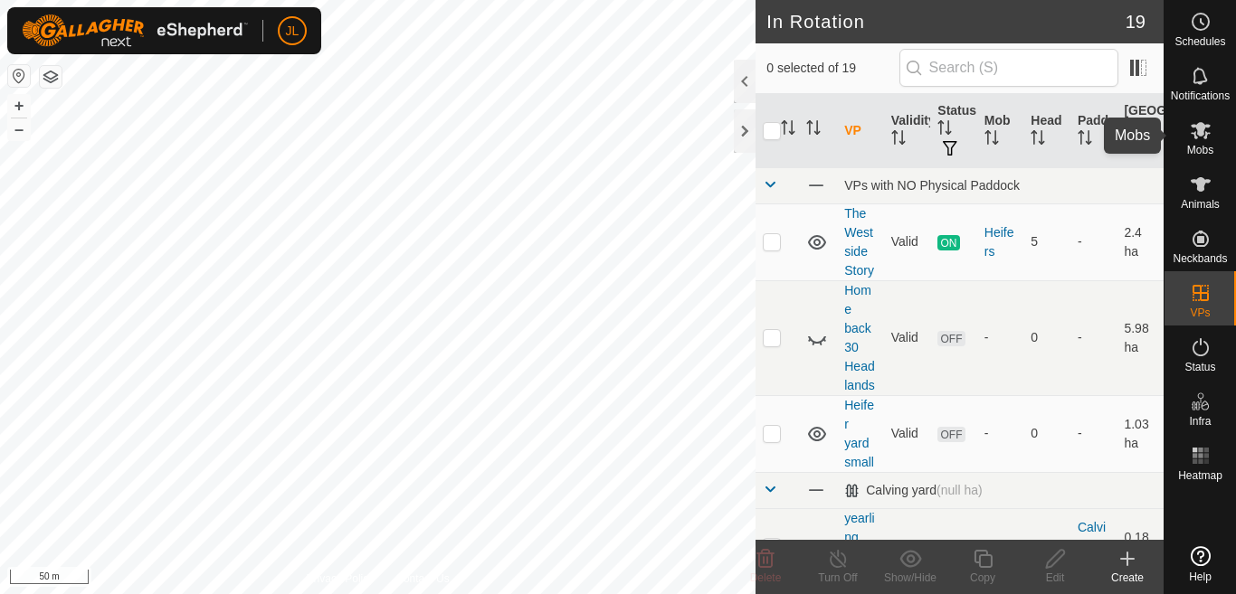
click at [1195, 130] on icon at bounding box center [1201, 130] width 22 height 22
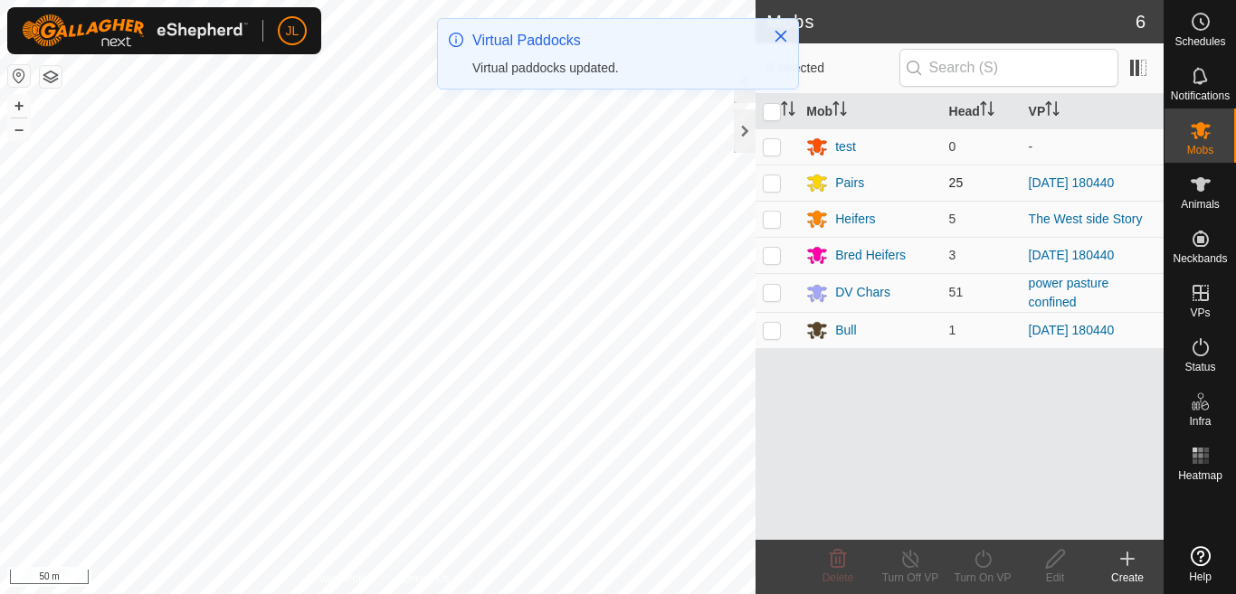
click at [774, 185] on p-checkbox at bounding box center [772, 183] width 18 height 14
checkbox input "true"
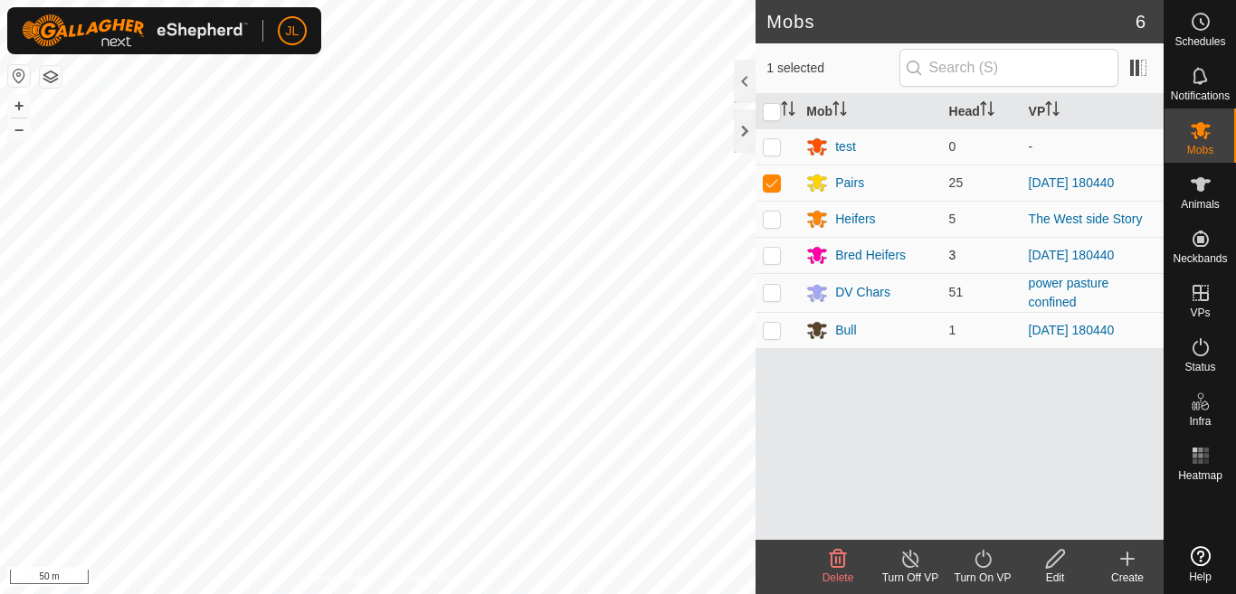
click at [769, 255] on p-checkbox at bounding box center [772, 255] width 18 height 14
checkbox input "true"
click at [980, 558] on icon at bounding box center [983, 559] width 23 height 22
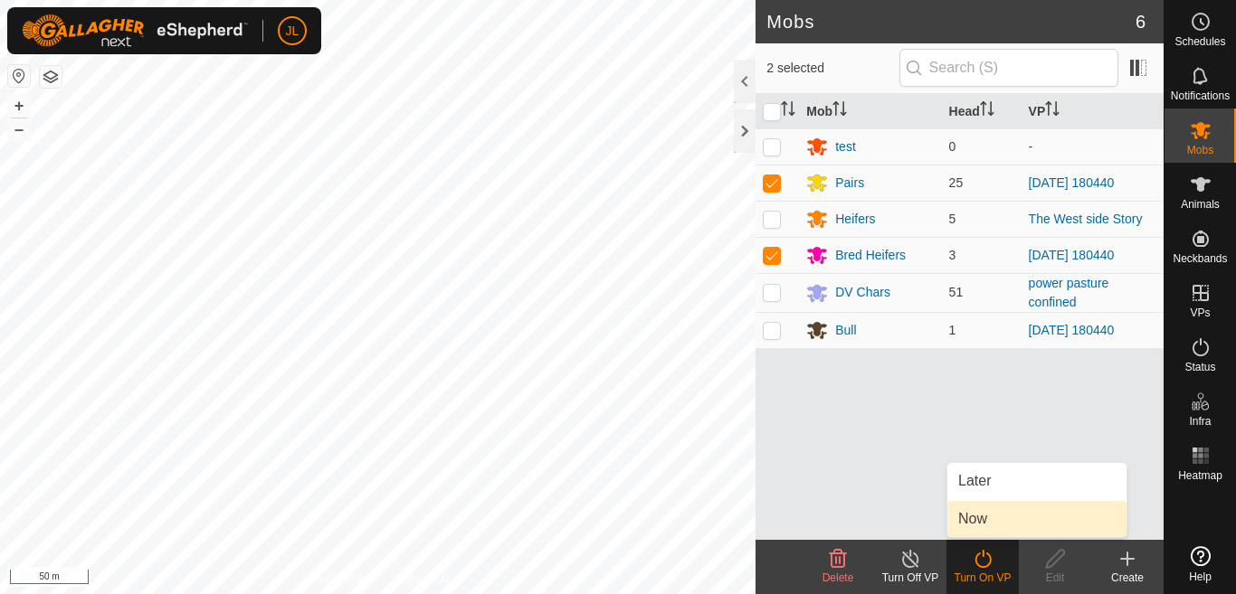
click at [979, 520] on link "Now" at bounding box center [1036, 519] width 179 height 36
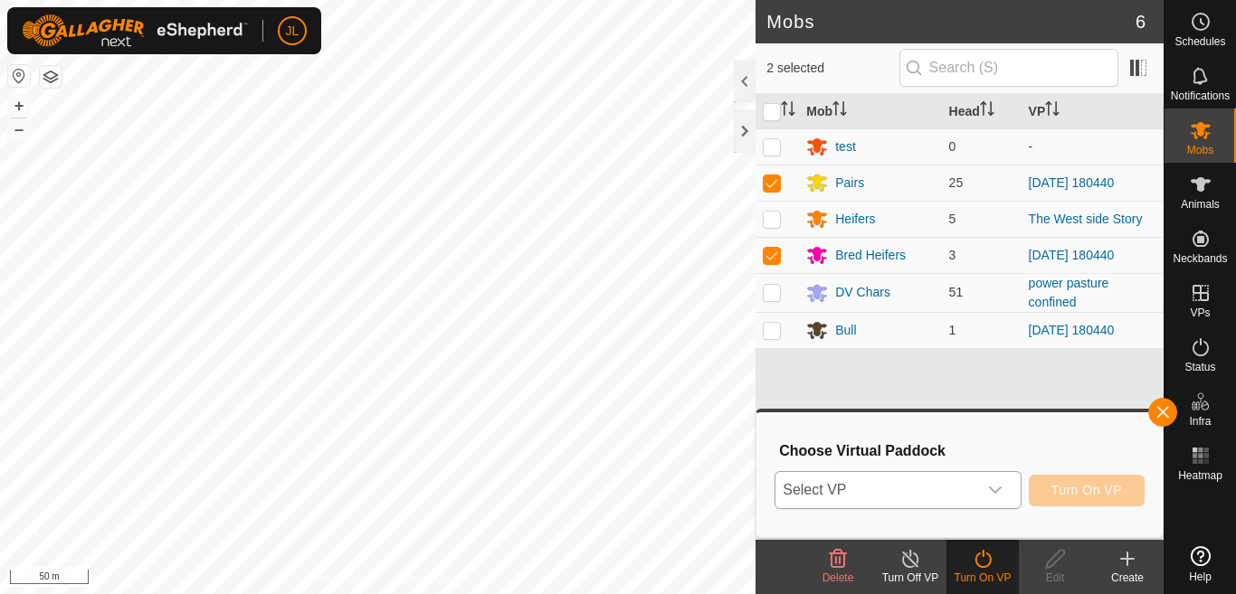
click at [996, 487] on icon "dropdown trigger" at bounding box center [995, 490] width 14 height 14
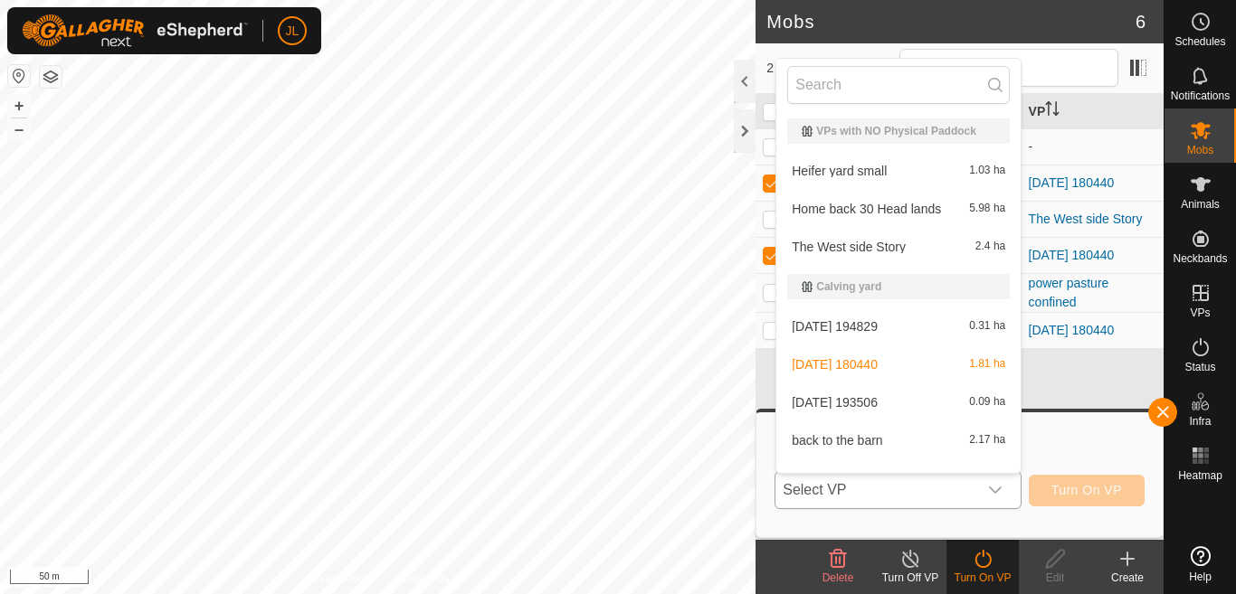
scroll to position [24, 0]
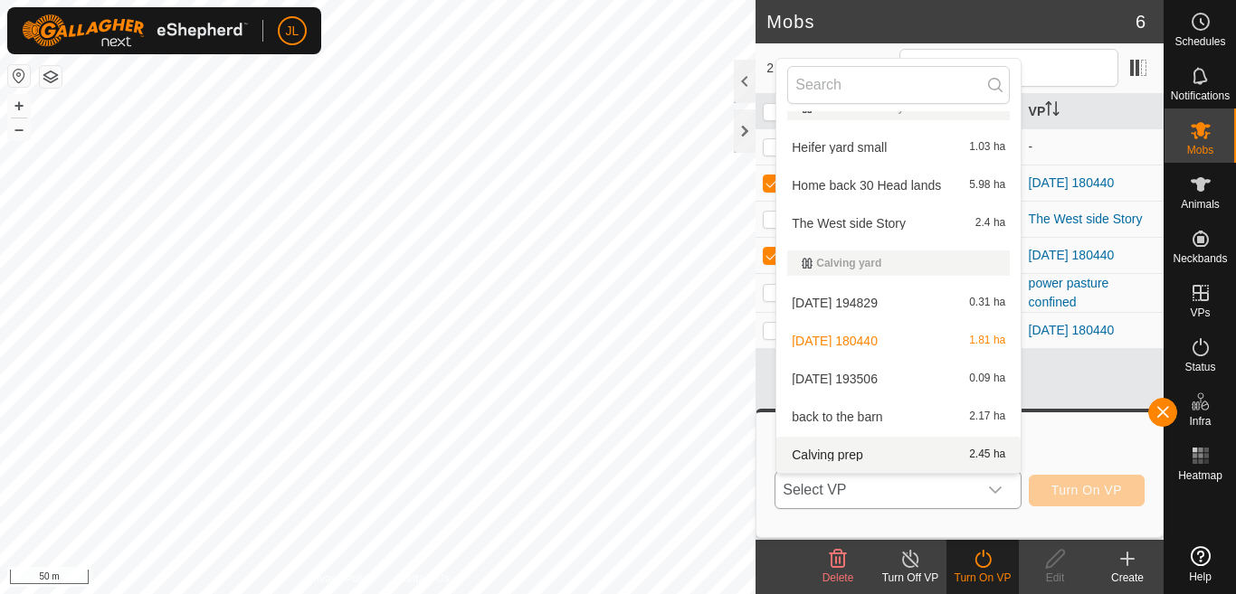
click at [899, 451] on li "Calving prep 2.45 ha" at bounding box center [898, 455] width 244 height 36
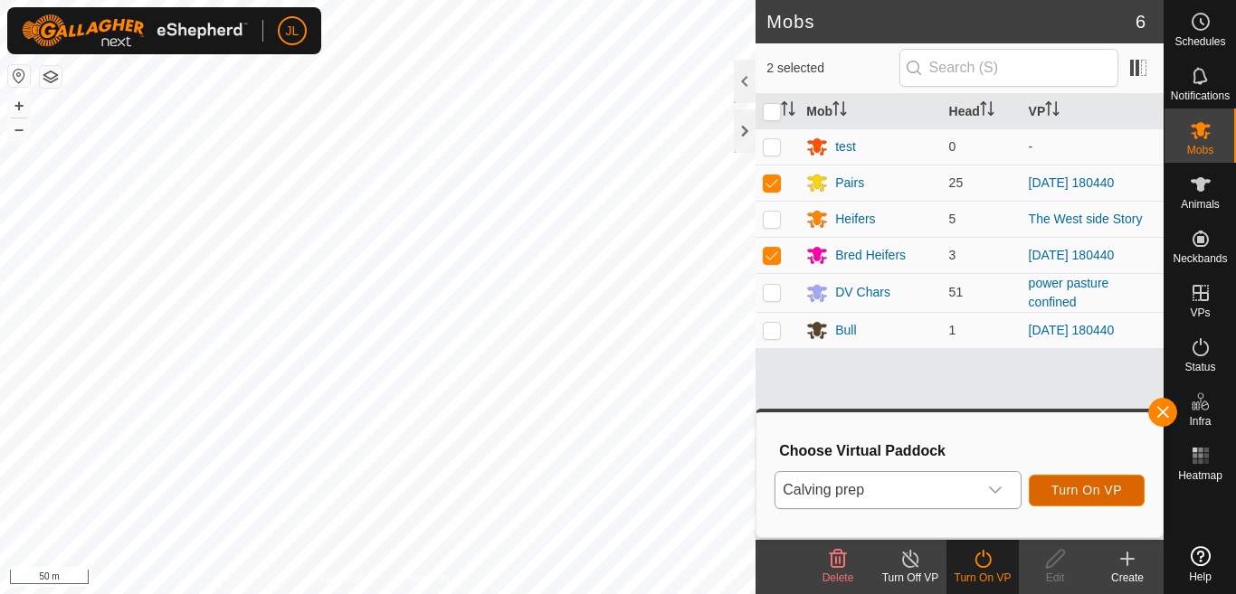
click at [1069, 488] on span "Turn On VP" at bounding box center [1086, 490] width 71 height 14
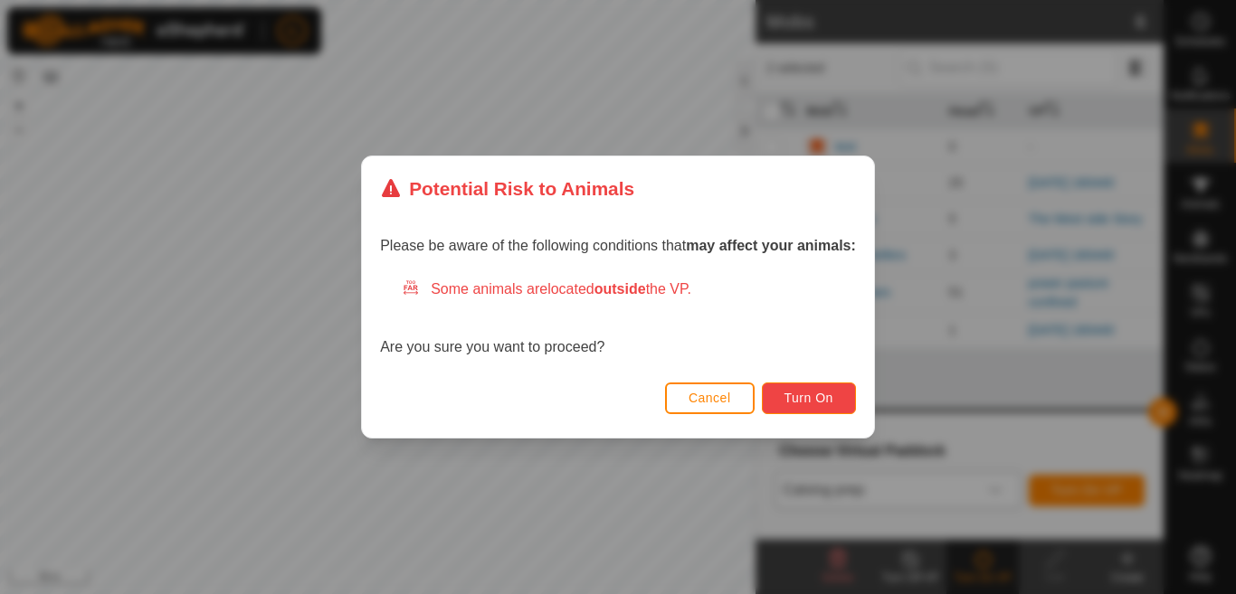
click at [802, 401] on span "Turn On" at bounding box center [808, 398] width 49 height 14
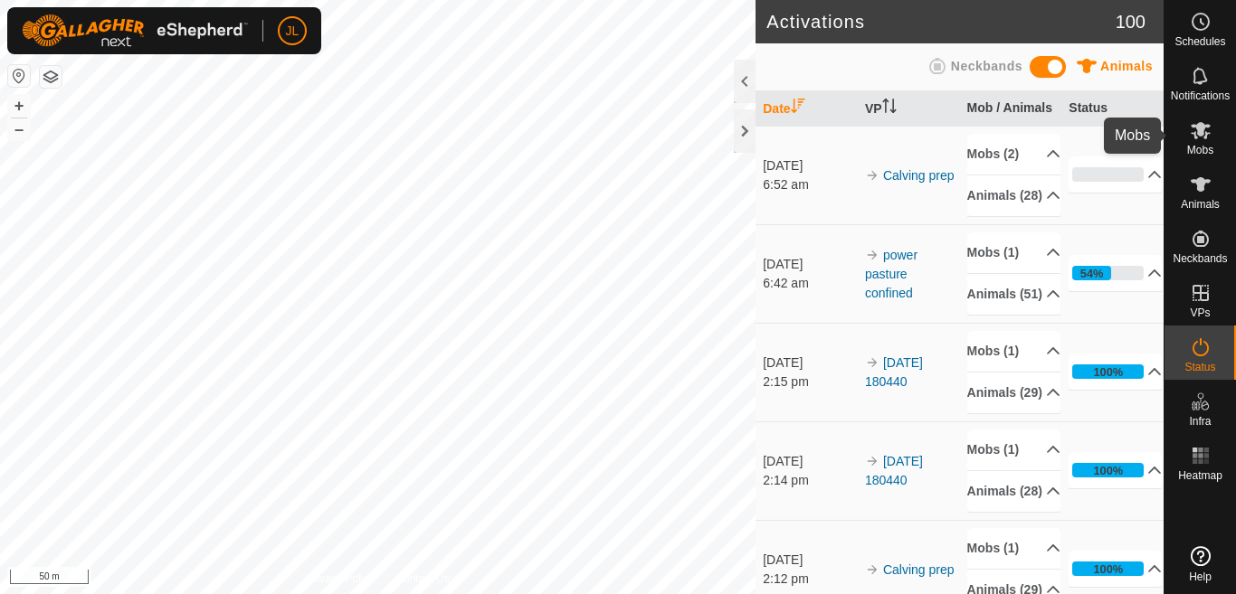
click at [1197, 145] on span "Mobs" at bounding box center [1200, 150] width 26 height 11
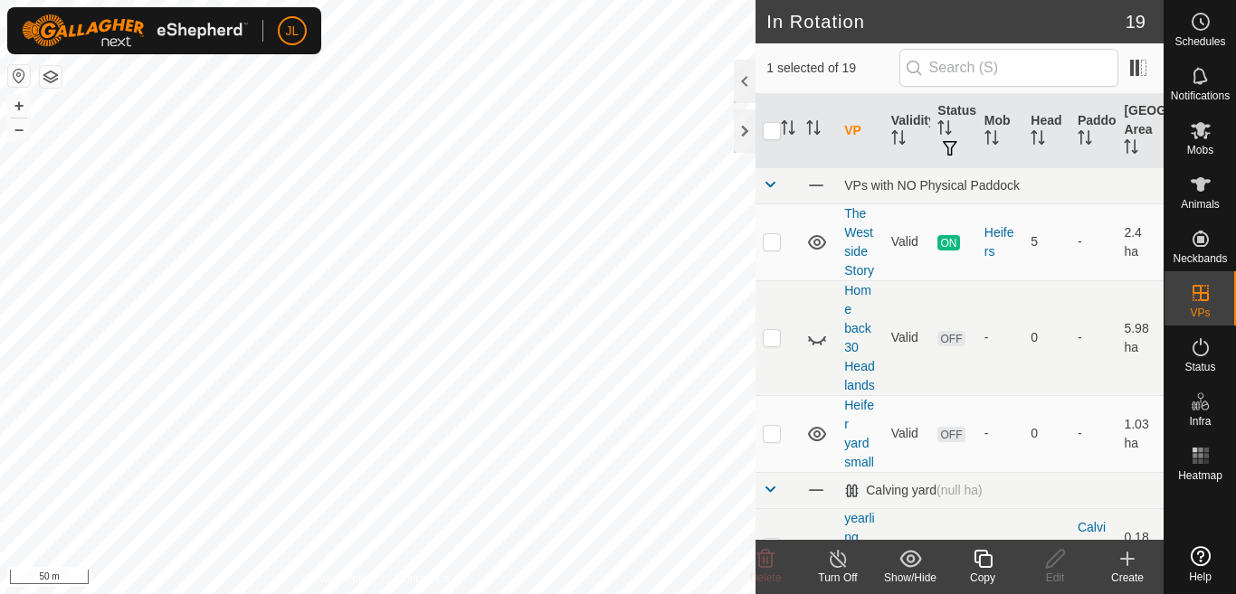
checkbox input "true"
checkbox input "false"
click at [1057, 563] on icon at bounding box center [1055, 559] width 23 height 22
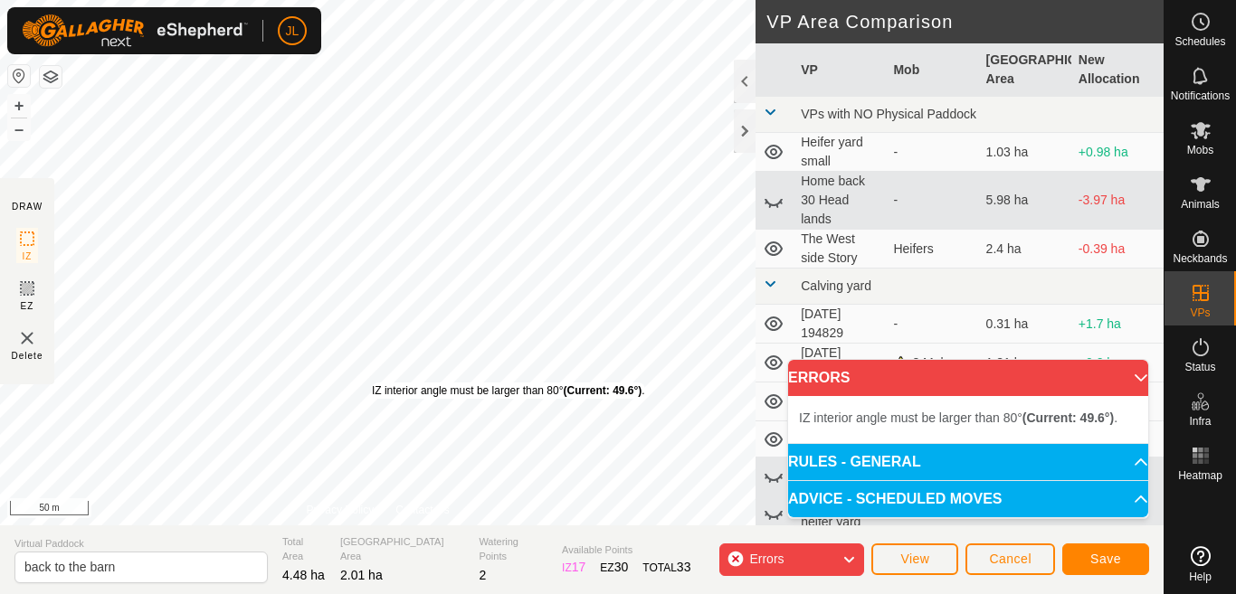
click at [372, 383] on div "IZ interior angle must be larger than 80° (Current: 49.6°) ." at bounding box center [508, 391] width 273 height 16
click at [372, 383] on div "IZ interior angle must be larger than 80° (Current: 49.6°) . + – ⇧ i 50 m" at bounding box center [377, 263] width 755 height 526
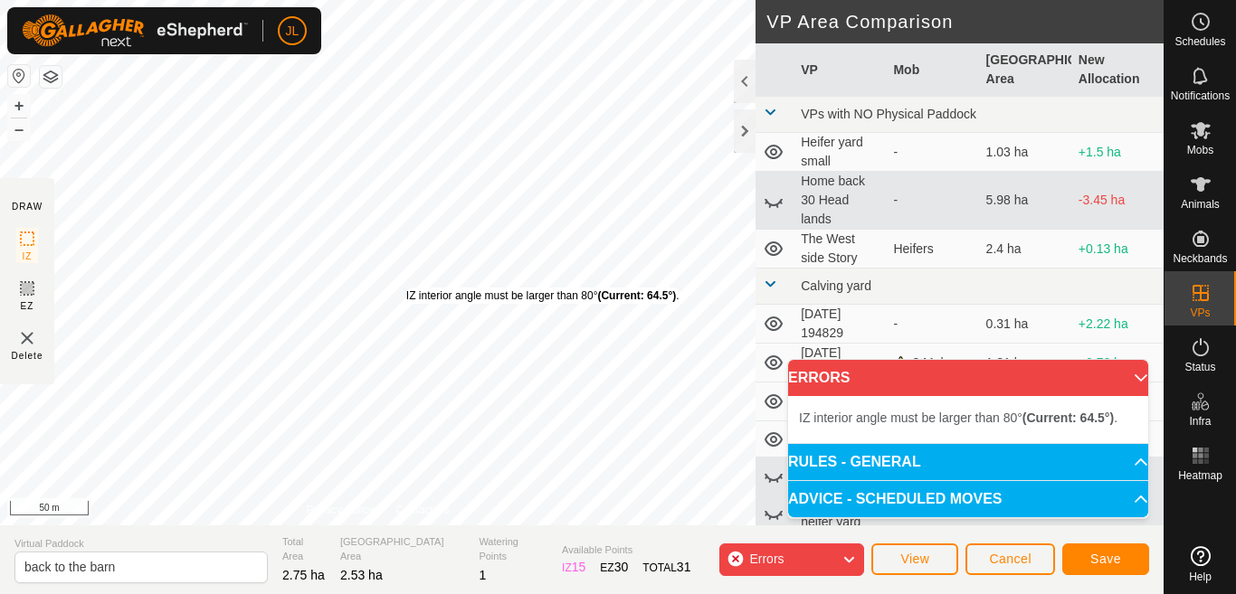
click at [406, 288] on div "IZ interior angle must be larger than 80° (Current: 64.5°) ." at bounding box center [542, 296] width 273 height 16
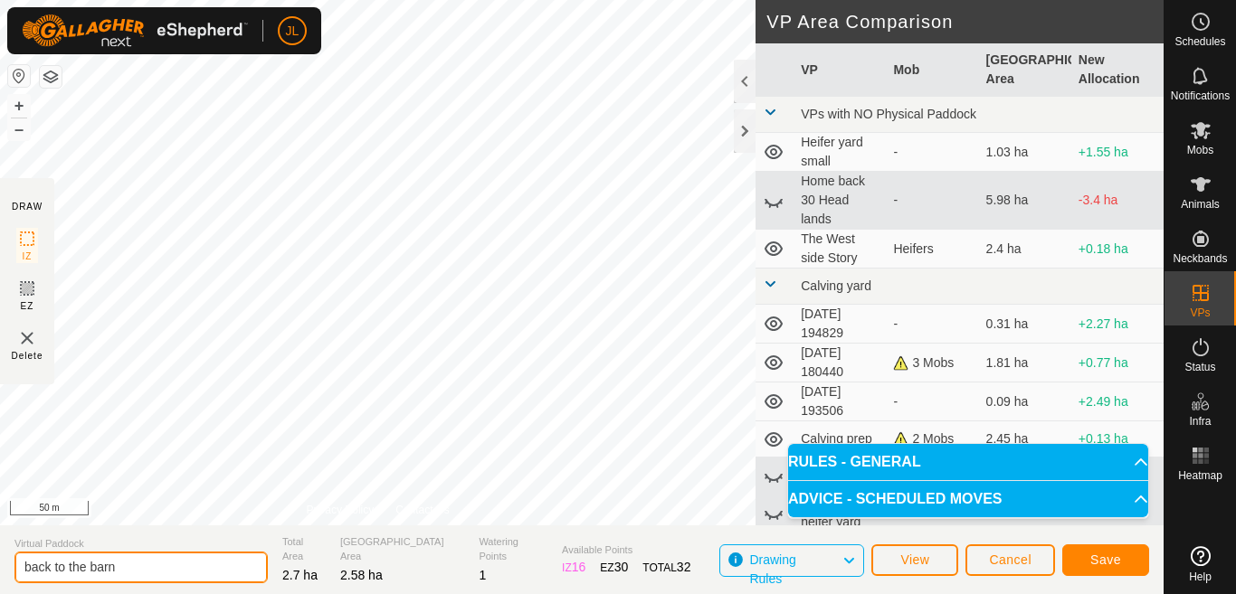
click at [132, 565] on input "back to the barn" at bounding box center [140, 568] width 253 height 32
type input "b"
type input "Bull Iso"
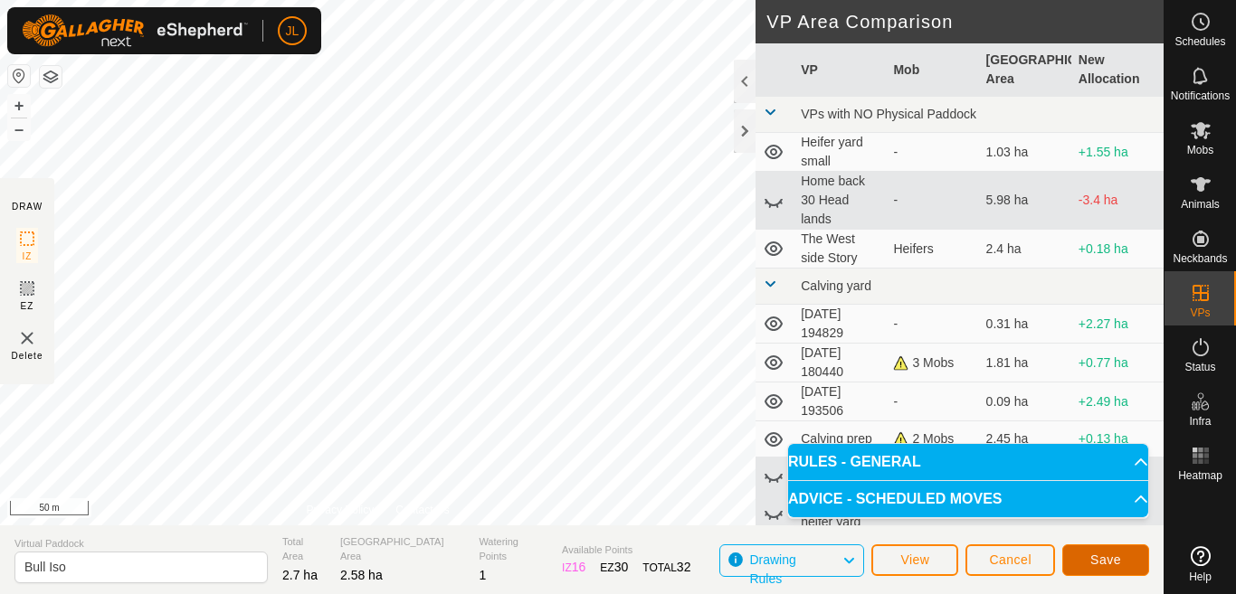
click at [1112, 552] on button "Save" at bounding box center [1105, 561] width 87 height 32
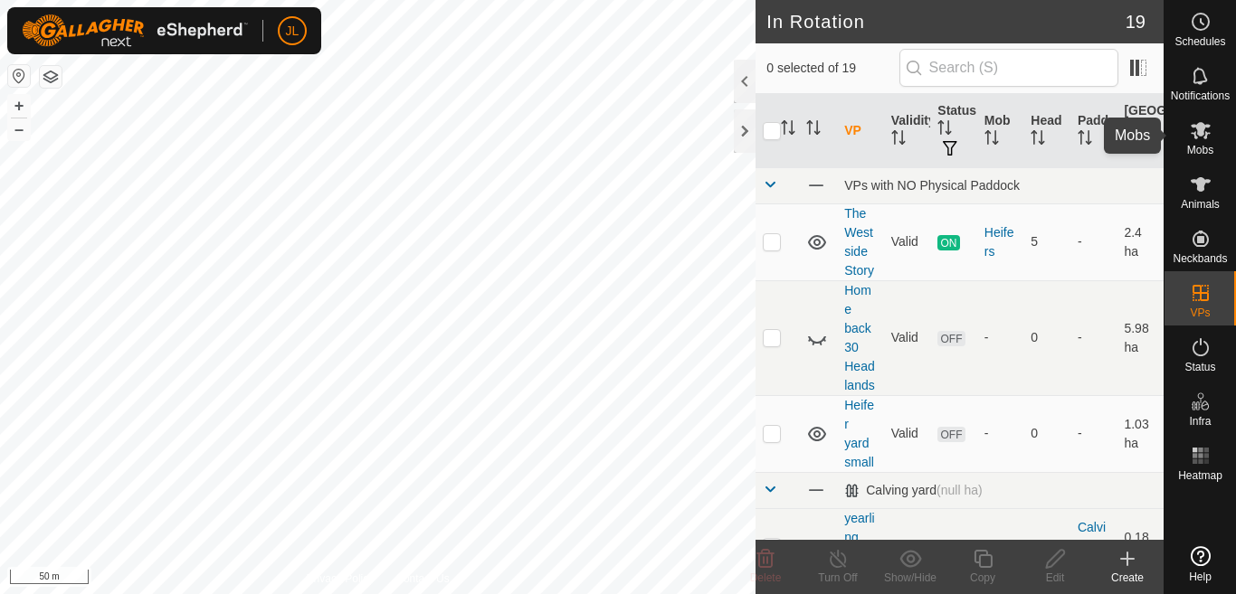
click at [1197, 143] on es-mob-svg-icon at bounding box center [1200, 130] width 33 height 29
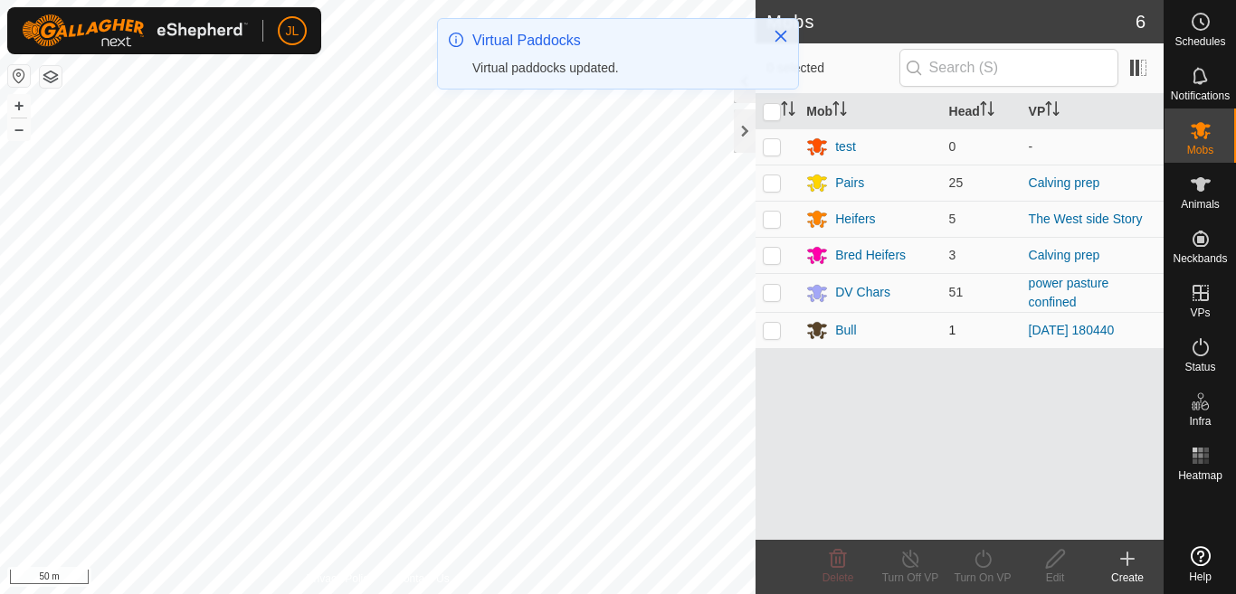
click at [772, 330] on p-checkbox at bounding box center [772, 330] width 18 height 14
checkbox input "true"
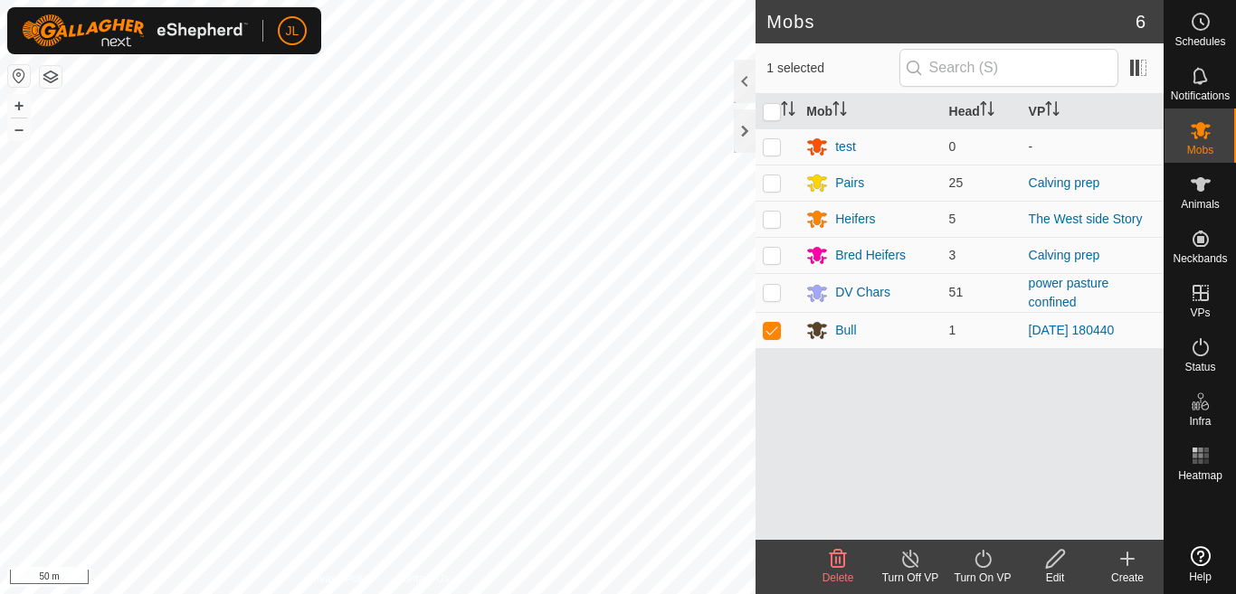
click at [983, 561] on icon at bounding box center [983, 559] width 23 height 22
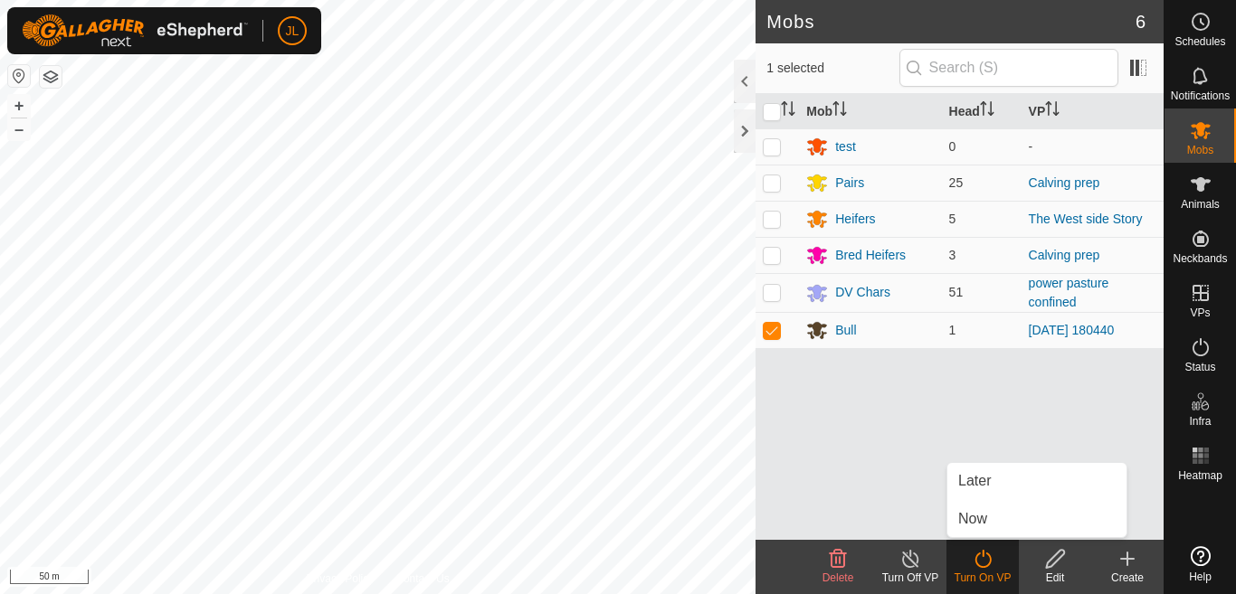
click at [766, 456] on div "Mob Head VP test 0 - Pairs 25 Calving prep Heifers 5 The West side Story Bred H…" at bounding box center [959, 317] width 408 height 446
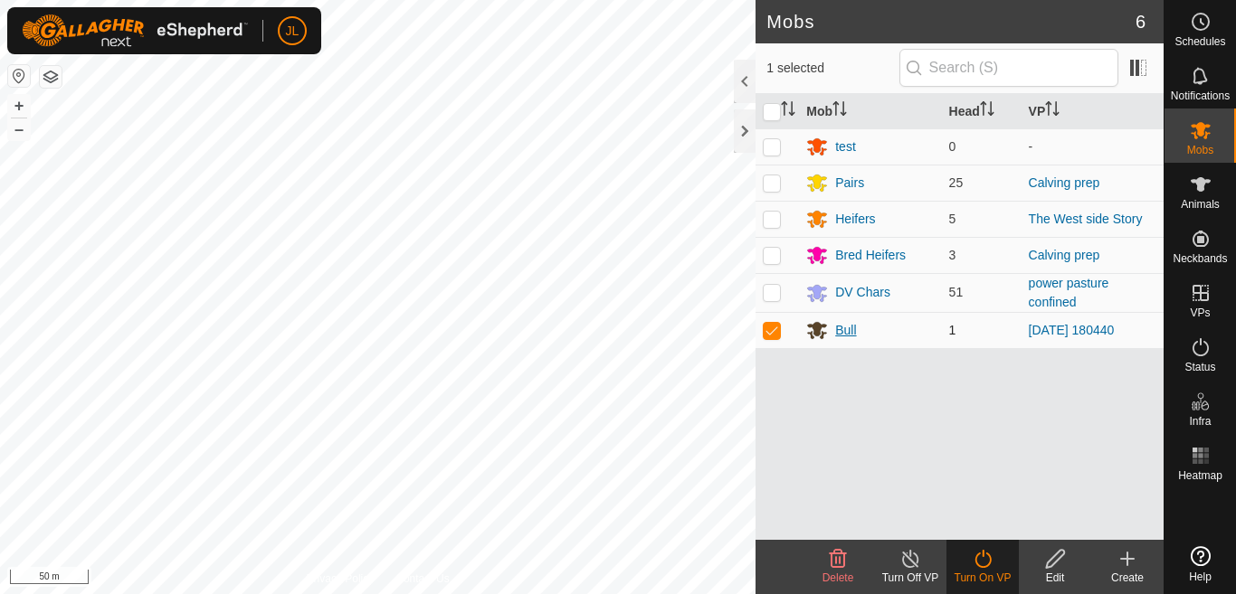
click at [836, 332] on div "Bull" at bounding box center [845, 330] width 21 height 19
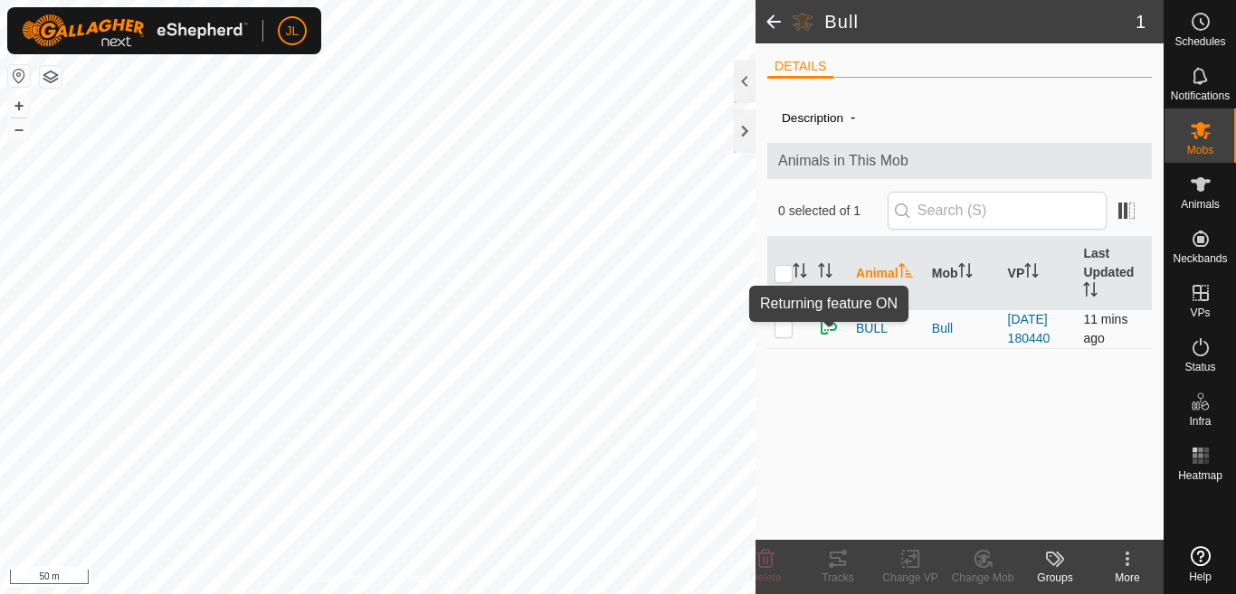
click at [822, 332] on img at bounding box center [829, 327] width 22 height 22
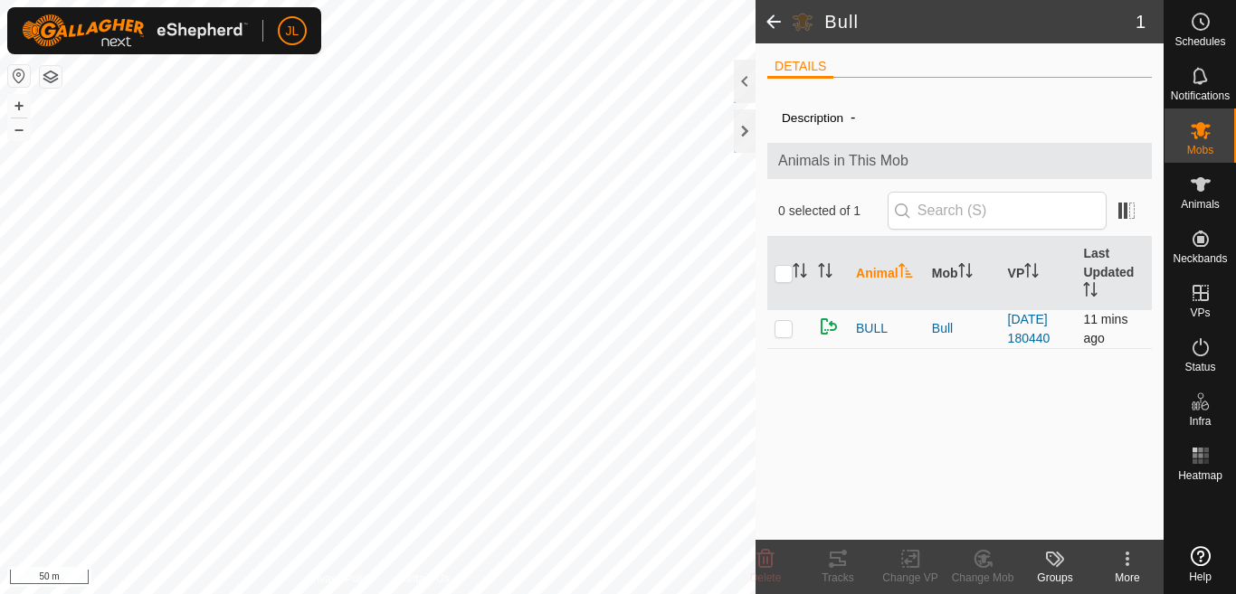
click at [783, 330] on p-checkbox at bounding box center [783, 328] width 18 height 14
checkbox input "true"
click at [1124, 562] on icon at bounding box center [1127, 559] width 22 height 22
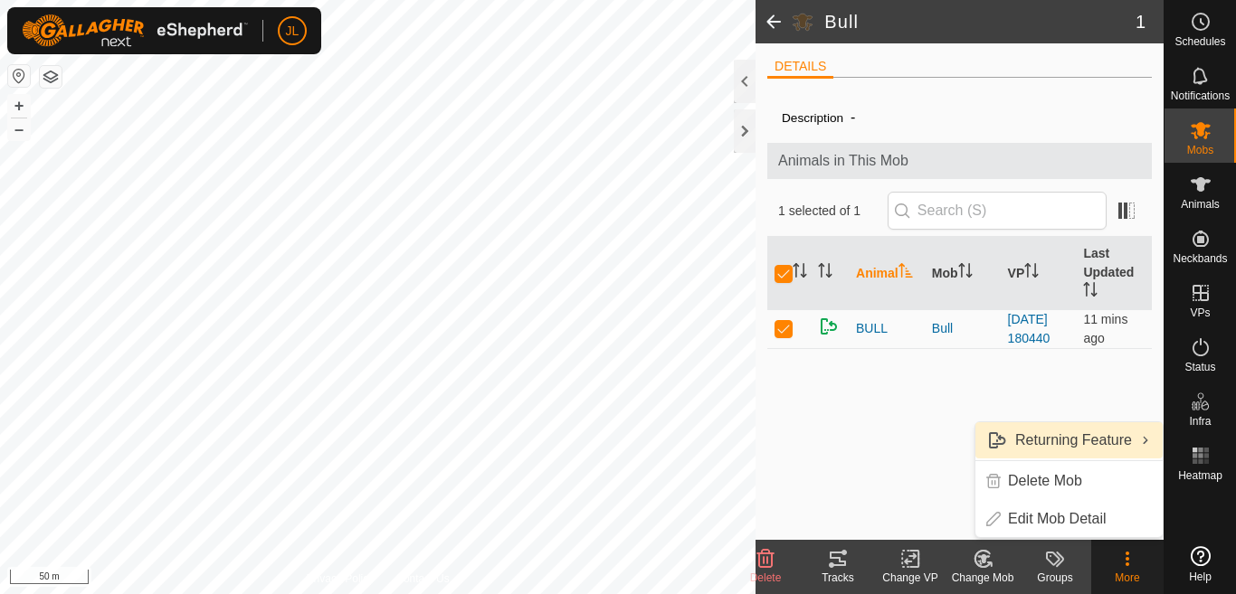
click at [1067, 442] on link "Returning Feature" at bounding box center [1068, 441] width 187 height 36
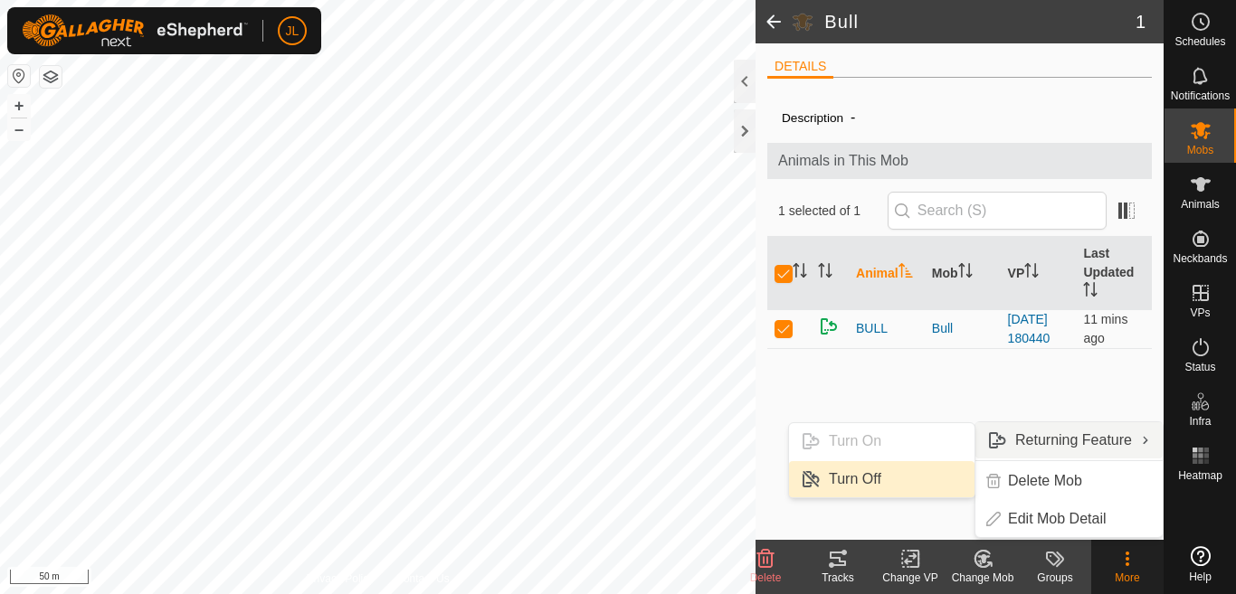
click at [864, 476] on link "Turn Off" at bounding box center [881, 479] width 185 height 36
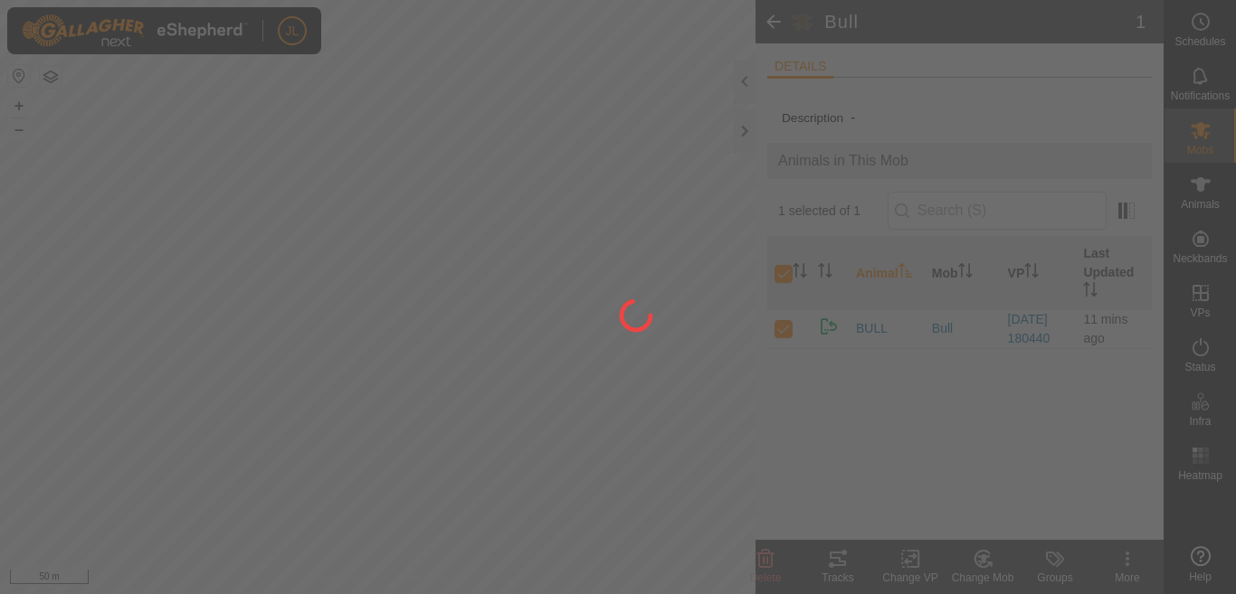
checkbox input "false"
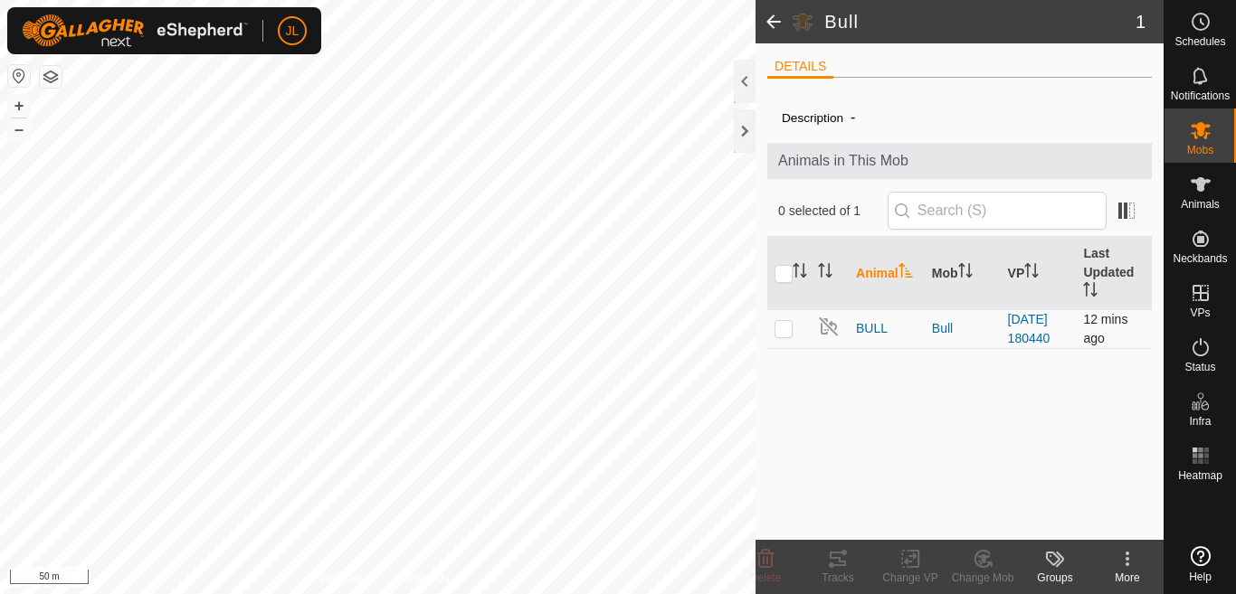
click at [780, 332] on p-checkbox at bounding box center [783, 328] width 18 height 14
checkbox input "true"
click at [911, 569] on icon at bounding box center [910, 559] width 23 height 22
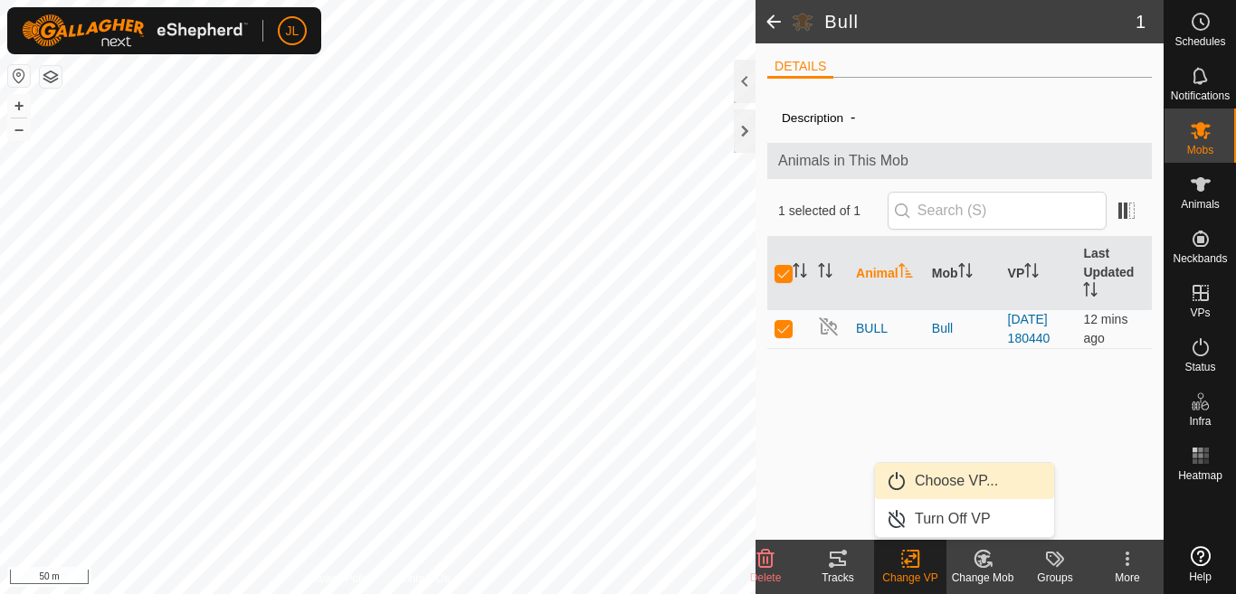
click at [943, 480] on link "Choose VP..." at bounding box center [964, 481] width 179 height 36
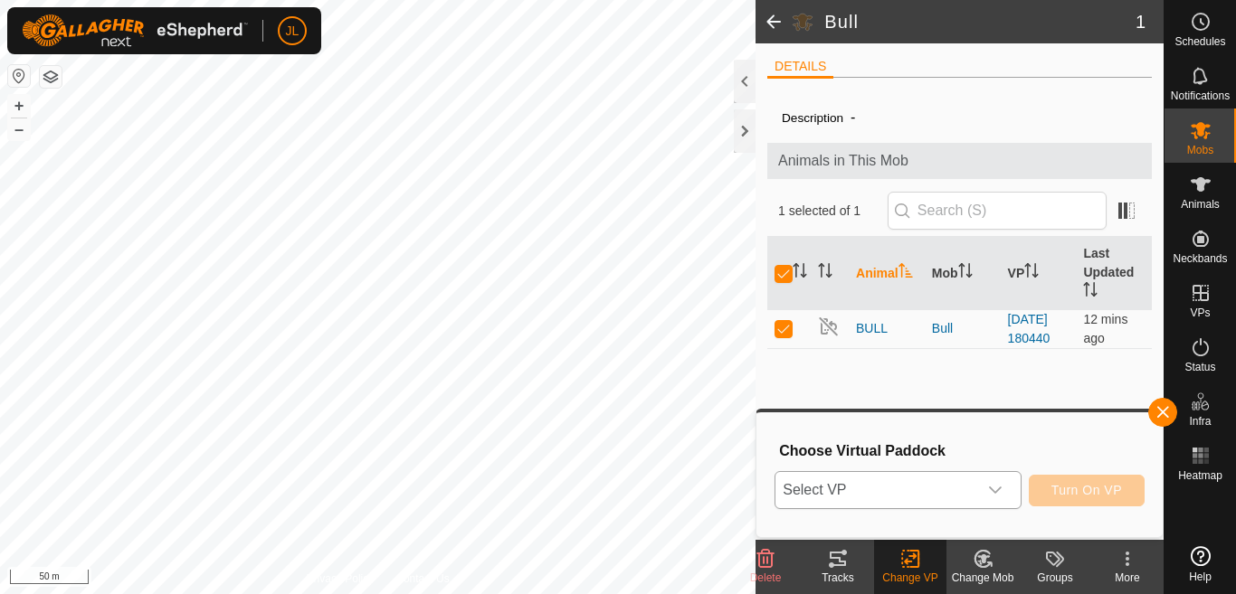
click at [996, 488] on icon "dropdown trigger" at bounding box center [995, 490] width 14 height 14
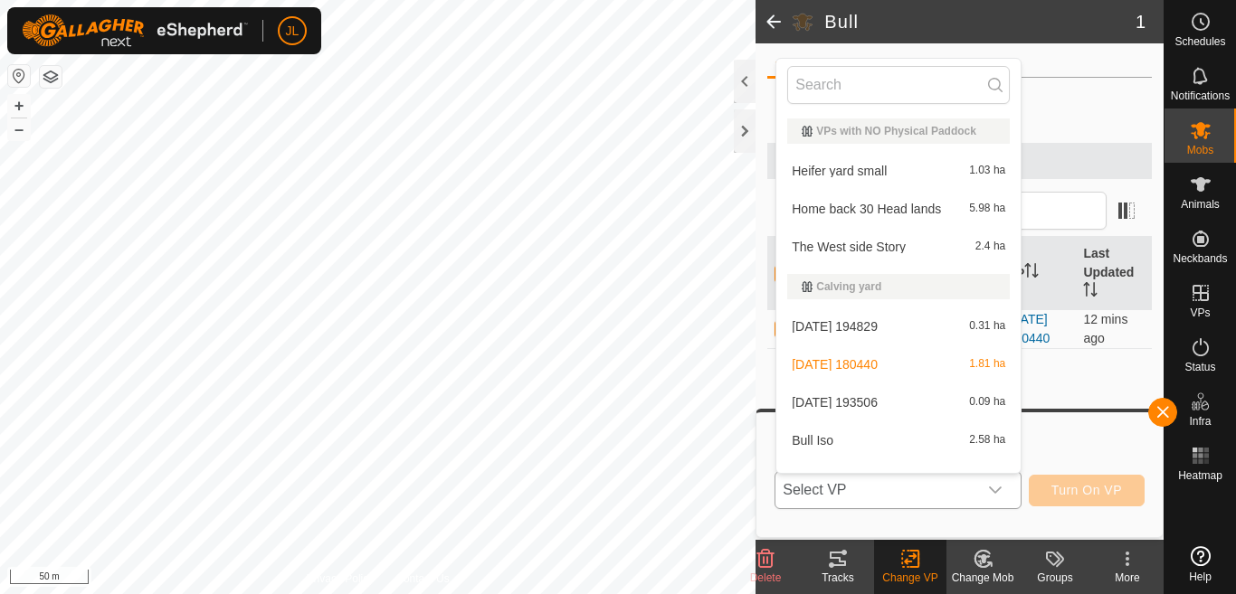
scroll to position [24, 0]
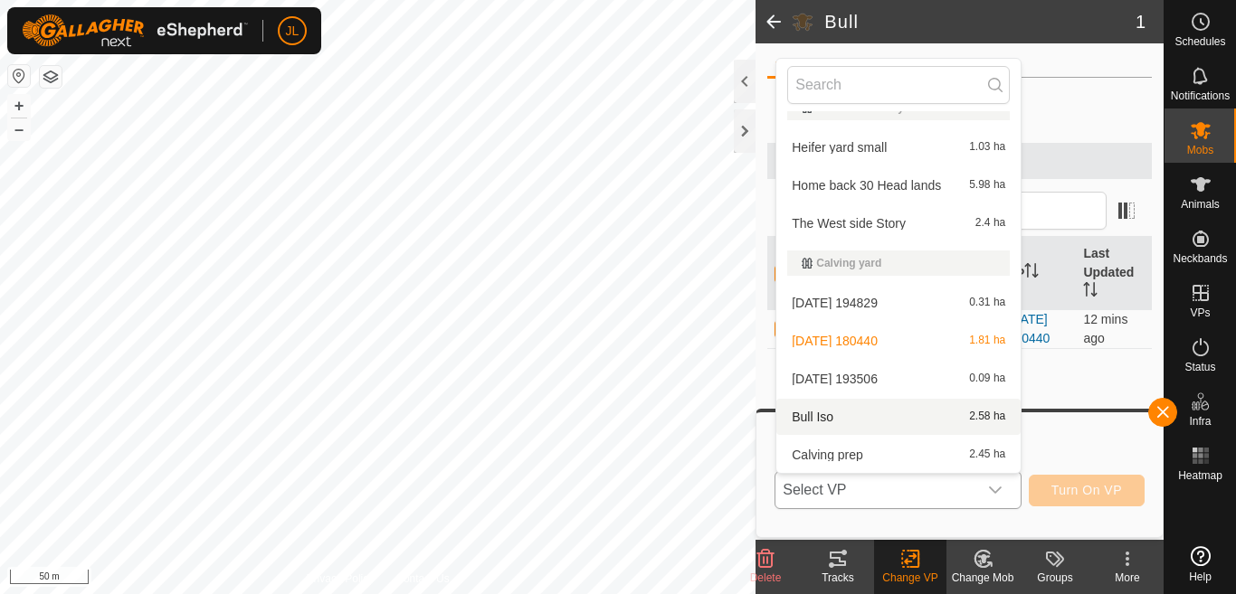
click at [900, 421] on li "Bull Iso 2.58 ha" at bounding box center [898, 417] width 244 height 36
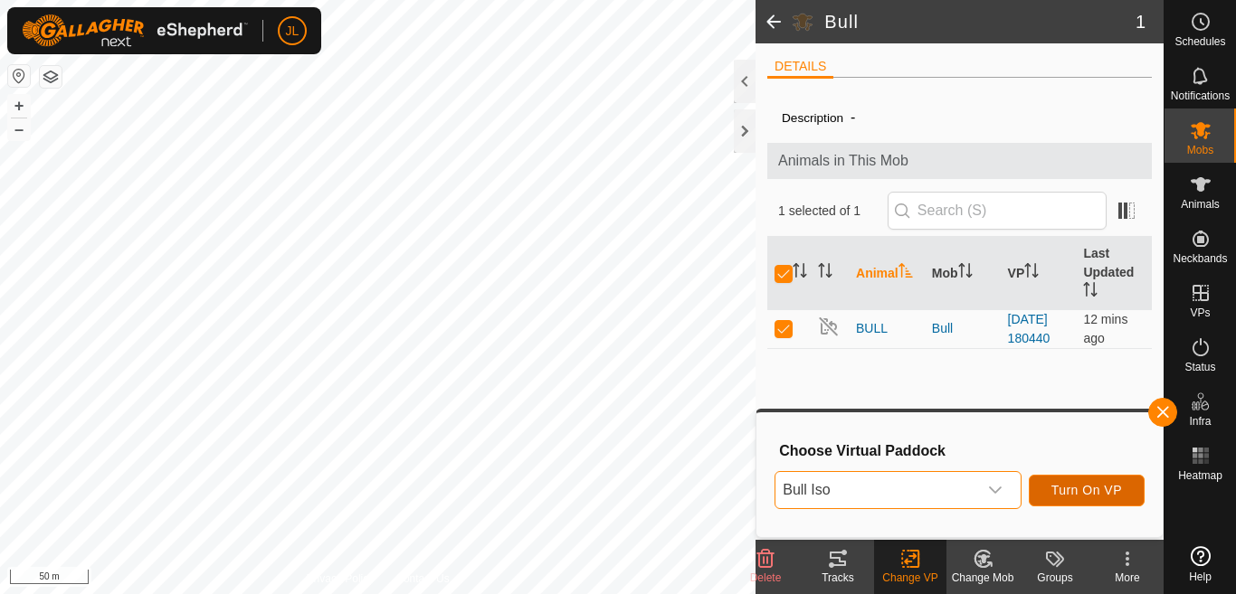
click at [1074, 489] on span "Turn On VP" at bounding box center [1086, 490] width 71 height 14
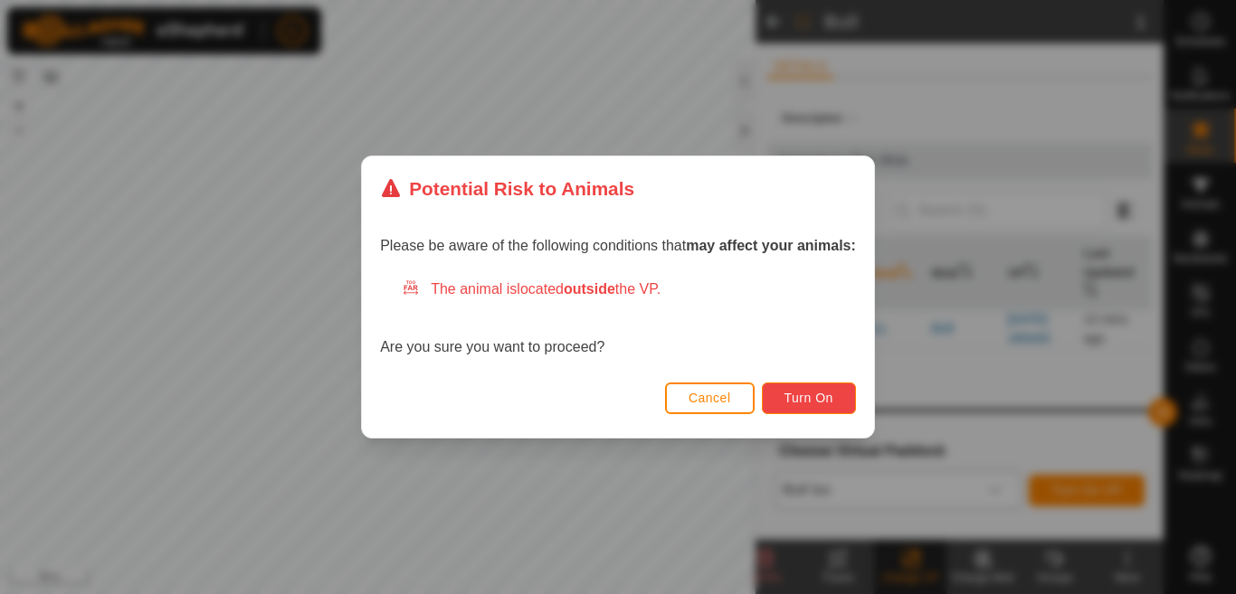
click at [805, 402] on span "Turn On" at bounding box center [808, 398] width 49 height 14
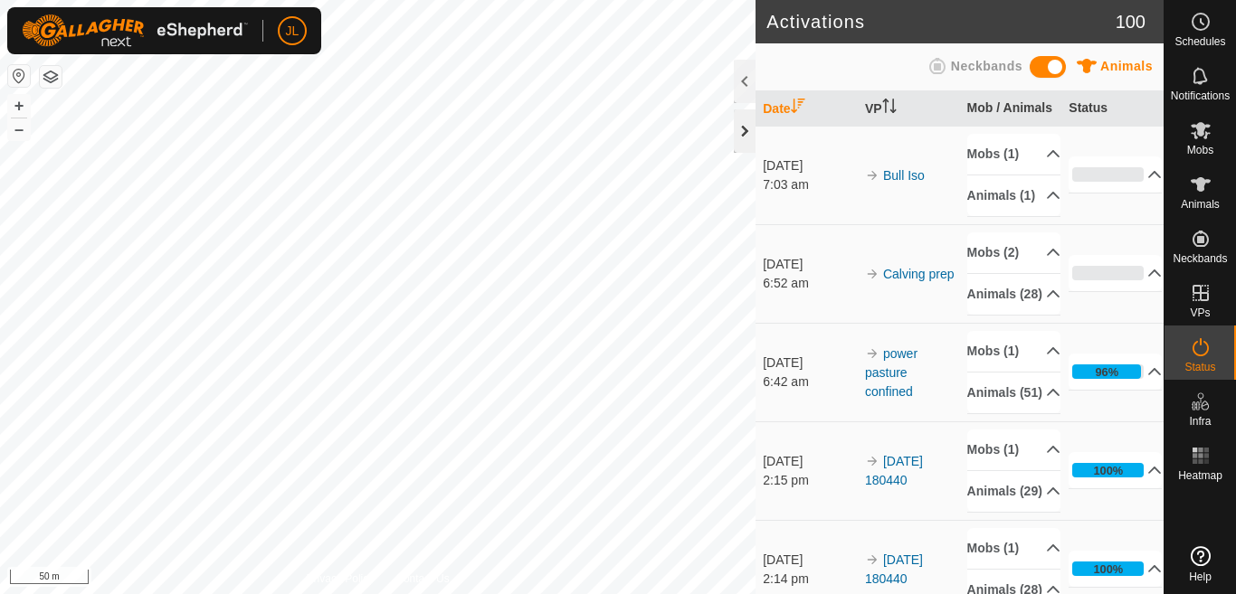
click at [742, 134] on div at bounding box center [745, 130] width 22 height 43
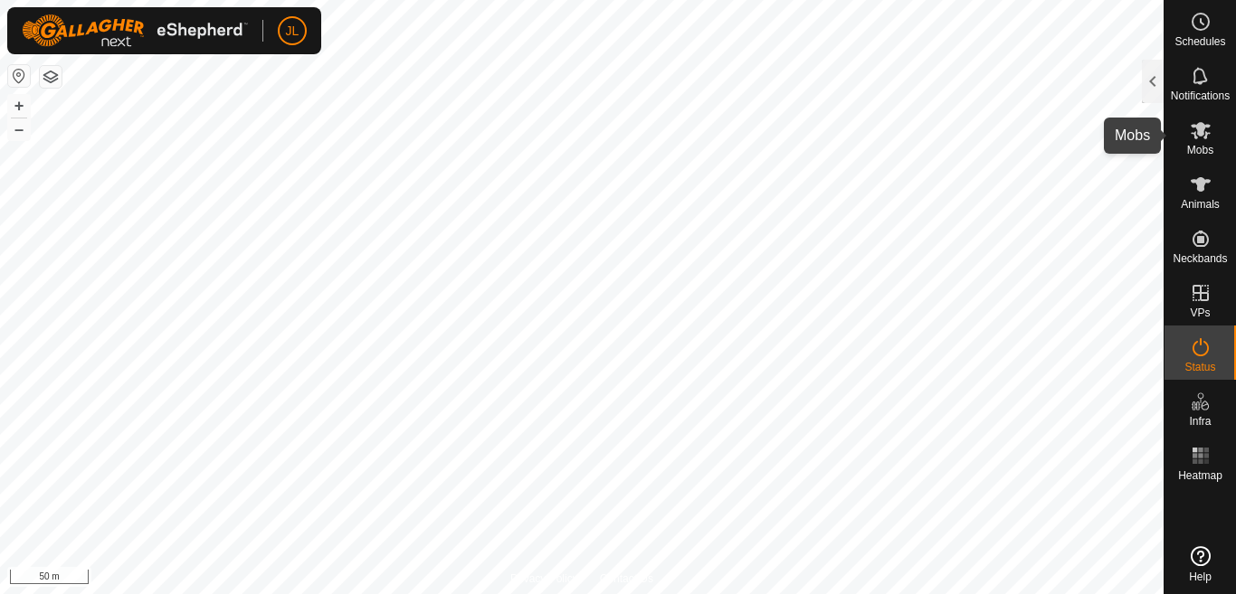
click at [1197, 134] on icon at bounding box center [1201, 130] width 20 height 17
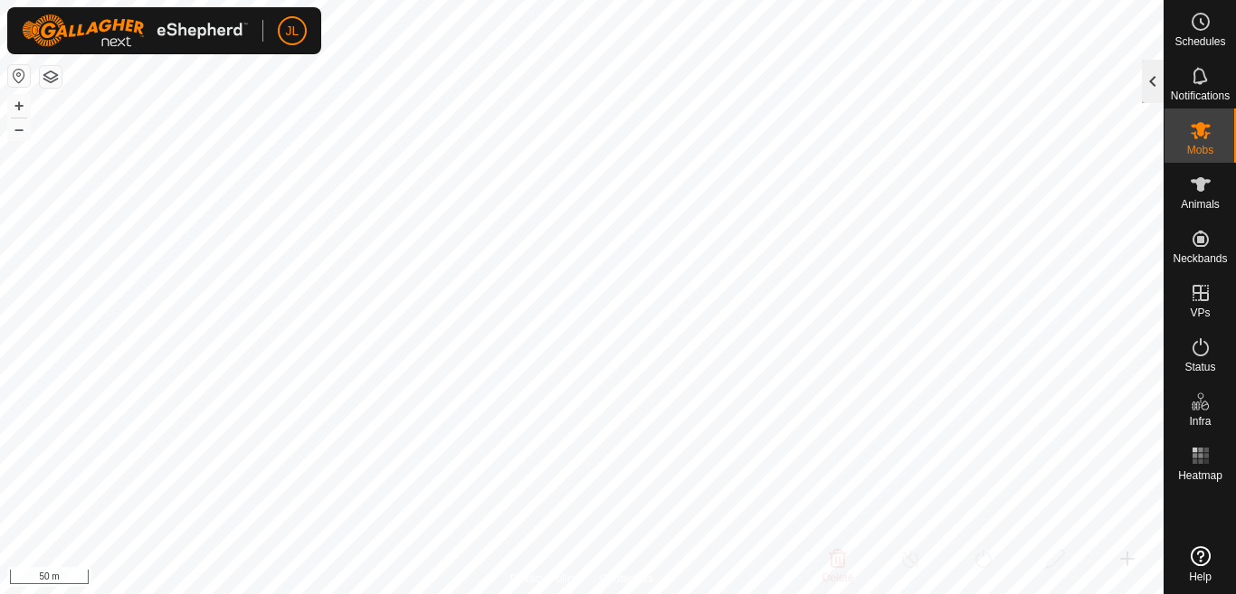
click at [1149, 84] on div at bounding box center [1153, 81] width 22 height 43
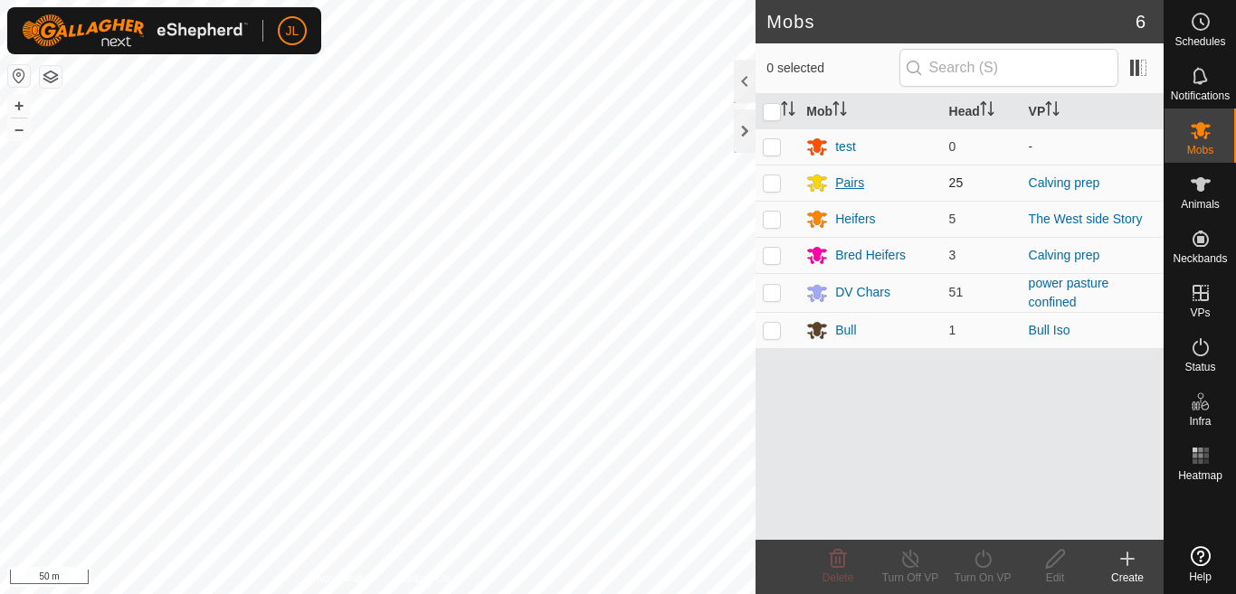
click at [840, 180] on div "Pairs" at bounding box center [849, 183] width 29 height 19
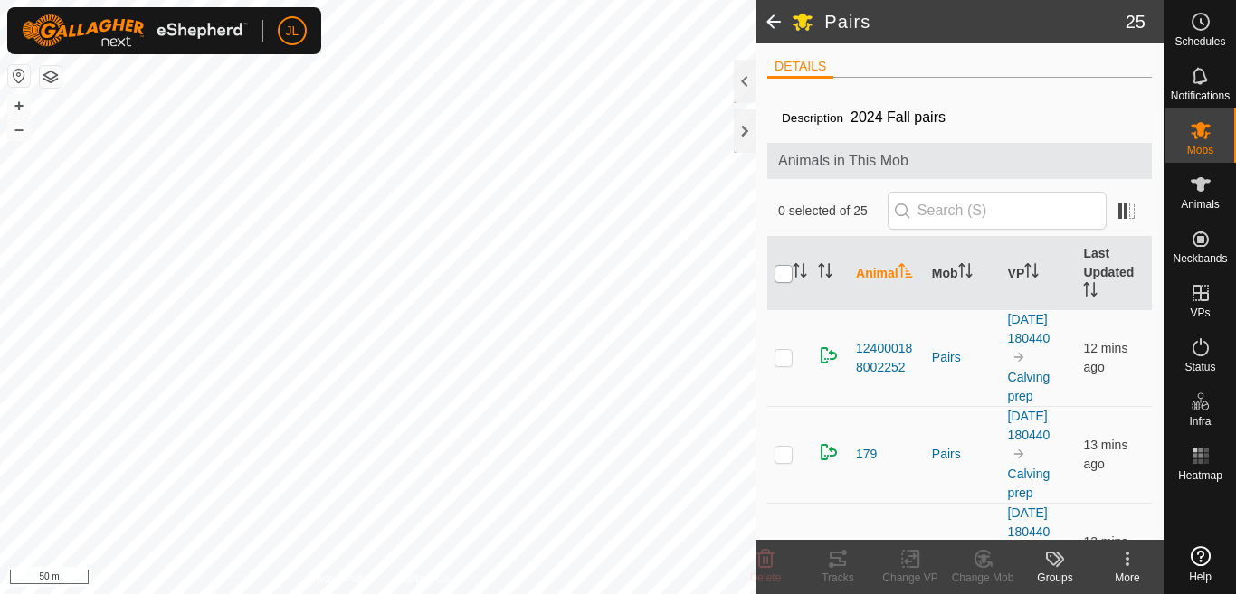
click at [781, 273] on input "checkbox" at bounding box center [783, 274] width 18 height 18
checkbox input "true"
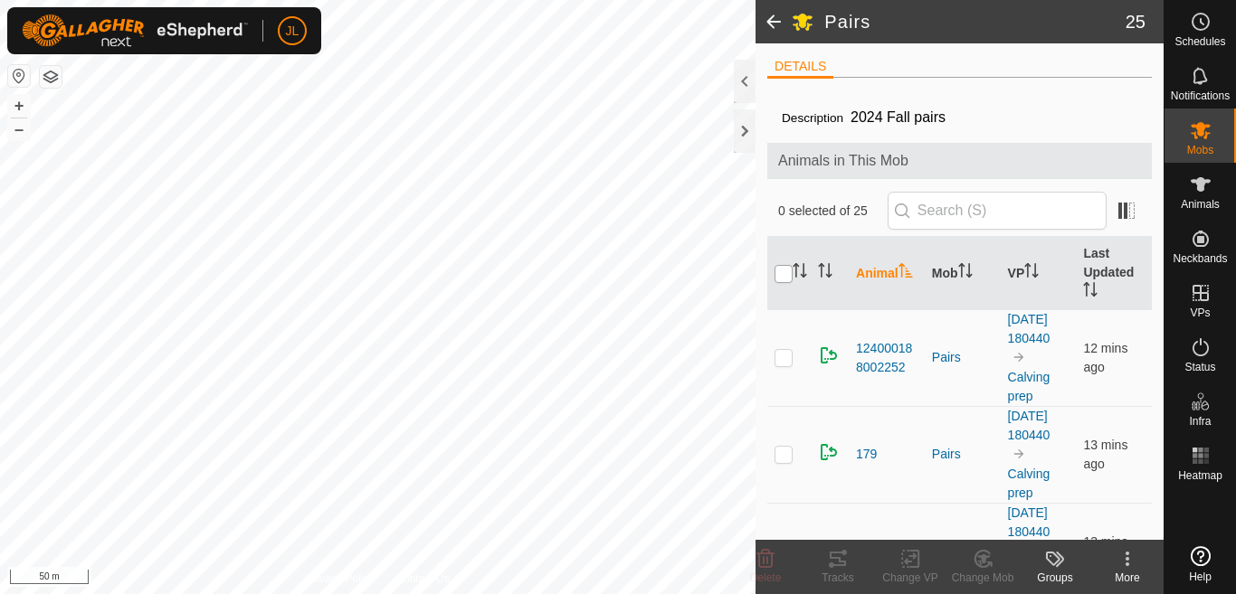
checkbox input "true"
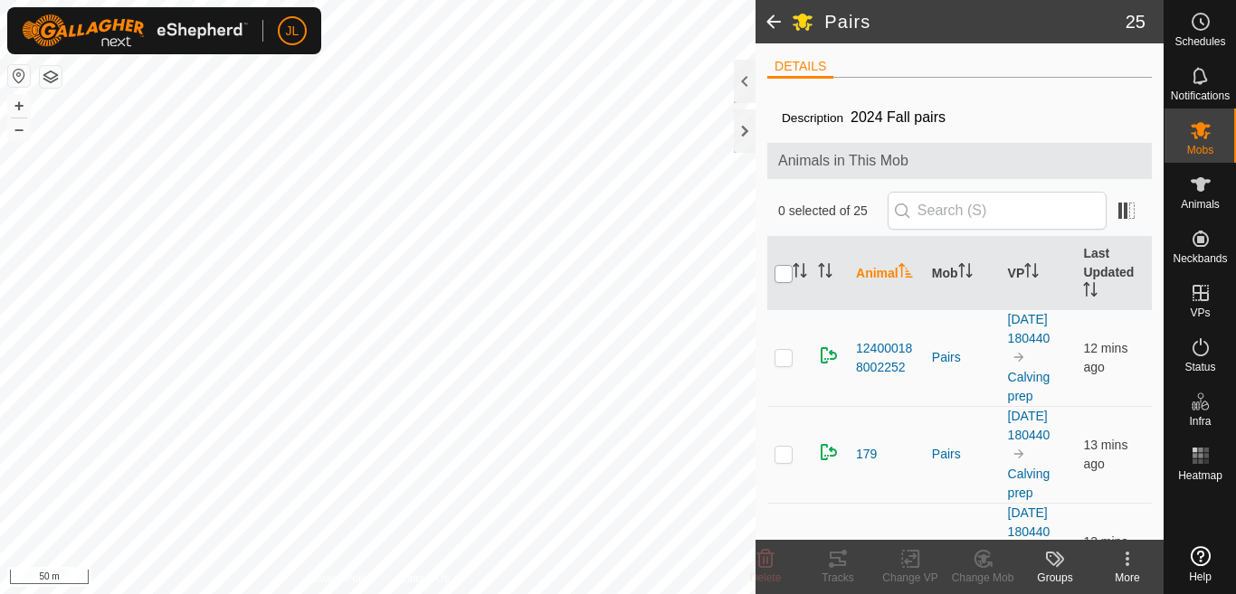
checkbox input "true"
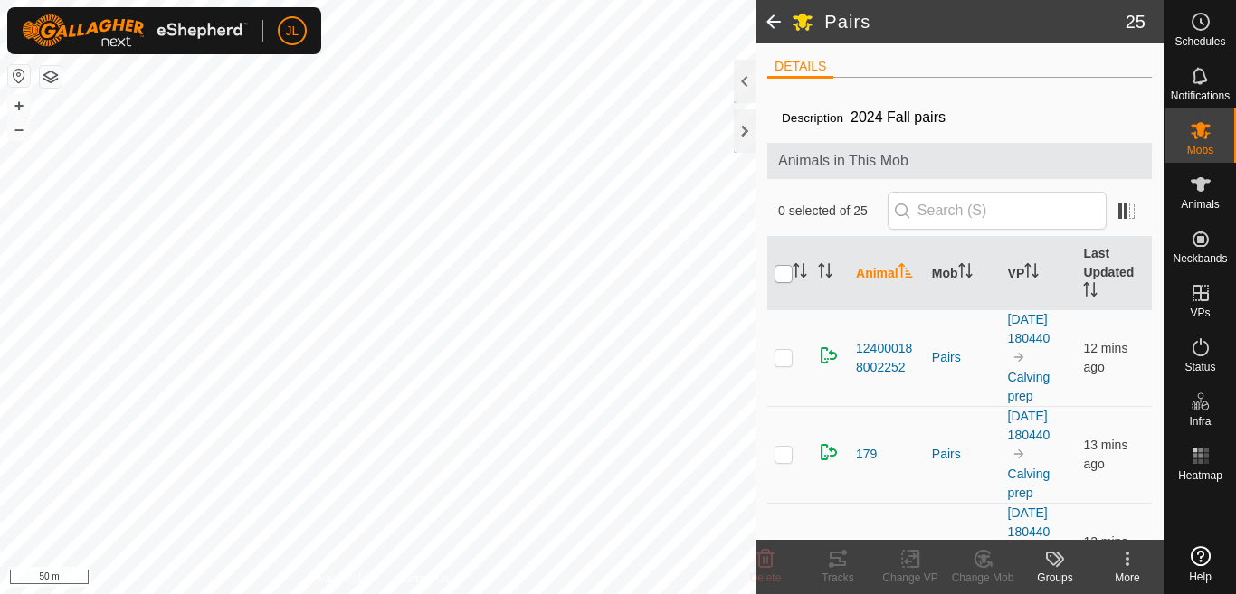
checkbox input "true"
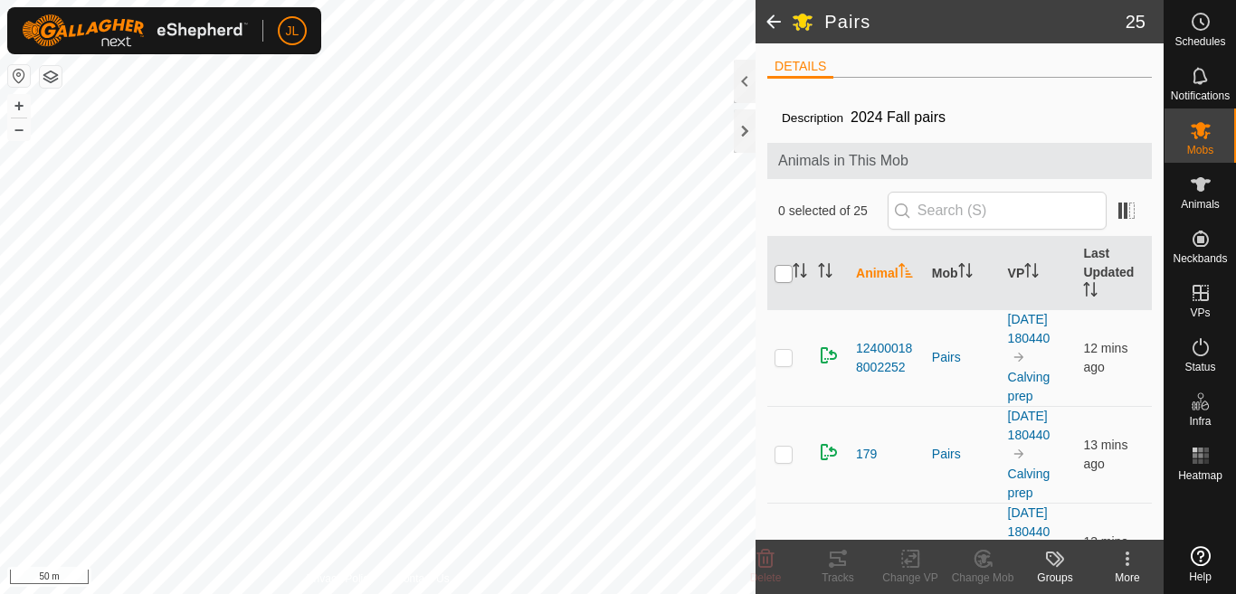
checkbox input "true"
click at [1125, 561] on icon at bounding box center [1127, 559] width 22 height 22
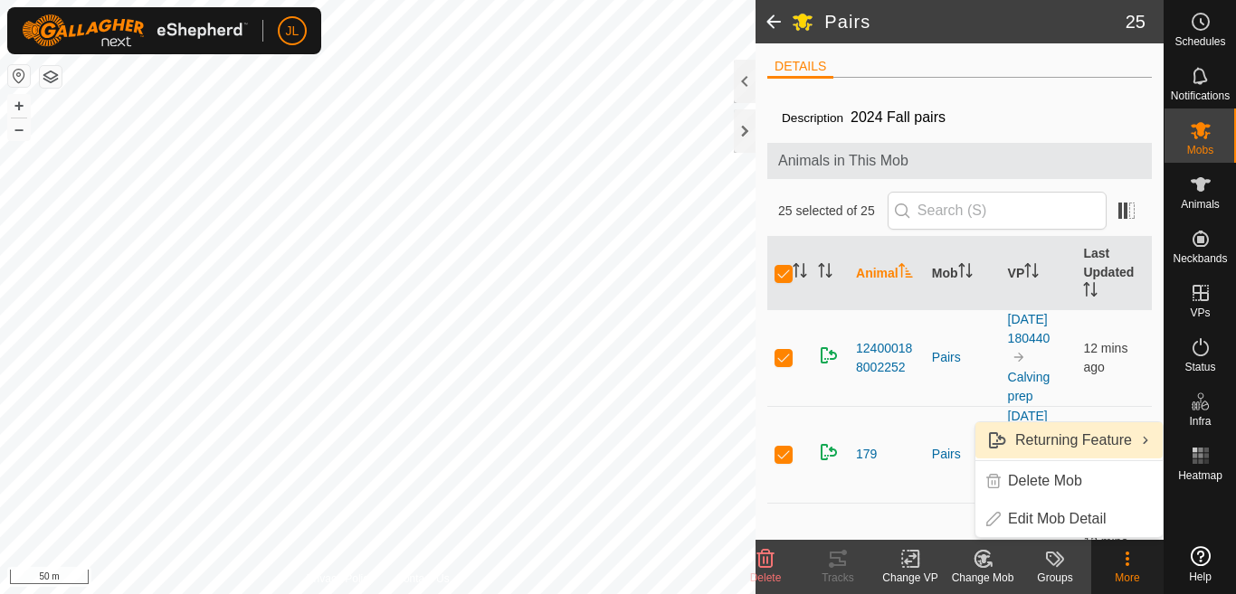
click at [1062, 438] on link "Returning Feature" at bounding box center [1068, 441] width 187 height 36
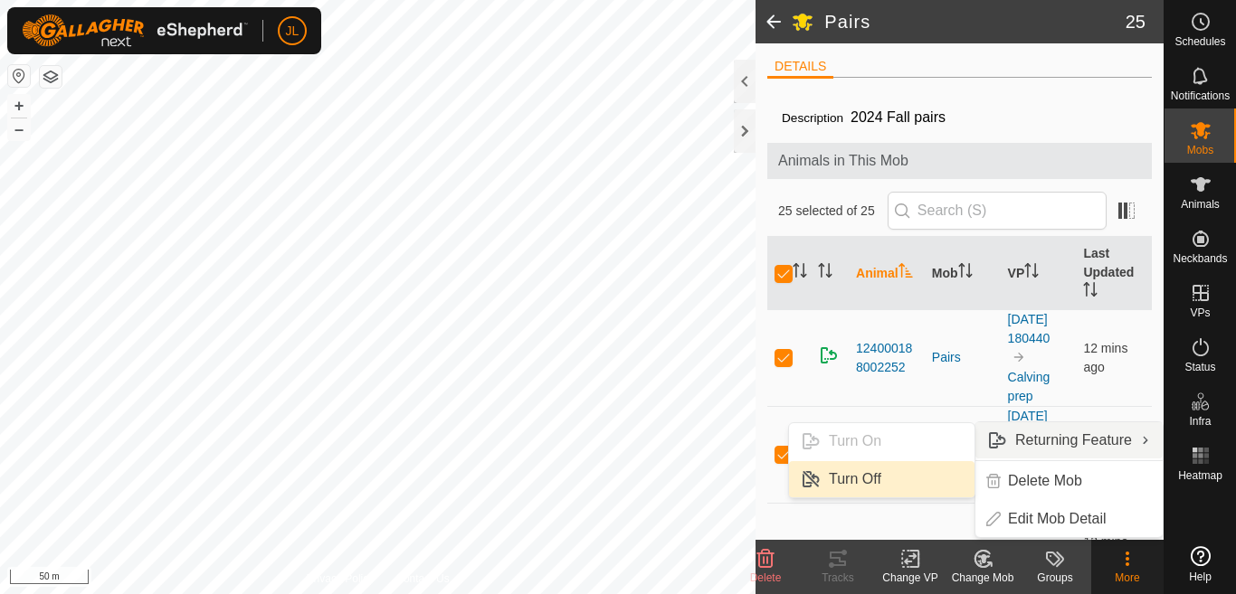
click at [842, 475] on link "Turn Off" at bounding box center [881, 479] width 185 height 36
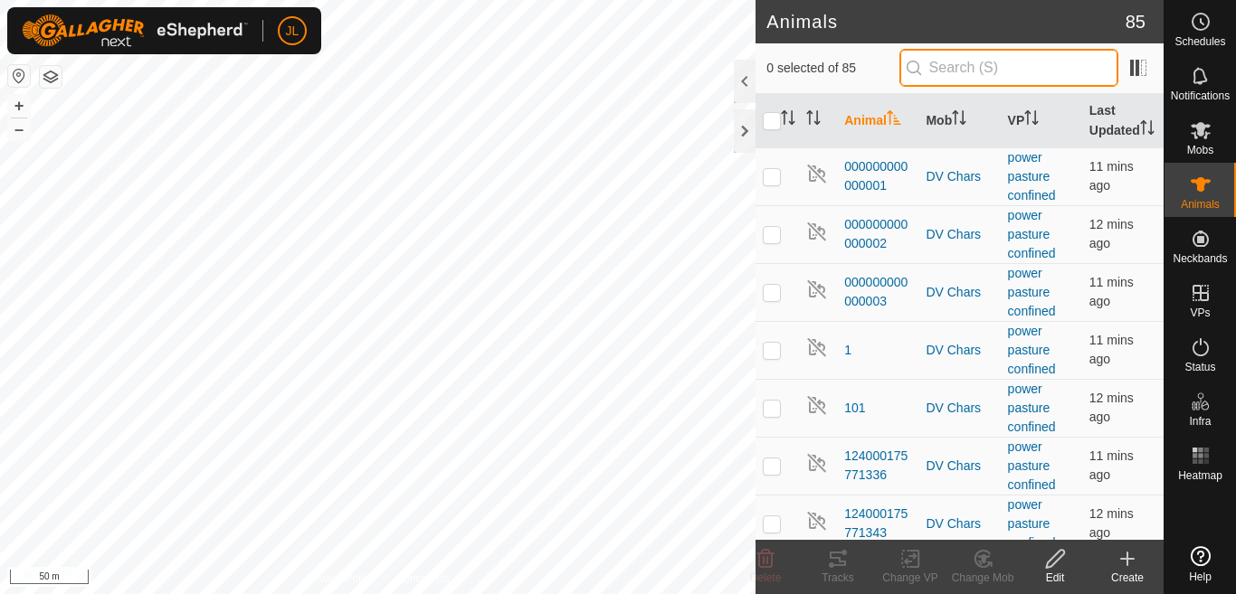
click at [932, 68] on input "text" at bounding box center [1008, 68] width 219 height 38
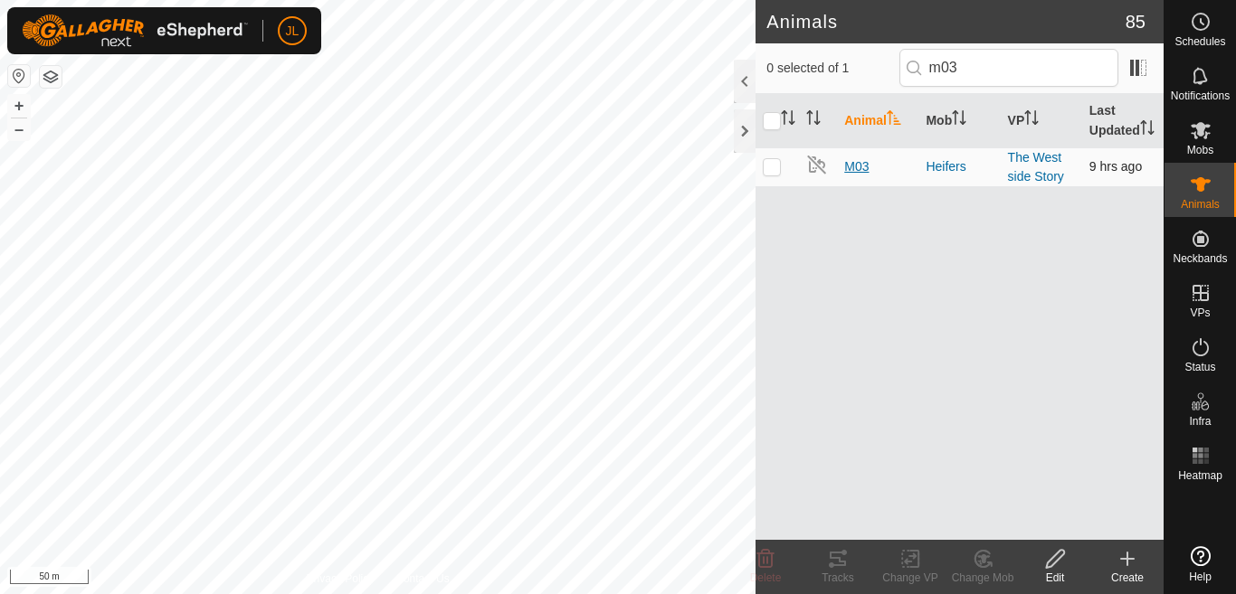
click at [854, 176] on span "M03" at bounding box center [856, 166] width 24 height 19
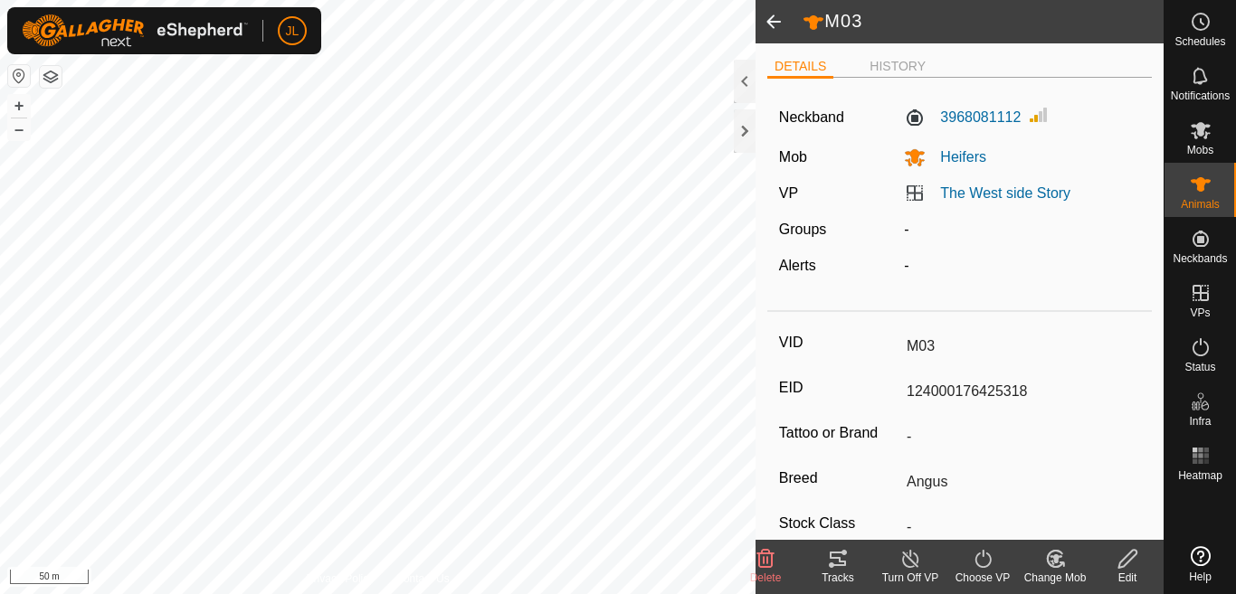
click at [769, 23] on span at bounding box center [773, 21] width 36 height 43
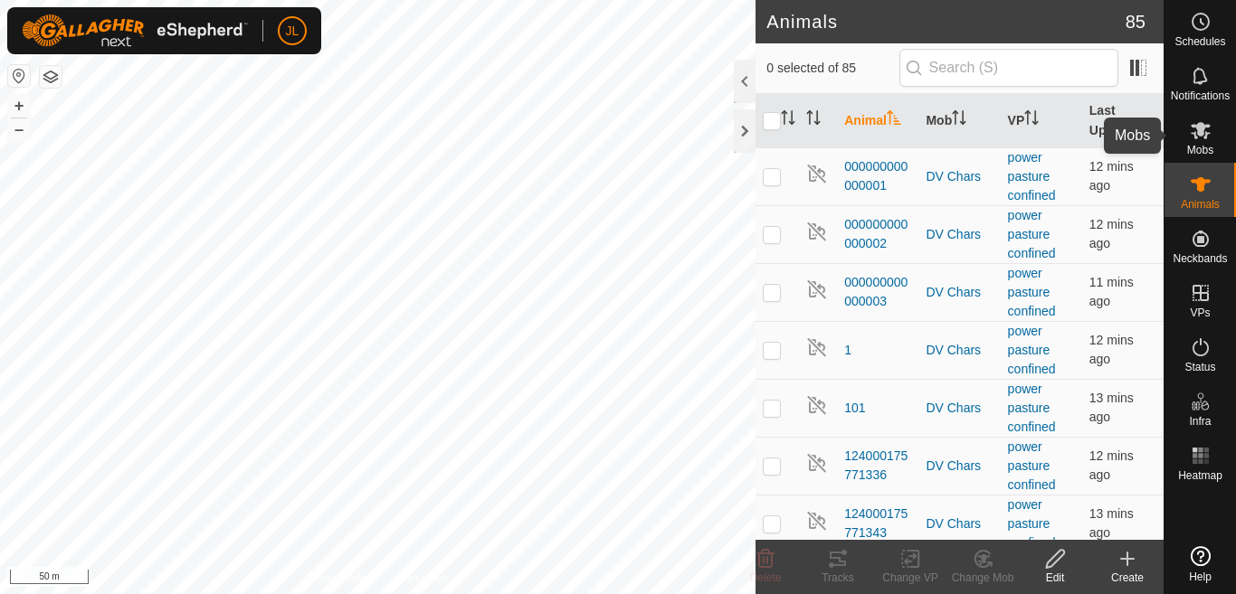
click at [1199, 134] on icon at bounding box center [1201, 130] width 20 height 17
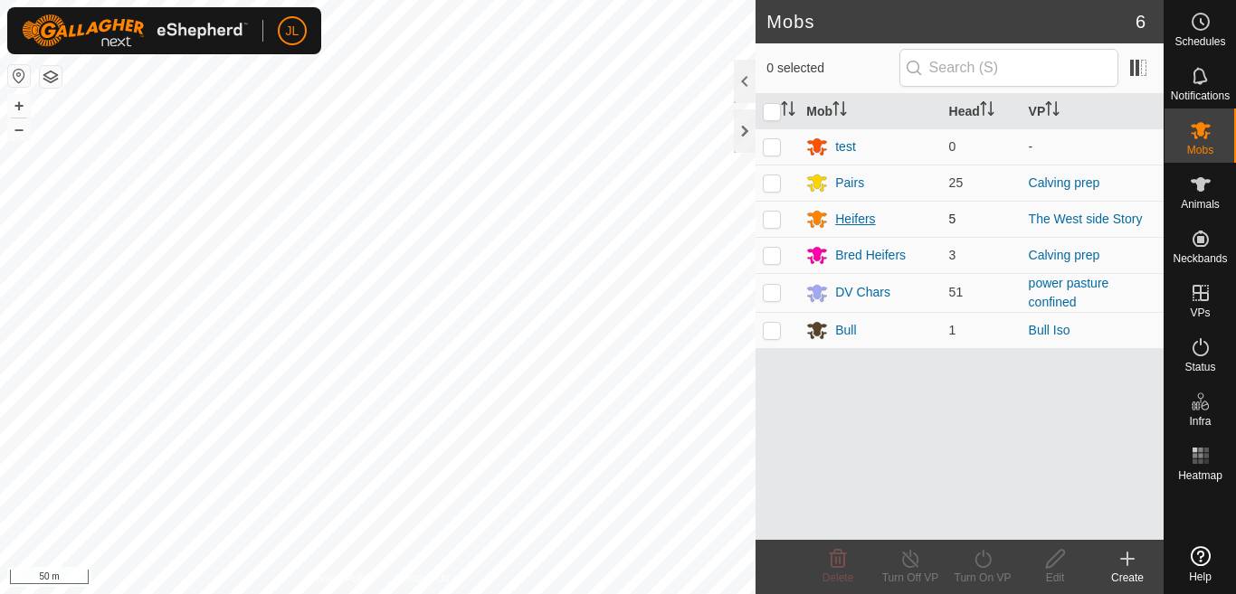
click at [844, 218] on div "Heifers" at bounding box center [855, 219] width 40 height 19
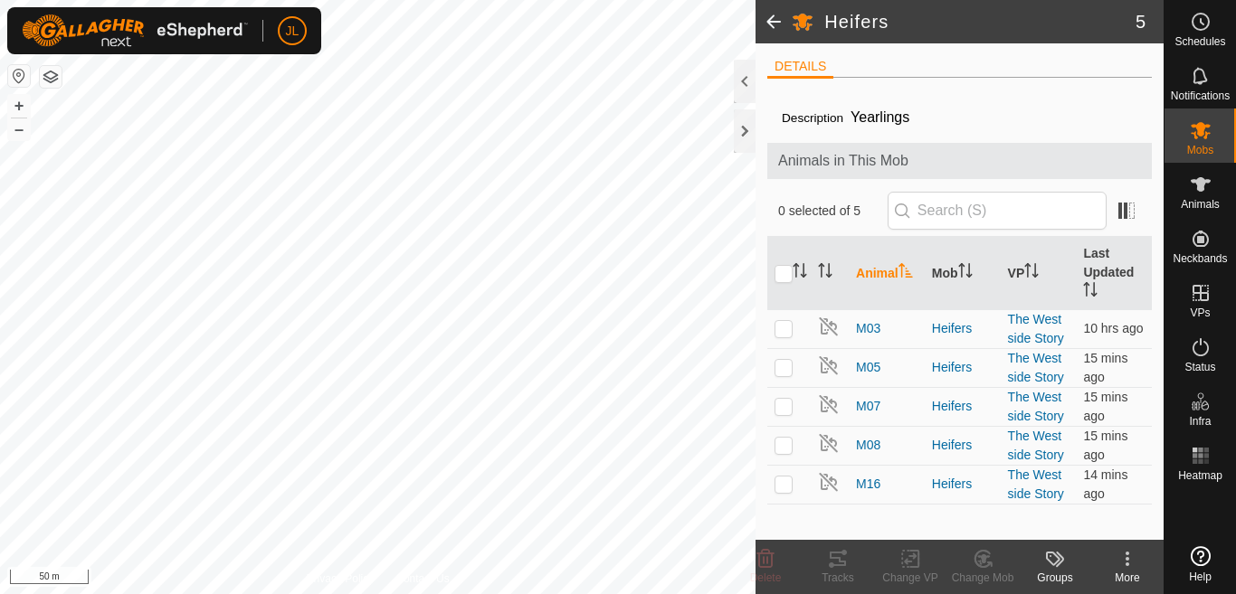
click at [769, 16] on span at bounding box center [773, 21] width 36 height 43
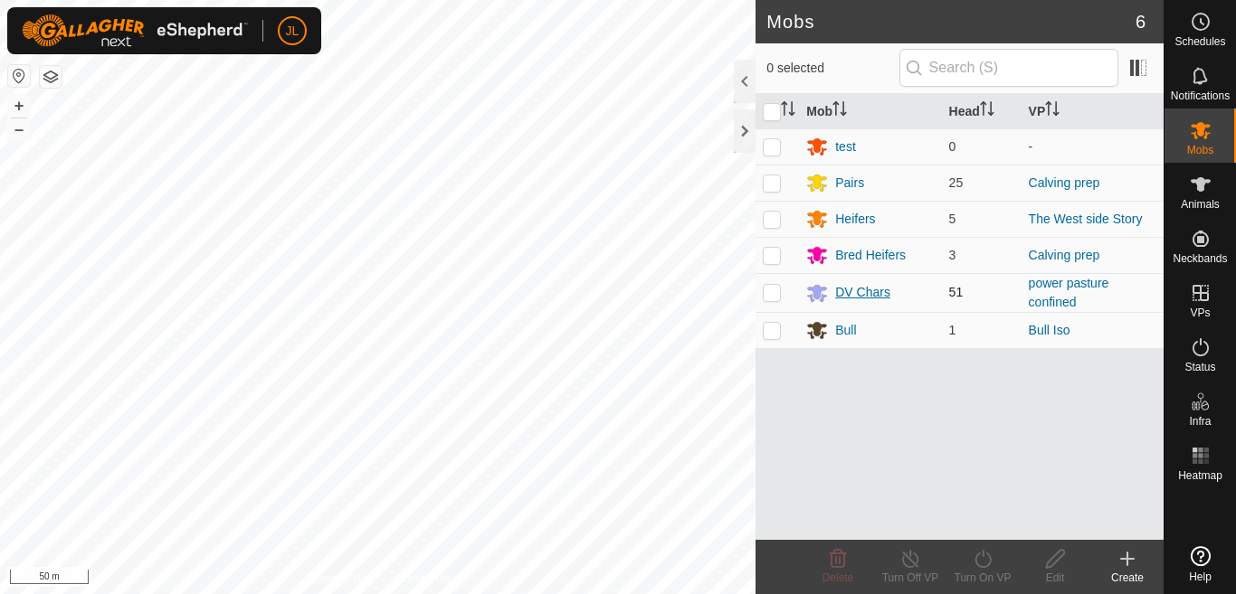
click at [852, 292] on div "DV Chars" at bounding box center [862, 292] width 55 height 19
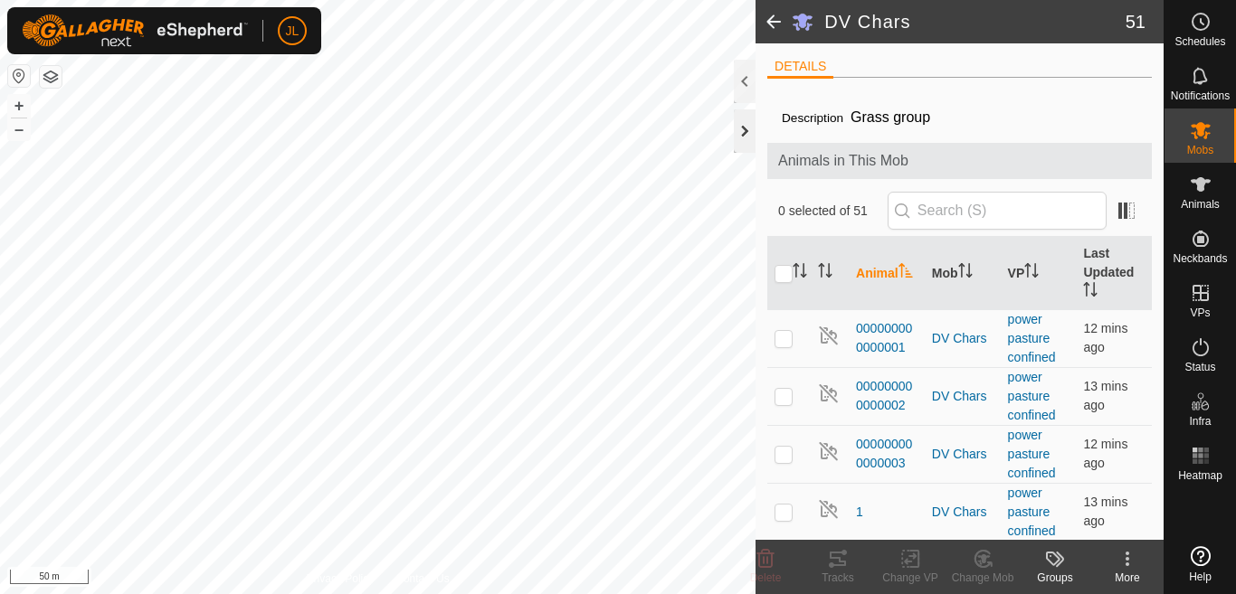
click at [739, 131] on div at bounding box center [745, 130] width 22 height 43
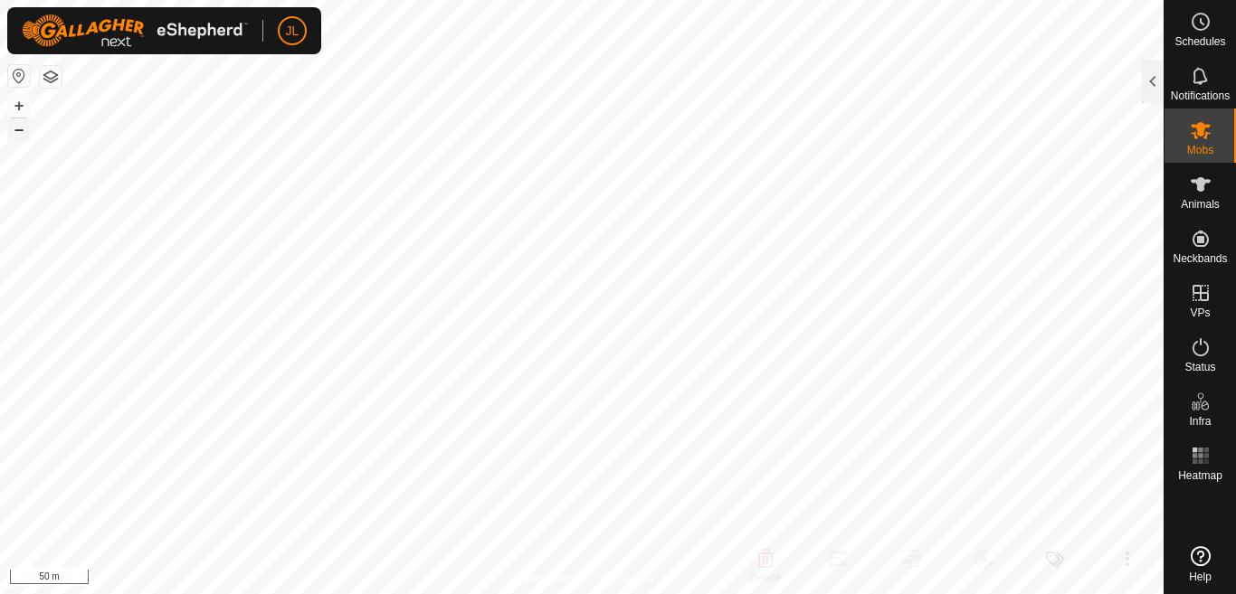
click at [17, 133] on button "–" at bounding box center [19, 130] width 22 height 22
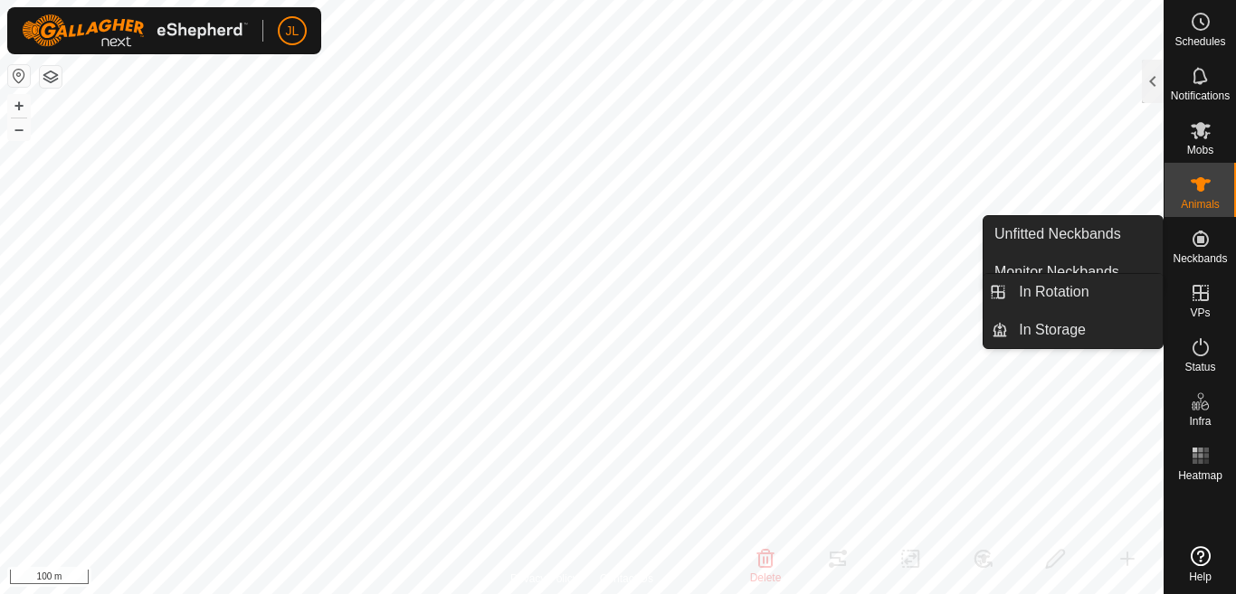
click at [1199, 292] on icon at bounding box center [1200, 293] width 16 height 16
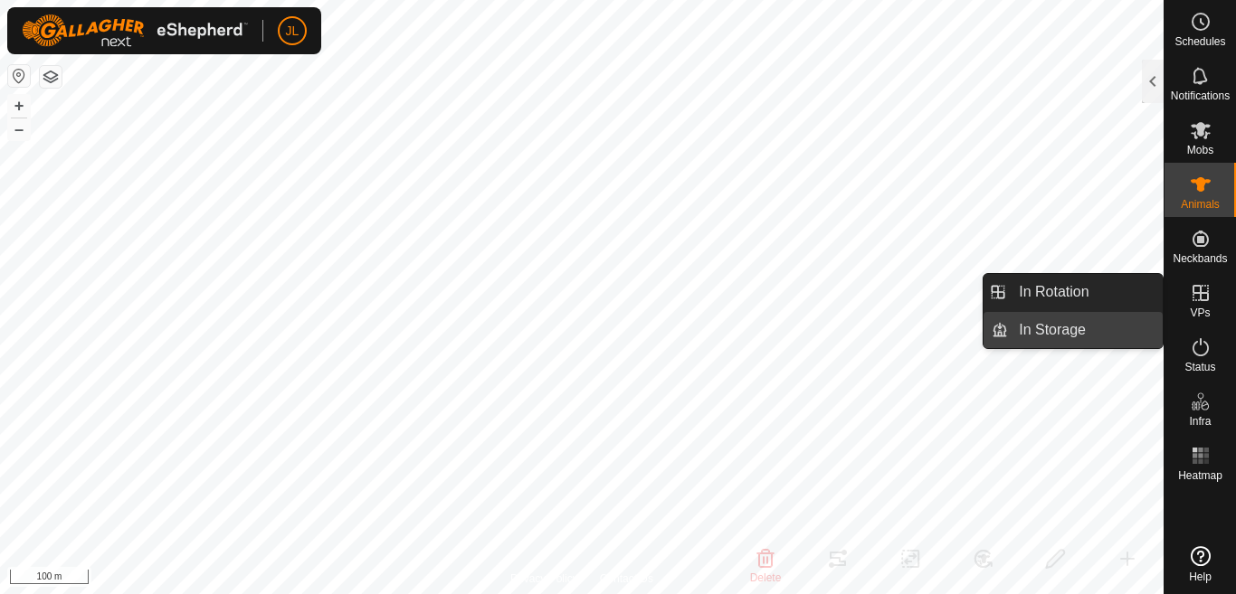
click at [1064, 329] on link "In Storage" at bounding box center [1085, 330] width 155 height 36
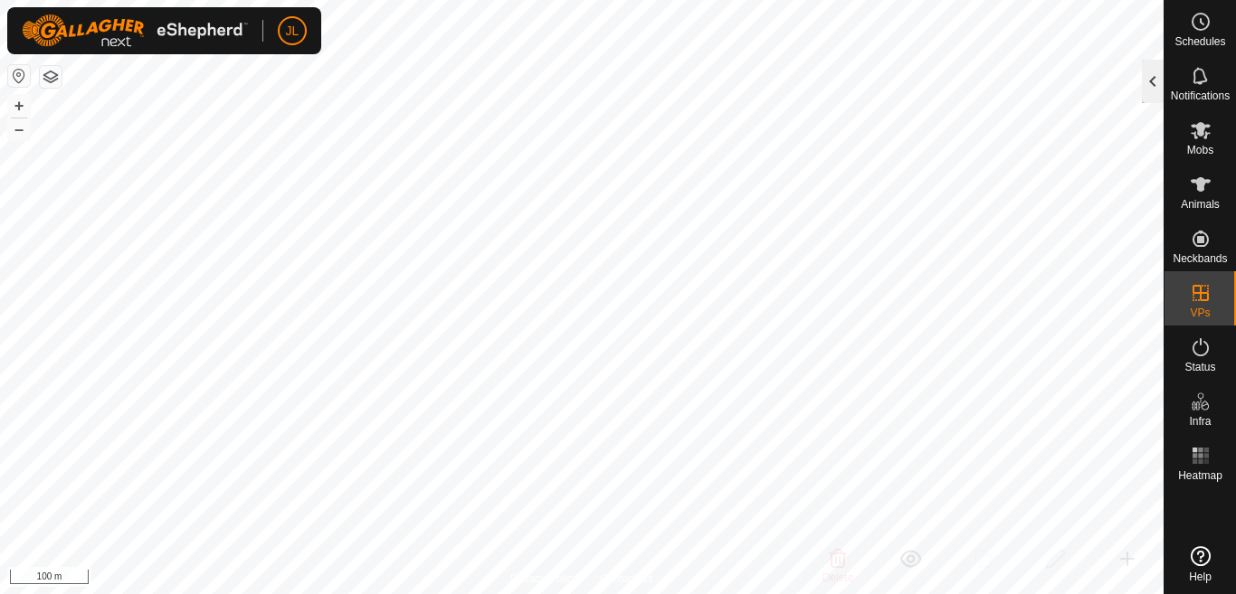
click at [1151, 81] on div at bounding box center [1153, 81] width 22 height 43
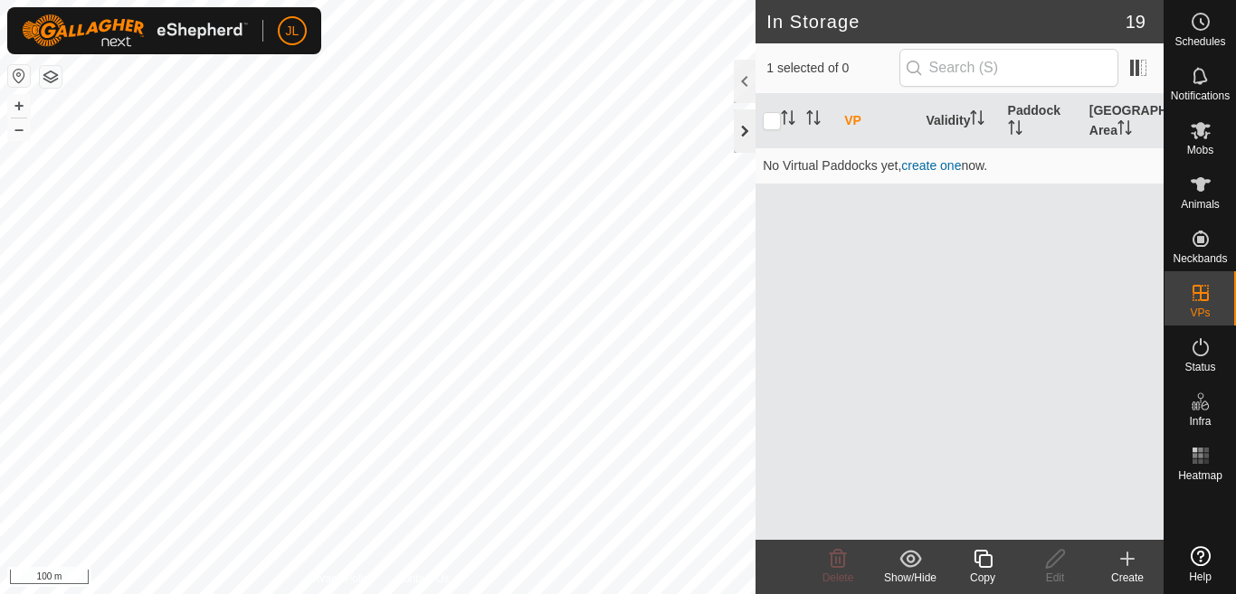
click at [744, 132] on div at bounding box center [745, 130] width 22 height 43
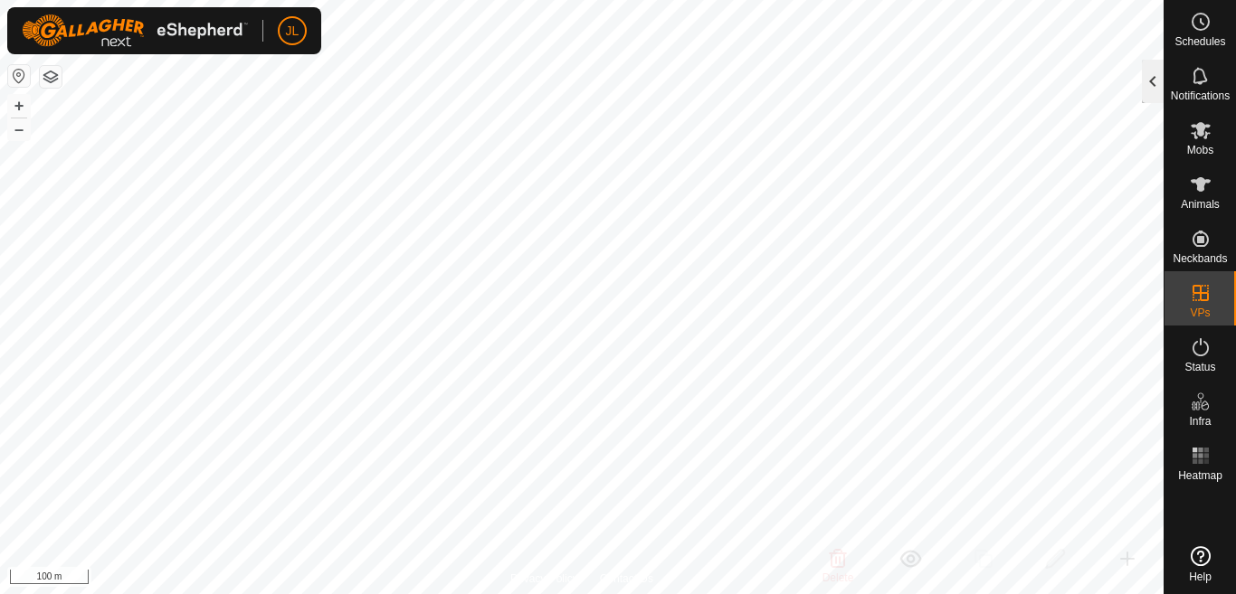
click at [1153, 80] on div at bounding box center [1153, 81] width 22 height 43
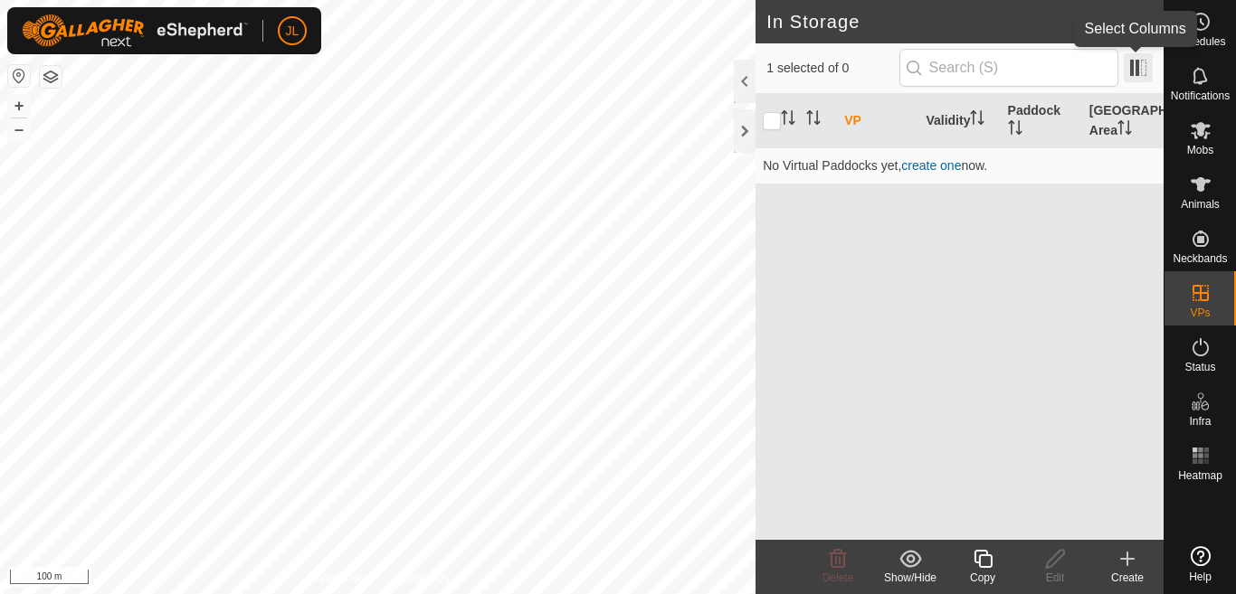
click at [1133, 72] on span at bounding box center [1138, 67] width 29 height 29
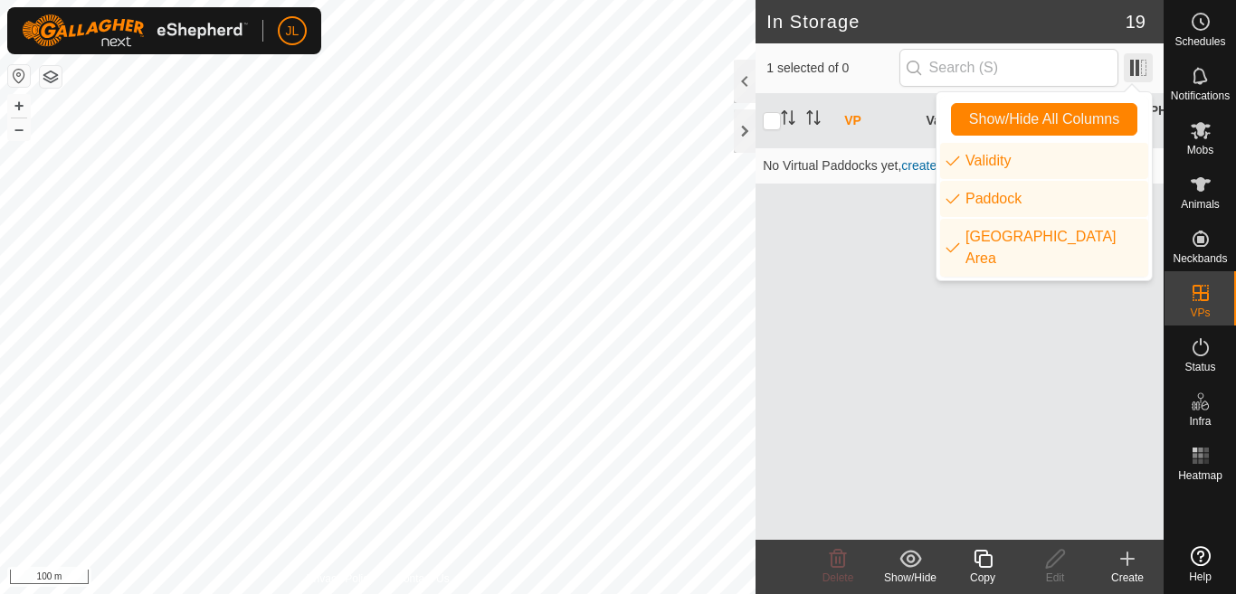
click at [1133, 72] on span at bounding box center [1138, 67] width 29 height 29
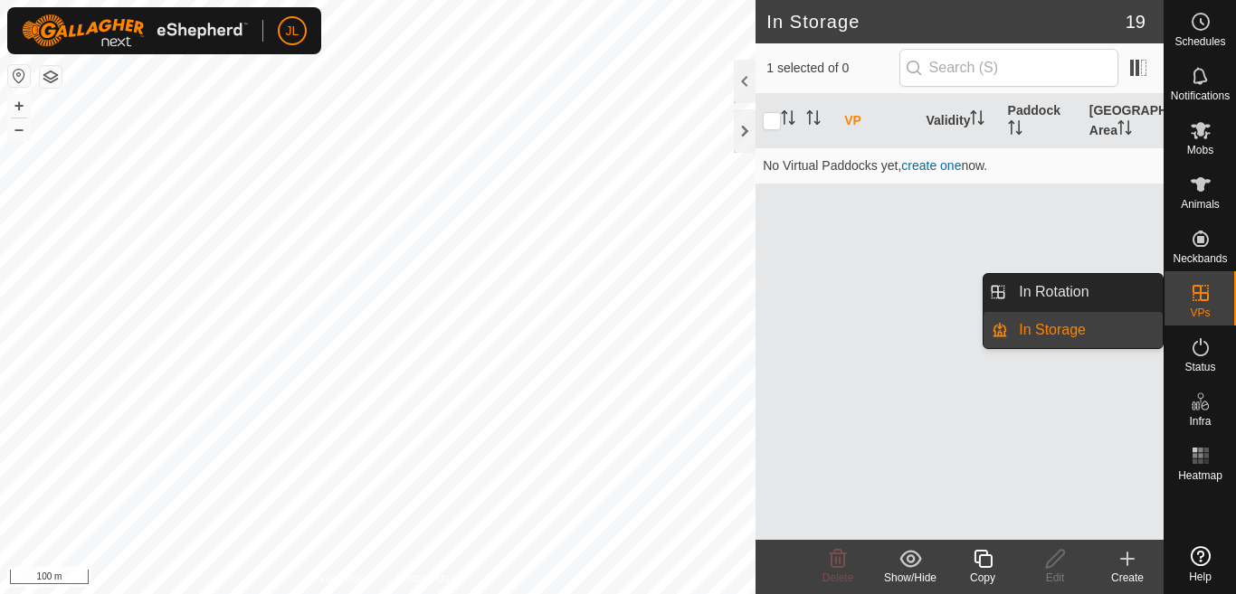
click at [1201, 292] on icon at bounding box center [1200, 293] width 16 height 16
click at [1094, 287] on link "In Rotation" at bounding box center [1085, 292] width 155 height 36
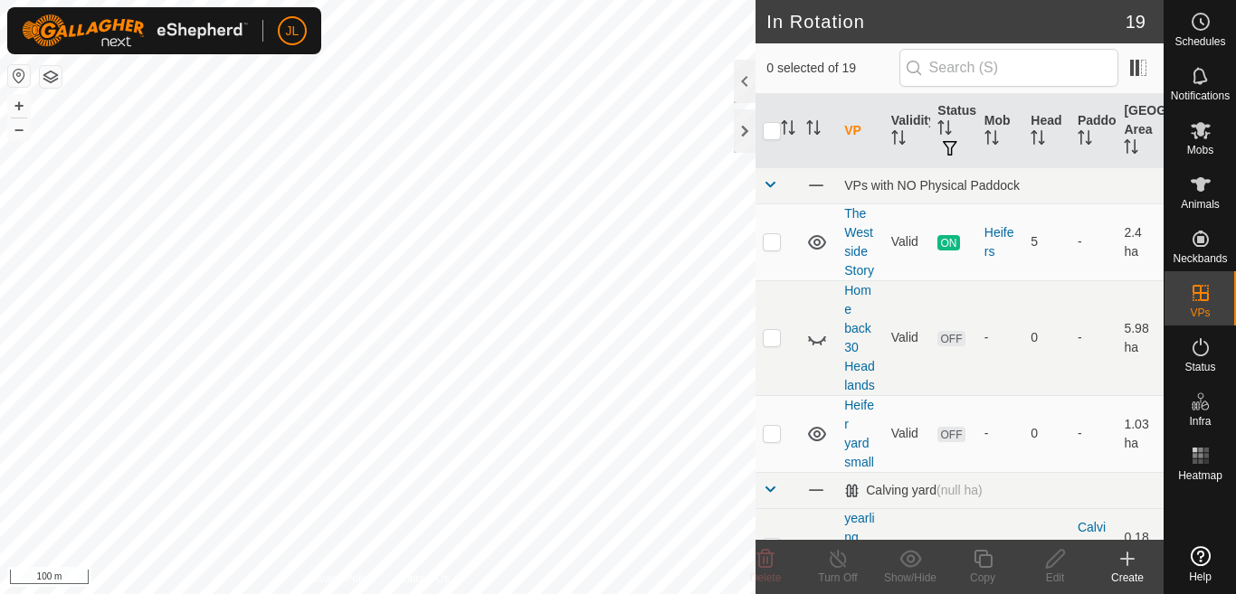
click at [1124, 559] on icon at bounding box center [1127, 559] width 13 height 0
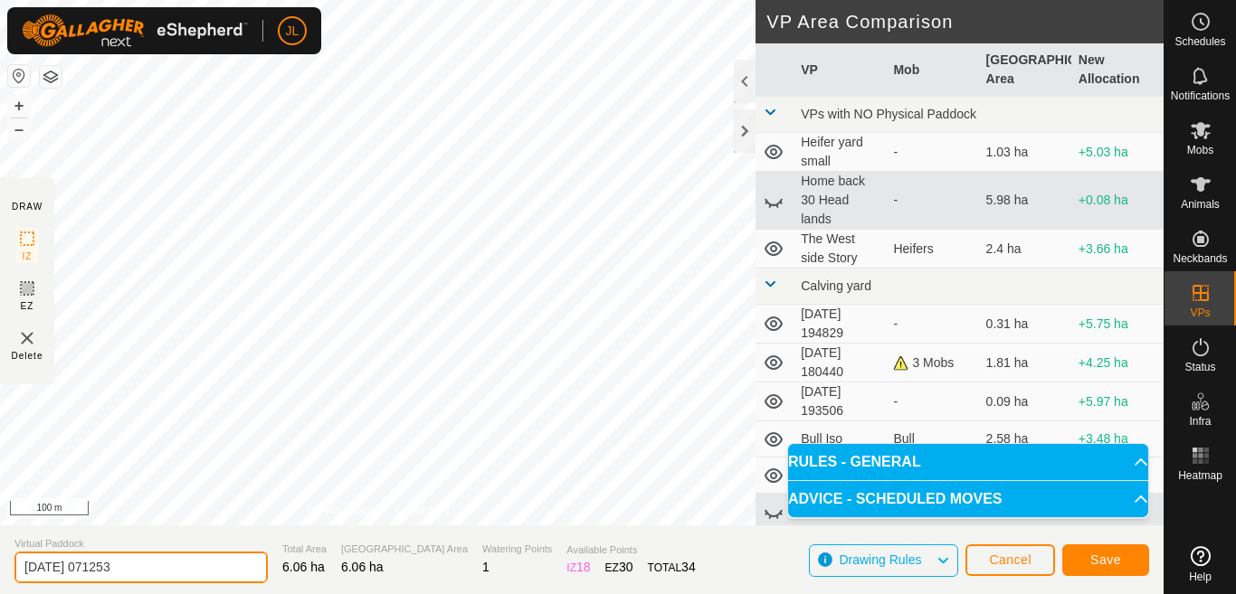
click at [144, 566] on input "[DATE] 071253" at bounding box center [140, 568] width 253 height 32
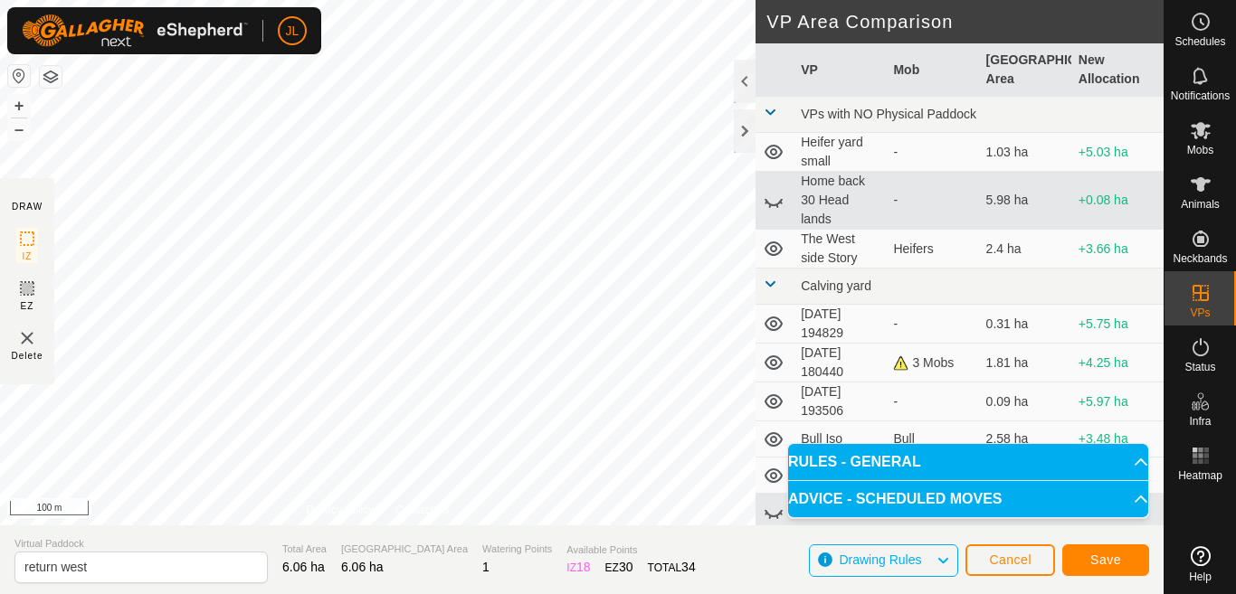
click at [182, 539] on span "Virtual Paddock" at bounding box center [140, 544] width 253 height 15
click at [1100, 560] on span "Save" at bounding box center [1105, 560] width 31 height 14
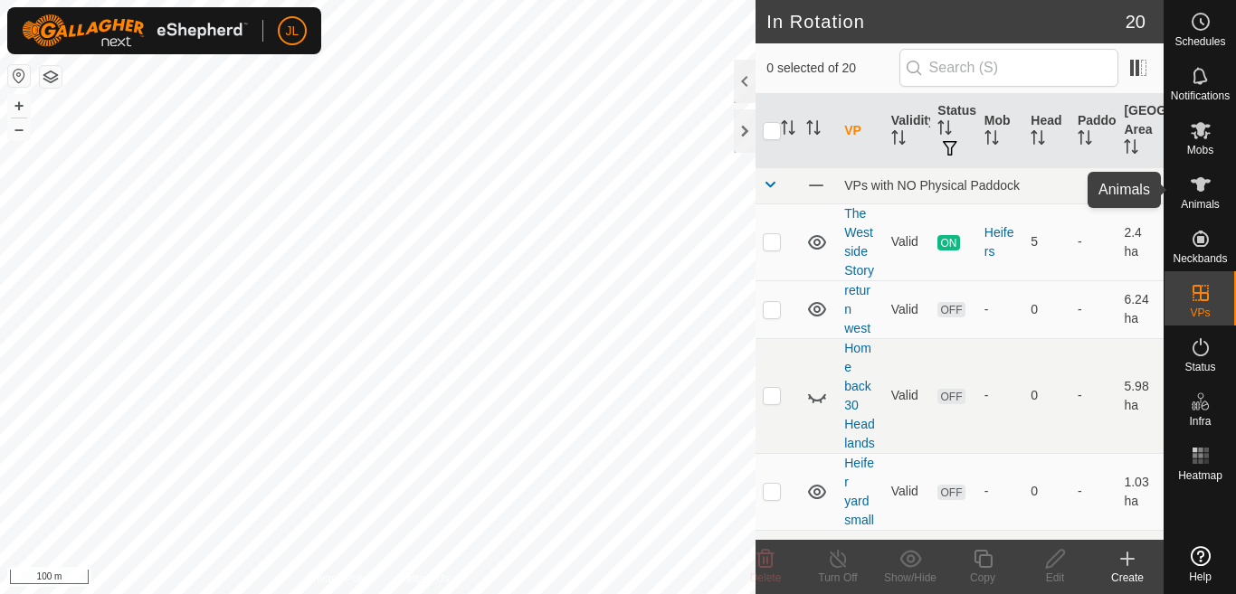
click at [1201, 186] on icon at bounding box center [1201, 184] width 20 height 14
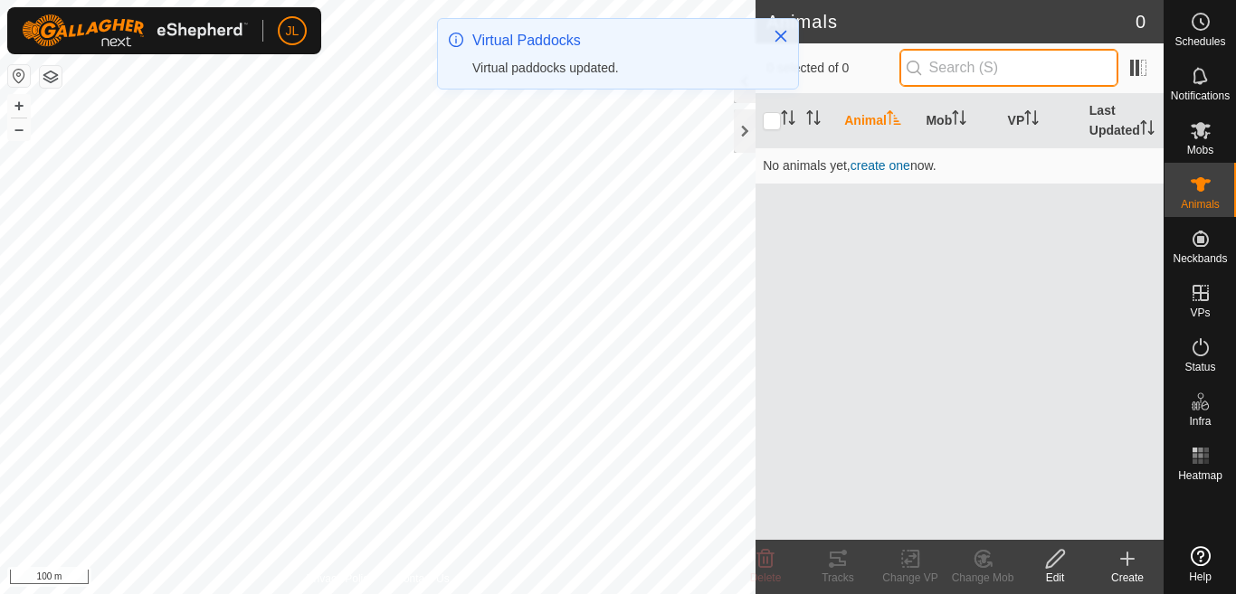
click at [954, 66] on input "text" at bounding box center [1008, 68] width 219 height 38
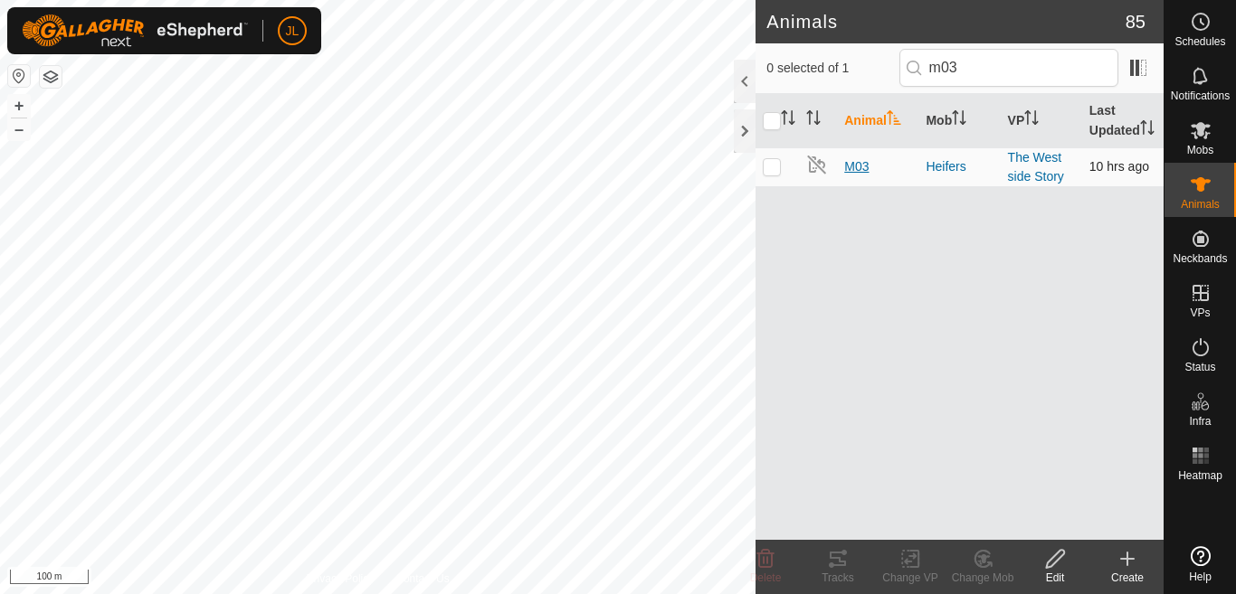
click at [855, 176] on span "M03" at bounding box center [856, 166] width 24 height 19
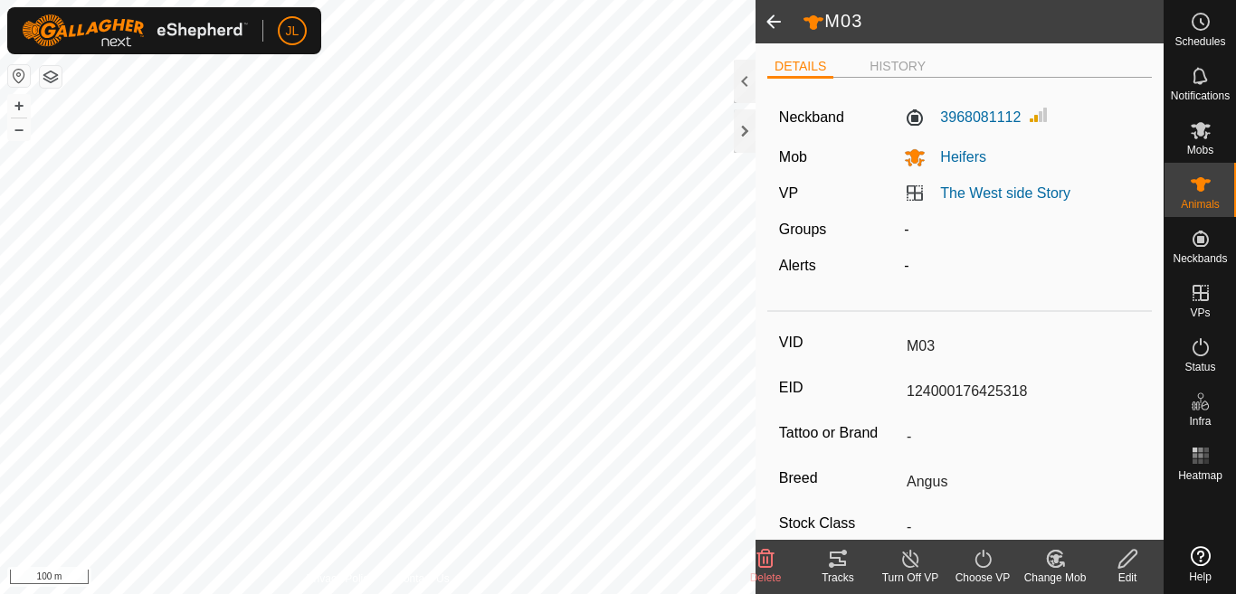
click at [981, 557] on icon at bounding box center [983, 559] width 23 height 22
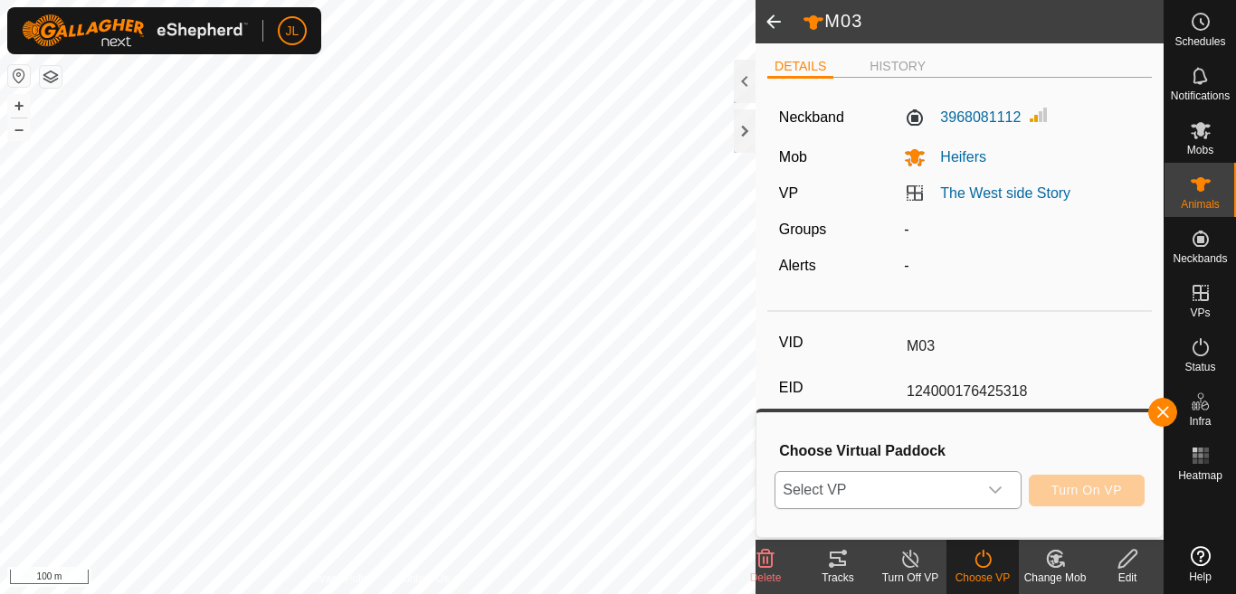
click at [993, 488] on icon "dropdown trigger" at bounding box center [995, 490] width 14 height 14
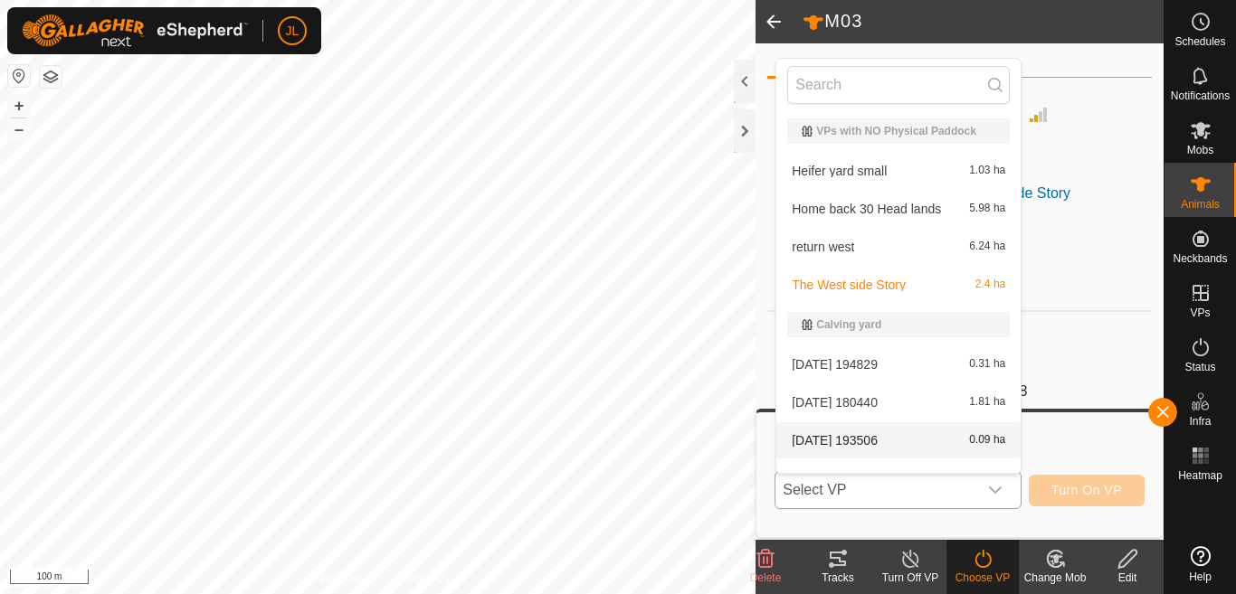
scroll to position [24, 0]
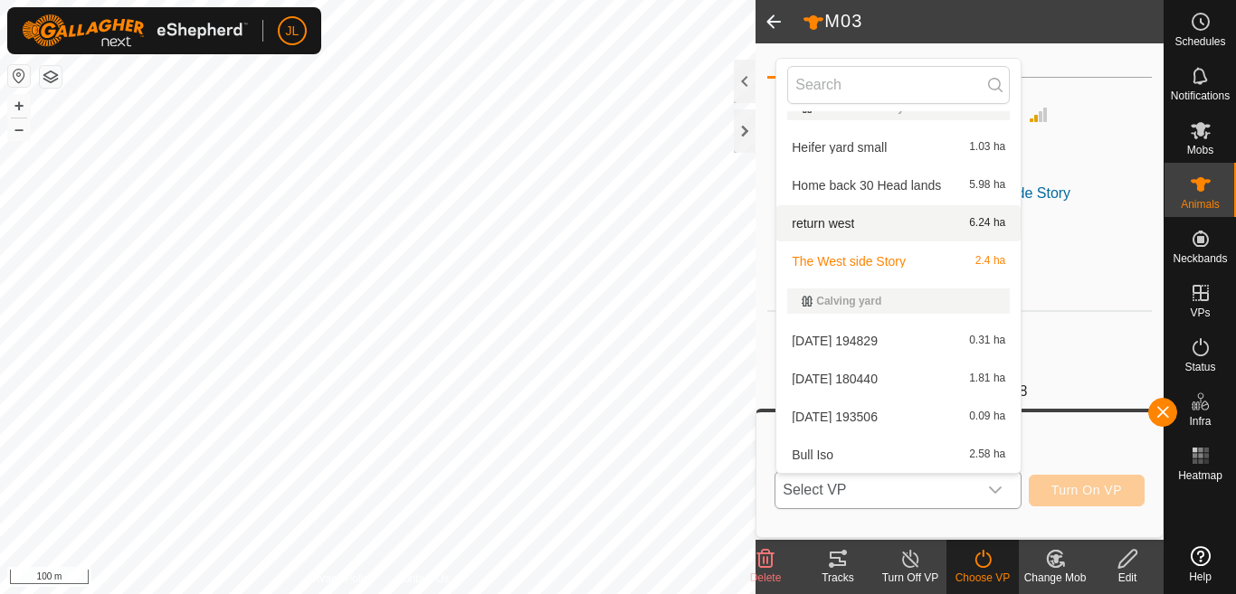
click at [846, 219] on span "return west" at bounding box center [823, 223] width 62 height 13
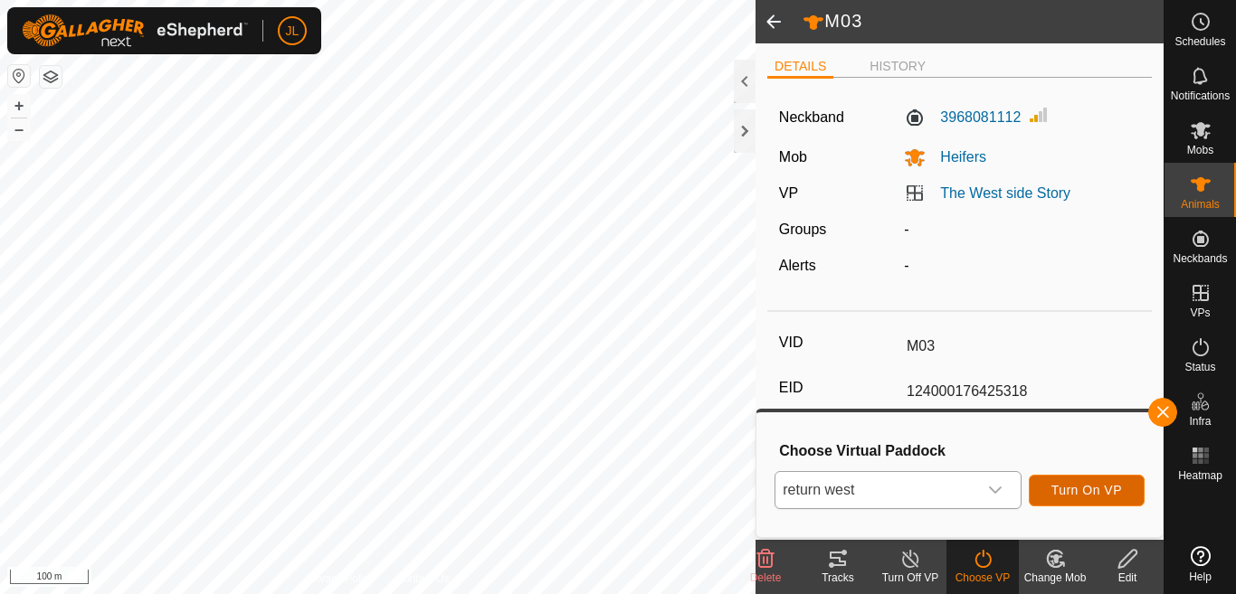
click at [1067, 491] on span "Turn On VP" at bounding box center [1086, 490] width 71 height 14
